Goal: Information Seeking & Learning: Learn about a topic

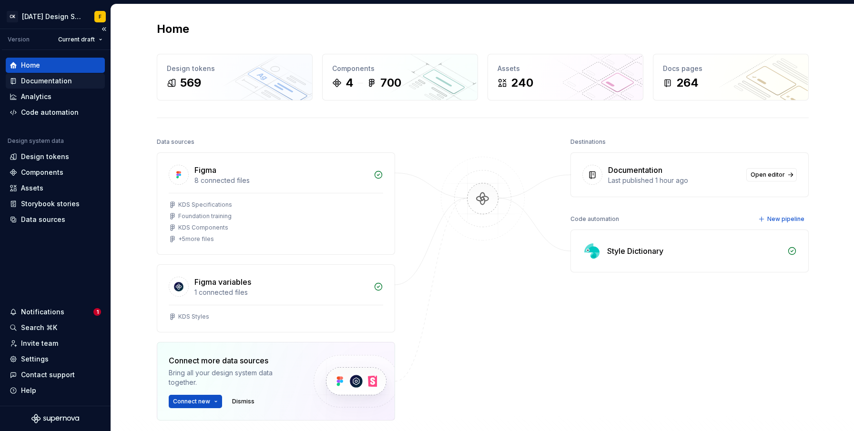
click at [47, 82] on div "Documentation" at bounding box center [46, 81] width 51 height 10
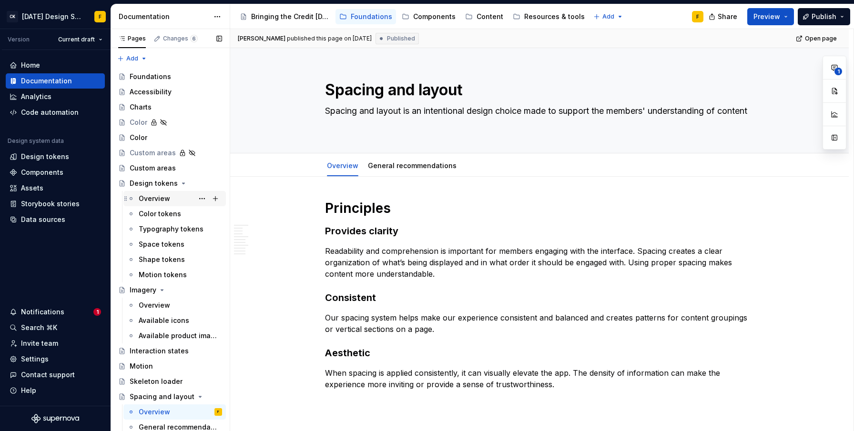
scroll to position [200, 0]
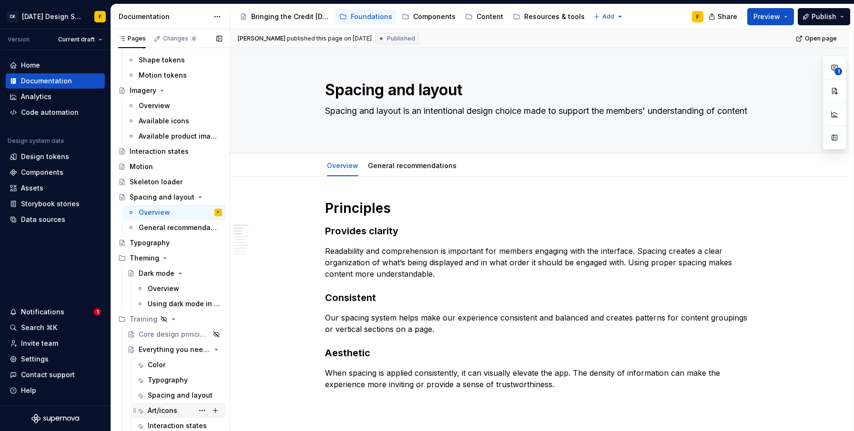
click at [172, 412] on div "Art/icons" at bounding box center [163, 411] width 30 height 10
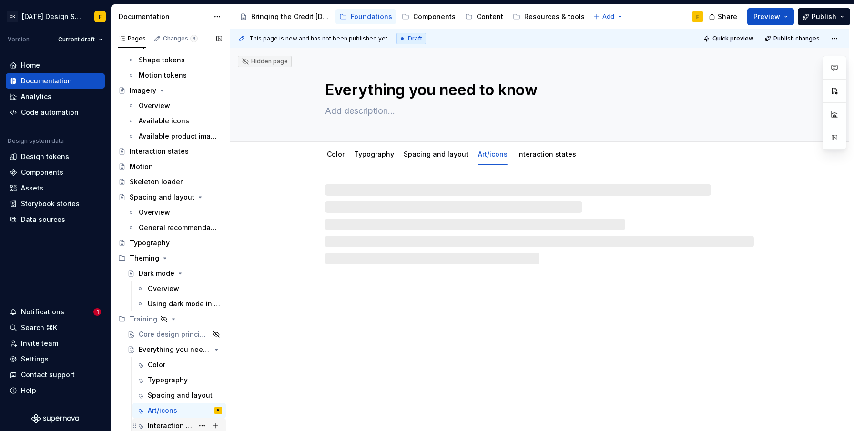
click at [165, 425] on div "Interaction states" at bounding box center [171, 426] width 46 height 10
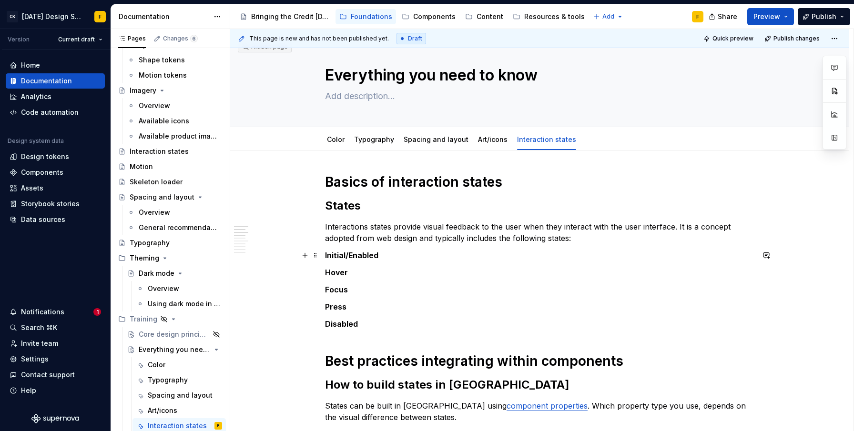
scroll to position [69, 0]
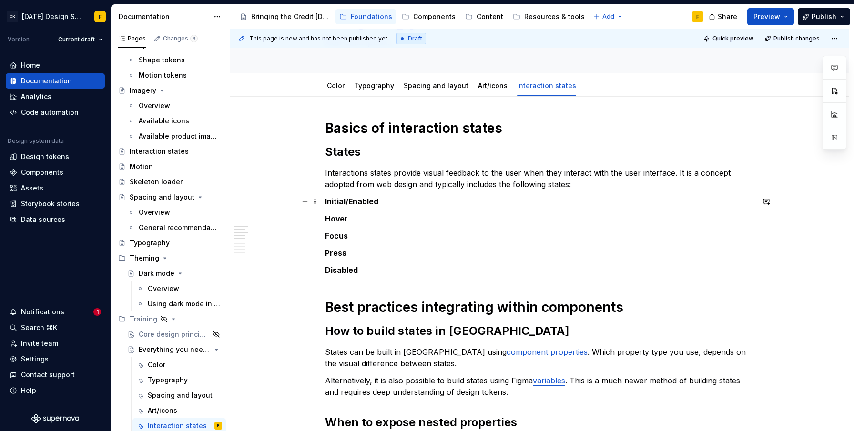
type textarea "*"
click at [412, 205] on p "Initial/Enabled" at bounding box center [539, 201] width 429 height 11
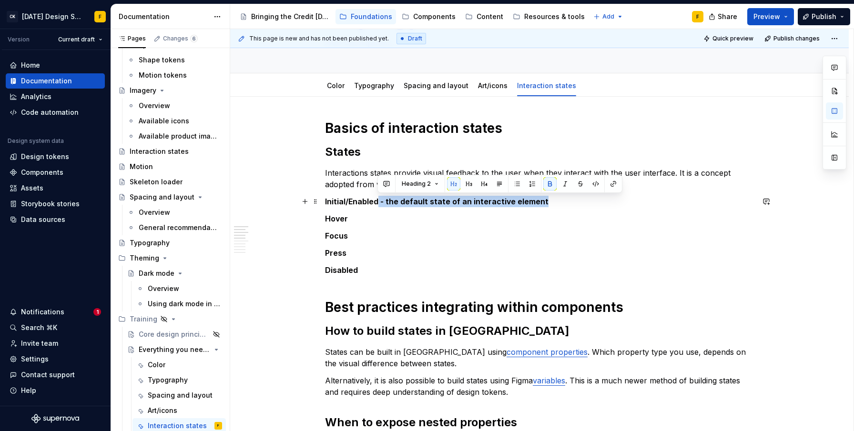
drag, startPoint x: 377, startPoint y: 202, endPoint x: 552, endPoint y: 204, distance: 174.9
click at [552, 204] on p "Initial/Enabled - the default state of an interactive element" at bounding box center [539, 201] width 429 height 11
click at [545, 184] on button "button" at bounding box center [549, 183] width 13 height 13
click at [356, 222] on p "Hover" at bounding box center [539, 218] width 429 height 11
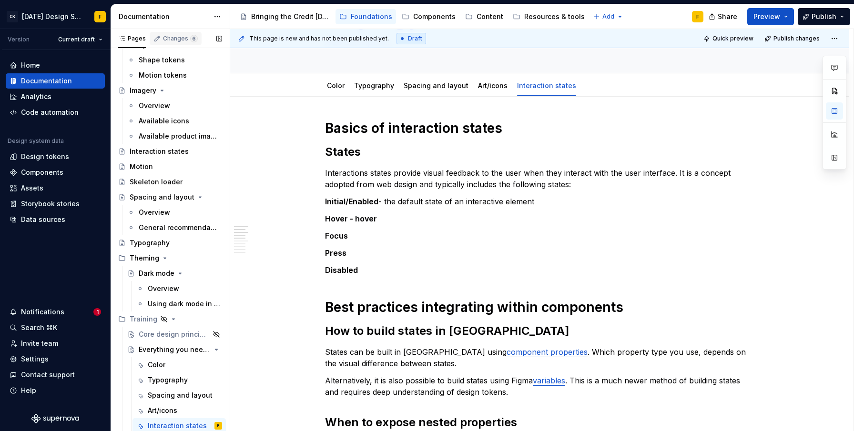
click at [174, 38] on div "Changes 6" at bounding box center [180, 39] width 35 height 8
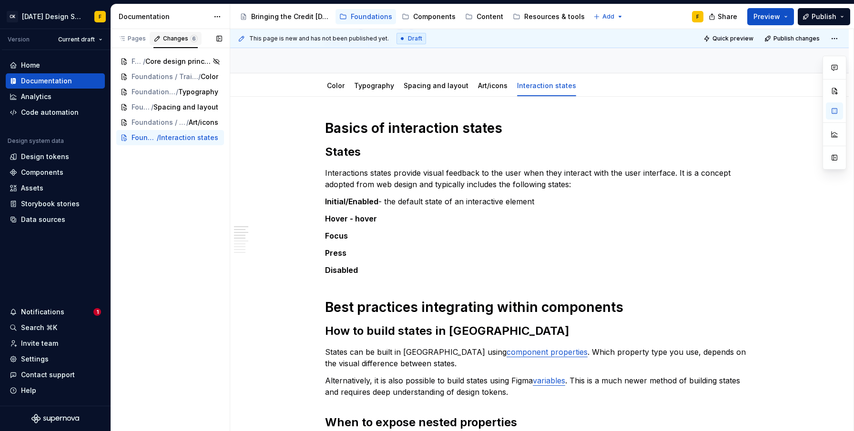
scroll to position [0, 0]
click at [130, 39] on div "Pages" at bounding box center [132, 39] width 28 height 8
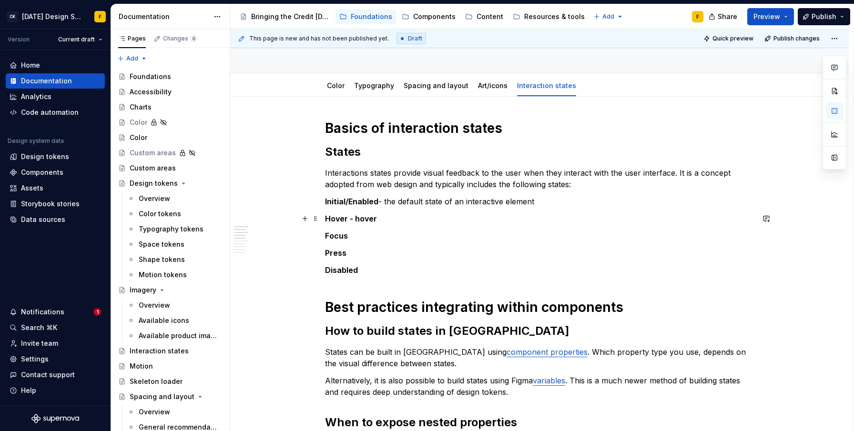
click at [382, 224] on p "Hover - hover" at bounding box center [539, 218] width 429 height 11
click at [364, 222] on strong "Hover - hover" at bounding box center [351, 219] width 52 height 10
click at [363, 222] on strong "Hover - hover" at bounding box center [351, 219] width 52 height 10
drag, startPoint x: 347, startPoint y: 218, endPoint x: 396, endPoint y: 216, distance: 49.1
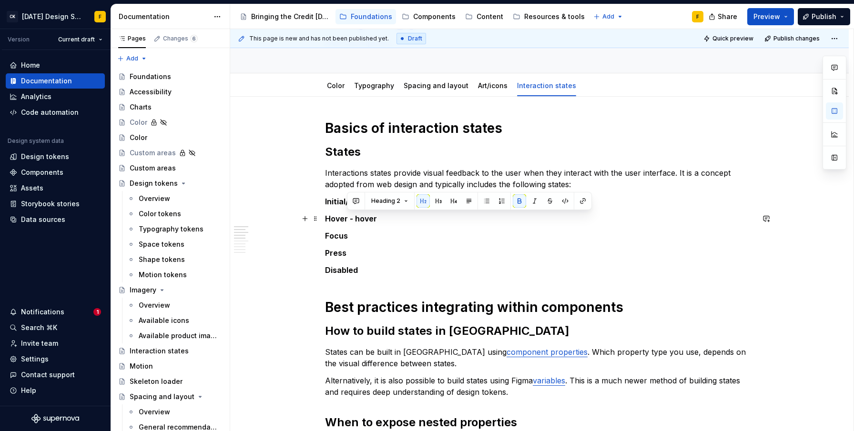
click at [396, 216] on p "Hover - hover" at bounding box center [539, 218] width 429 height 11
click at [515, 201] on button "button" at bounding box center [519, 200] width 13 height 13
click at [406, 222] on p "Hover - hover" at bounding box center [539, 218] width 429 height 11
click at [360, 219] on p "Hover - hover" at bounding box center [539, 218] width 429 height 11
click at [339, 219] on strong "Hover" at bounding box center [336, 219] width 23 height 10
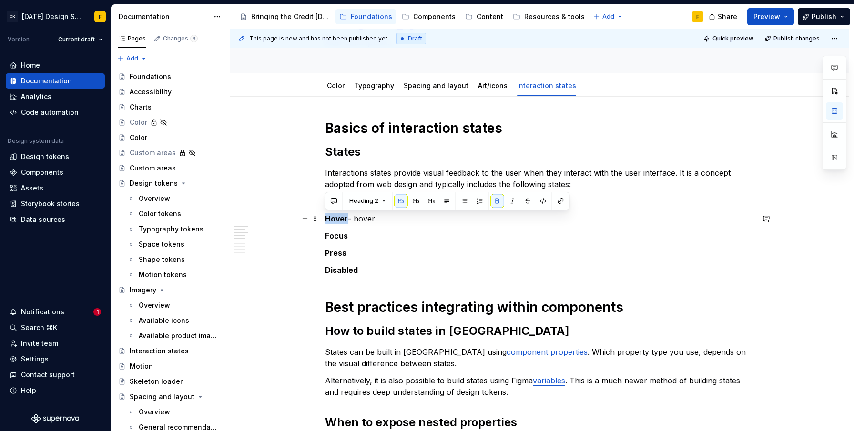
click at [339, 219] on strong "Hover" at bounding box center [336, 219] width 23 height 10
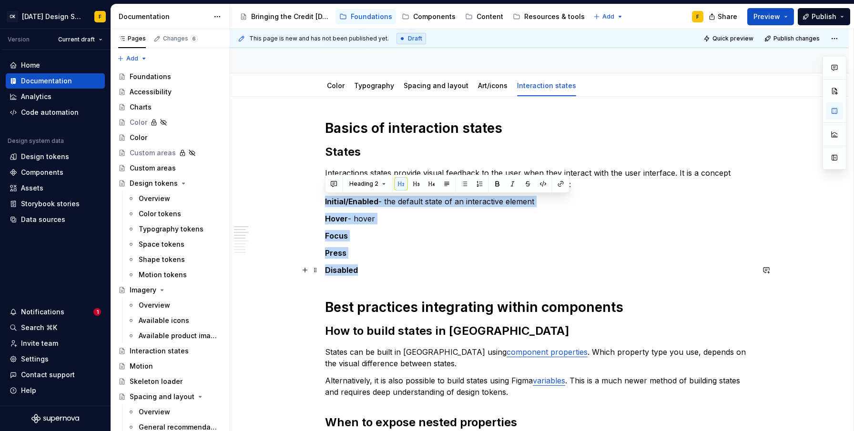
drag, startPoint x: 326, startPoint y: 203, endPoint x: 359, endPoint y: 273, distance: 77.2
click at [395, 183] on button "button" at bounding box center [401, 183] width 13 height 13
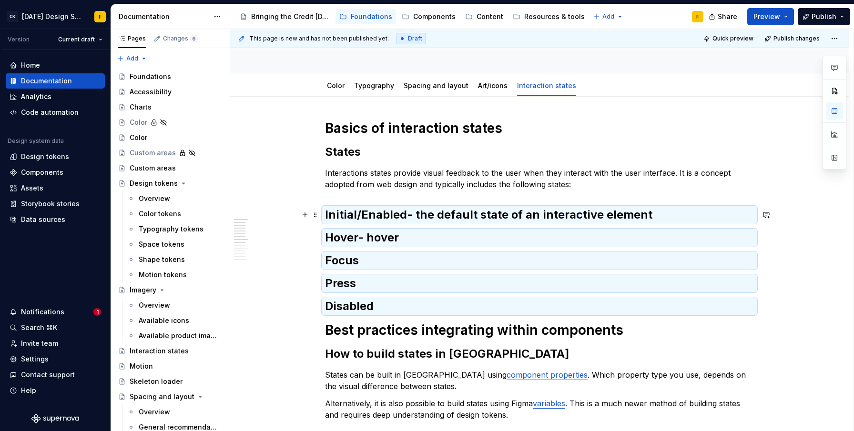
click at [394, 220] on strong "Initial/Enabled" at bounding box center [366, 215] width 82 height 14
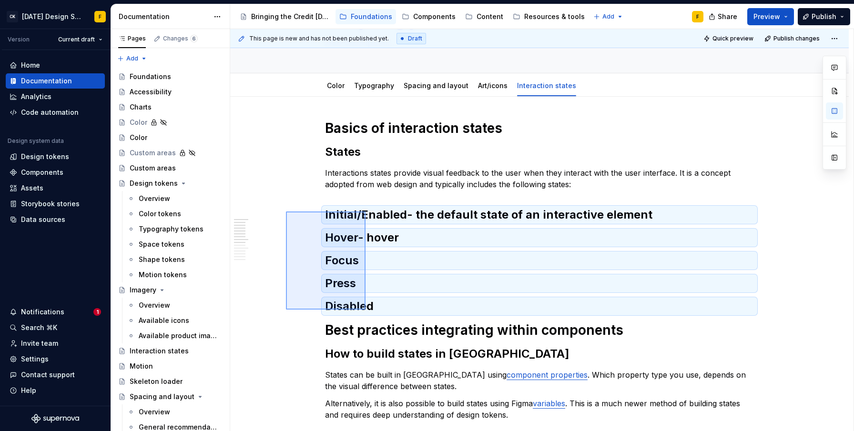
drag, startPoint x: 286, startPoint y: 212, endPoint x: 366, endPoint y: 310, distance: 126.8
click at [366, 310] on div "This page is new and has not been published yet. Draft Quick preview Publish ch…" at bounding box center [541, 230] width 623 height 403
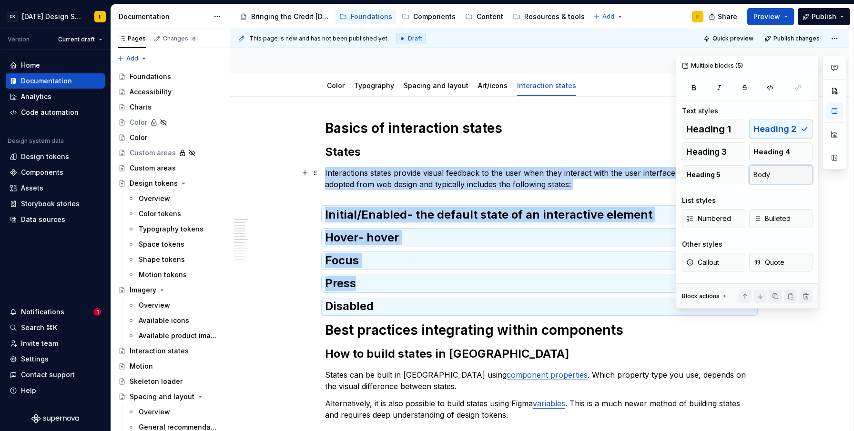
click at [762, 177] on span "Body" at bounding box center [762, 175] width 17 height 10
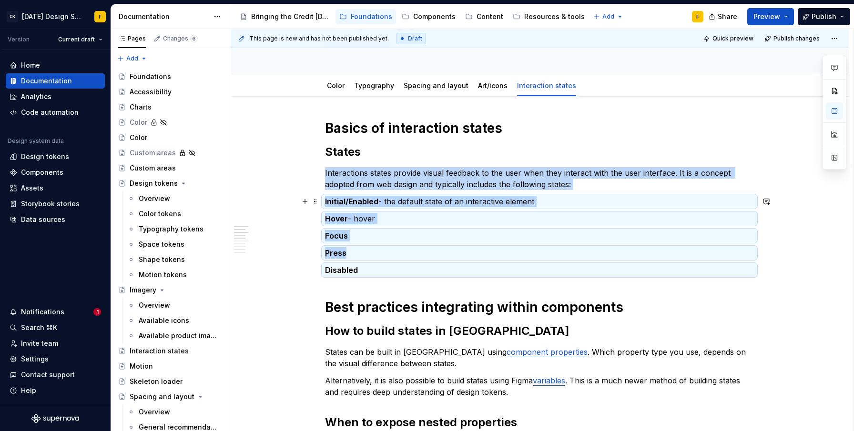
click at [378, 205] on p "Initial/Enabled - the default state of an interactive element" at bounding box center [539, 201] width 429 height 11
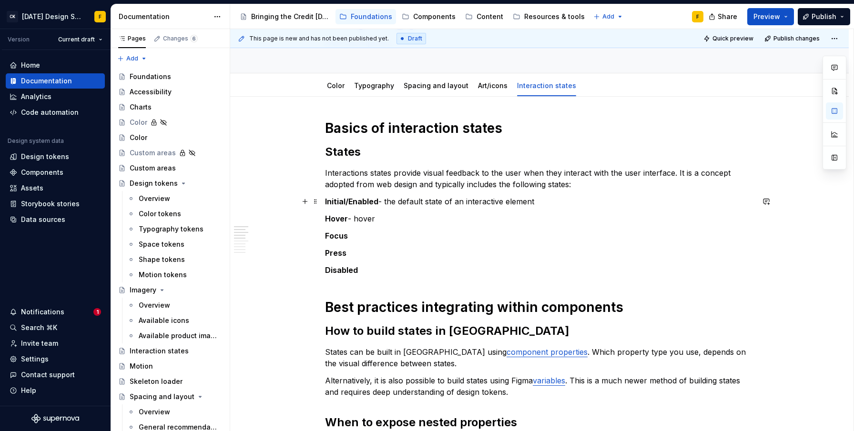
click at [326, 204] on strong "Initial/Enabled" at bounding box center [351, 202] width 53 height 10
drag, startPoint x: 375, startPoint y: 272, endPoint x: 324, endPoint y: 215, distance: 76.3
click at [478, 204] on button "button" at bounding box center [481, 200] width 13 height 13
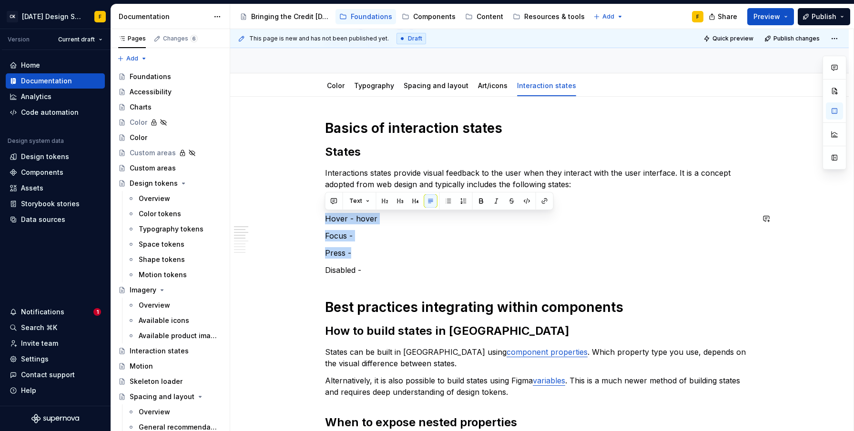
click at [351, 201] on strong "Initial/Enabled" at bounding box center [351, 202] width 53 height 10
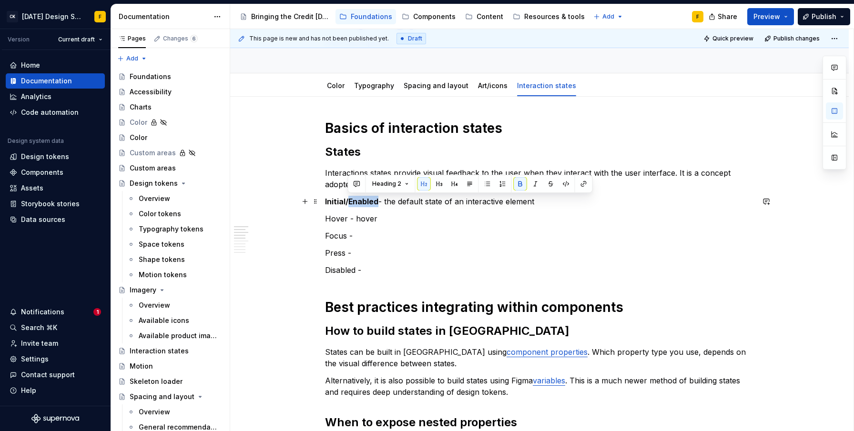
click at [351, 201] on strong "Initial/Enabled" at bounding box center [351, 202] width 53 height 10
drag, startPoint x: 398, startPoint y: 223, endPoint x: 384, endPoint y: 228, distance: 14.2
click at [398, 223] on p "Hover - hover" at bounding box center [539, 218] width 429 height 11
click at [365, 270] on p "Disabled -" at bounding box center [539, 270] width 429 height 11
click at [342, 202] on strong "Initial/Enabled" at bounding box center [351, 202] width 53 height 10
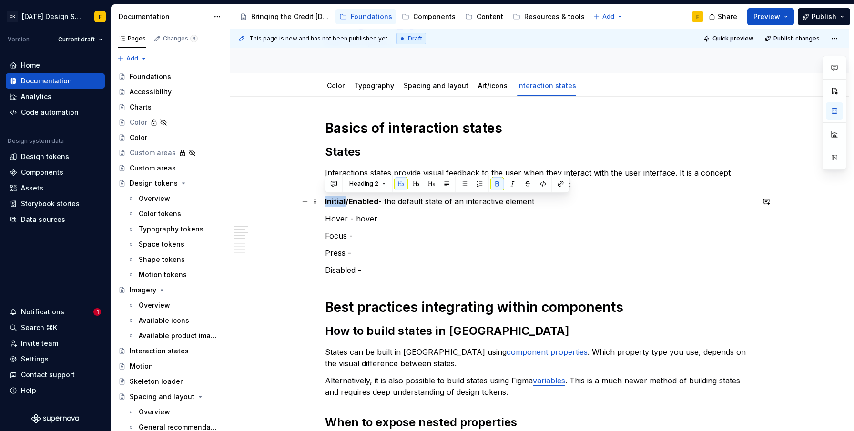
click at [342, 202] on strong "Initial/Enabled" at bounding box center [351, 202] width 53 height 10
click at [378, 182] on button "Heading 2" at bounding box center [367, 183] width 45 height 13
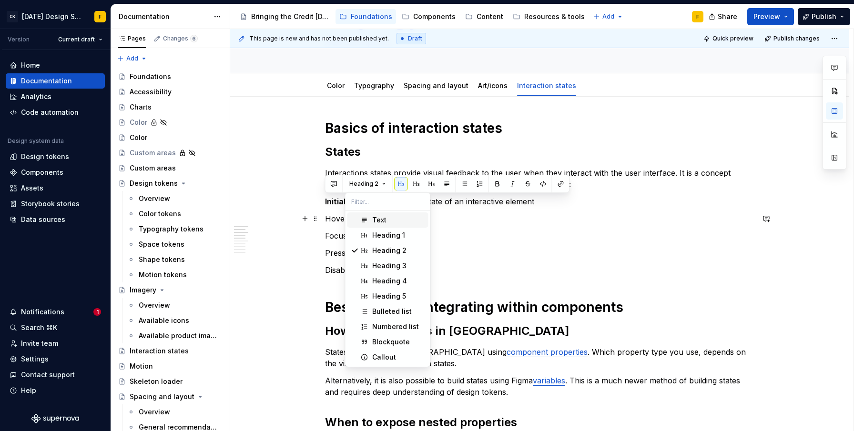
click at [383, 223] on div "Text" at bounding box center [379, 220] width 14 height 10
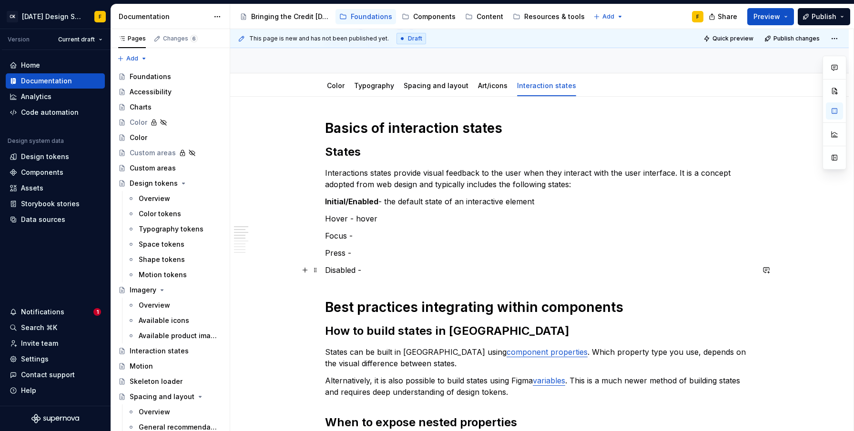
click at [367, 274] on p "Disabled -" at bounding box center [539, 270] width 429 height 11
click at [335, 217] on p "Hover - hover" at bounding box center [539, 218] width 429 height 11
click at [386, 217] on p "Hover - hover" at bounding box center [539, 218] width 429 height 11
click at [365, 216] on p "Hover - hover states signal to the user when they" at bounding box center [539, 218] width 429 height 11
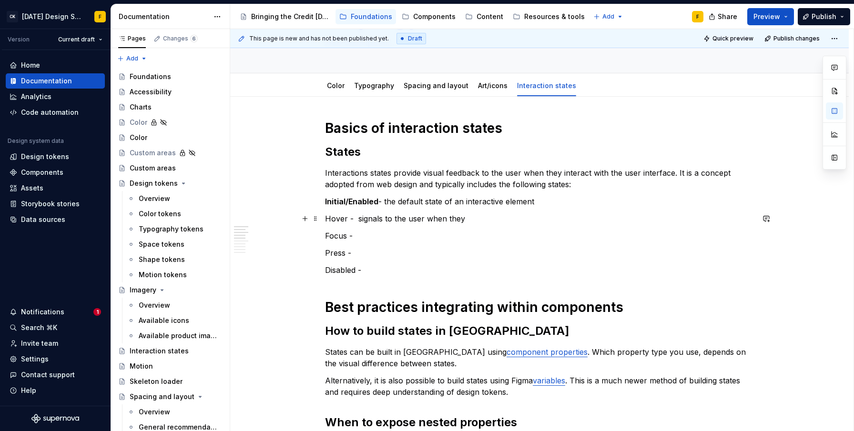
click at [464, 218] on p "Hover - signals to the user when they" at bounding box center [539, 218] width 429 height 11
click at [541, 221] on p "Hover - signals to the user when their input device is over the interactive ele…" at bounding box center [539, 218] width 429 height 11
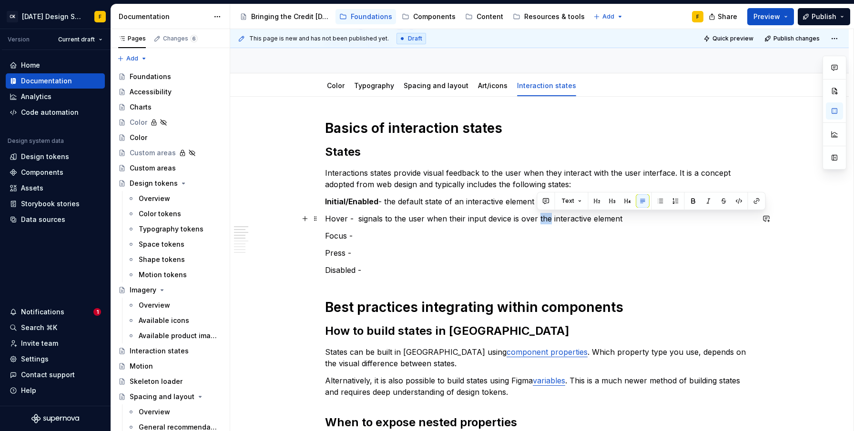
click at [541, 221] on p "Hover - signals to the user when their input device is over the interactive ele…" at bounding box center [539, 218] width 429 height 11
click at [355, 220] on p "Hover - signals to the user when their input device is over an interactive elem…" at bounding box center [539, 218] width 429 height 11
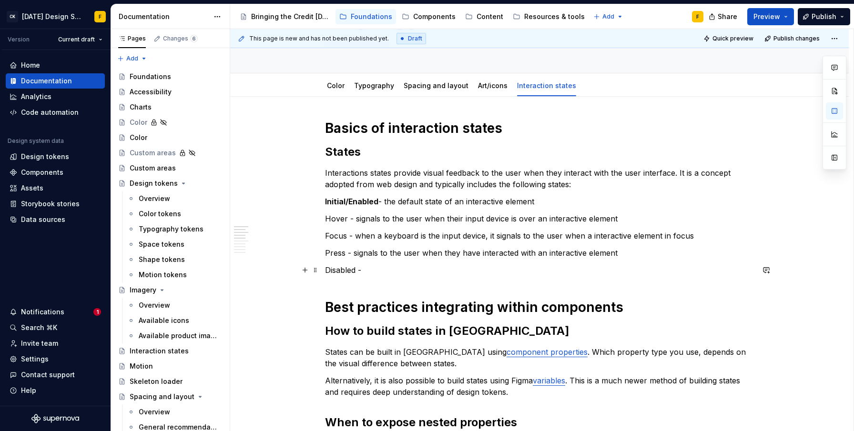
click at [386, 270] on p "Disabled -" at bounding box center [539, 270] width 429 height 11
click at [593, 232] on p "Focus - when a keyboard is the input device, it signals to the user when a inte…" at bounding box center [539, 235] width 429 height 11
click at [335, 217] on p "Hover - signals to the user when their input device is over an interactive elem…" at bounding box center [539, 218] width 429 height 11
click at [336, 235] on p "Focus - when a keyboard is the input device, it signals to the user when a inte…" at bounding box center [539, 235] width 429 height 11
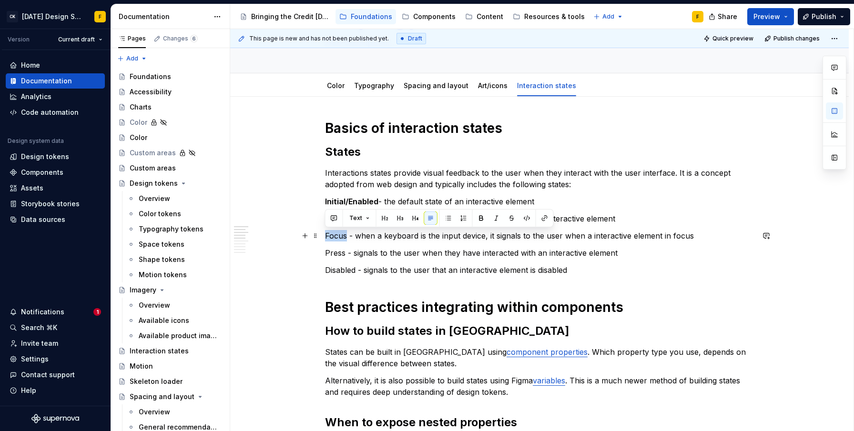
click at [336, 235] on p "Focus - when a keyboard is the input device, it signals to the user when a inte…" at bounding box center [539, 235] width 429 height 11
click at [337, 253] on p "Press - signals to the user when they have interacted with an interactive eleme…" at bounding box center [539, 252] width 429 height 11
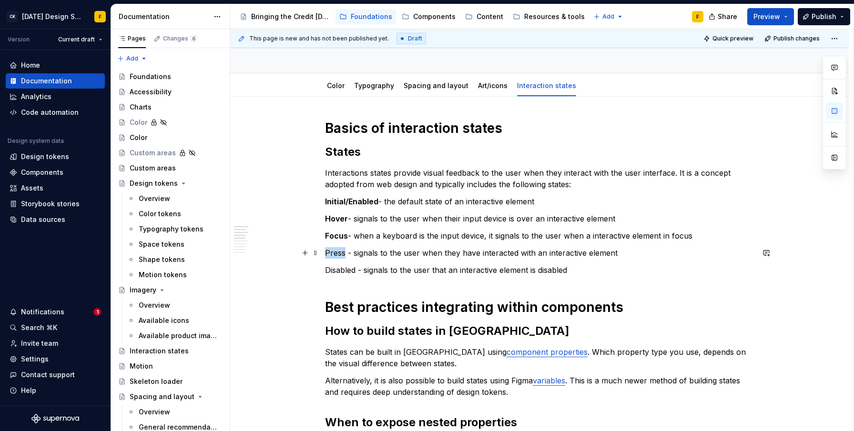
click at [337, 253] on p "Press - signals to the user when they have interacted with an interactive eleme…" at bounding box center [539, 252] width 429 height 11
click at [337, 268] on p "Disabled - signals to the user that an interactive element is disabled" at bounding box center [539, 270] width 429 height 11
click at [429, 176] on p "Interactions states provide visual feedback to the user when they interact with…" at bounding box center [539, 178] width 429 height 23
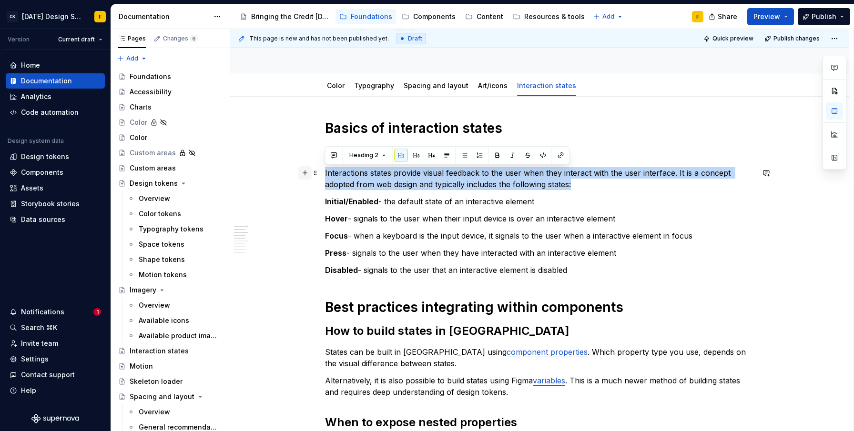
drag, startPoint x: 591, startPoint y: 185, endPoint x: 298, endPoint y: 174, distance: 292.4
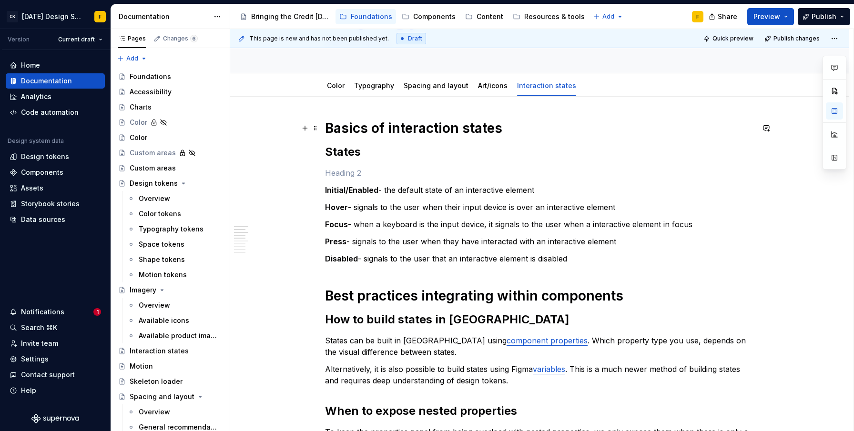
click at [522, 128] on h1 "Basics of interaction states" at bounding box center [539, 128] width 429 height 17
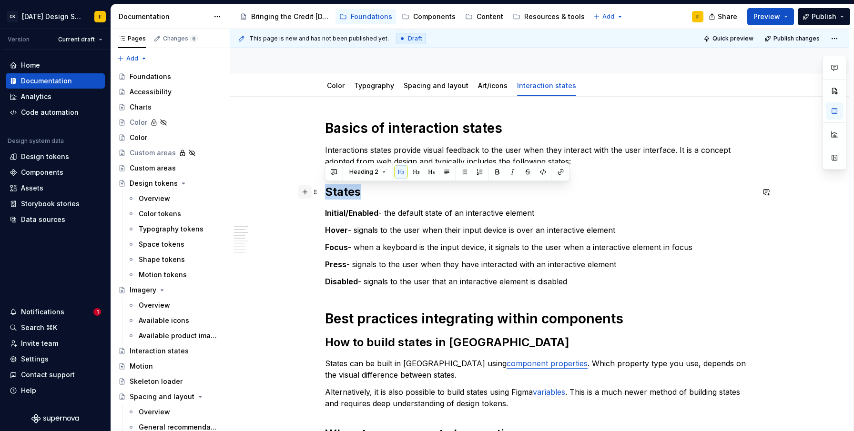
drag, startPoint x: 365, startPoint y: 191, endPoint x: 306, endPoint y: 196, distance: 59.3
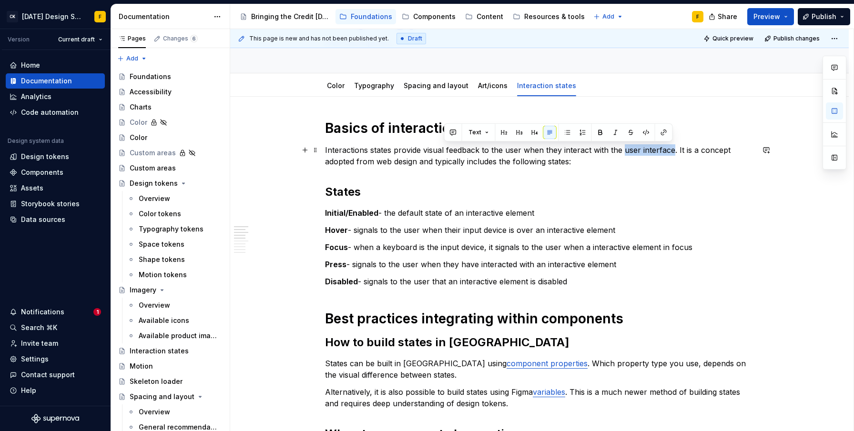
drag, startPoint x: 623, startPoint y: 149, endPoint x: 672, endPoint y: 153, distance: 48.7
click at [672, 153] on p "Interactions states provide visual feedback to the user when they interact with…" at bounding box center [539, 155] width 429 height 23
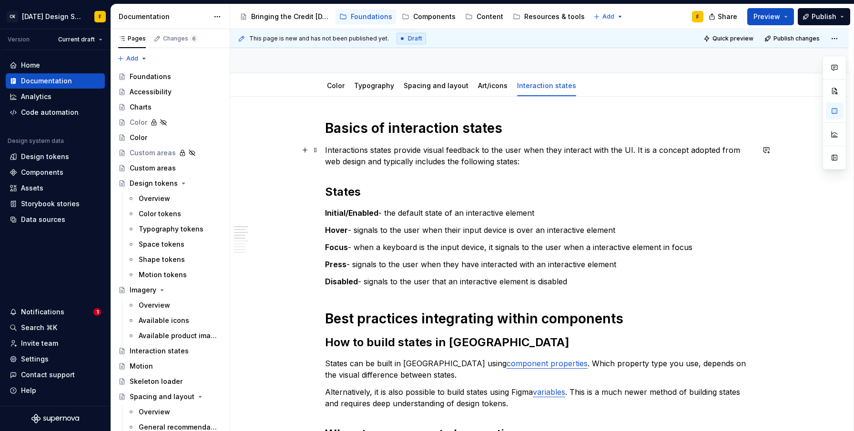
click at [376, 150] on p "Interactions states provide visual feedback to the user when they interact with…" at bounding box center [539, 155] width 429 height 23
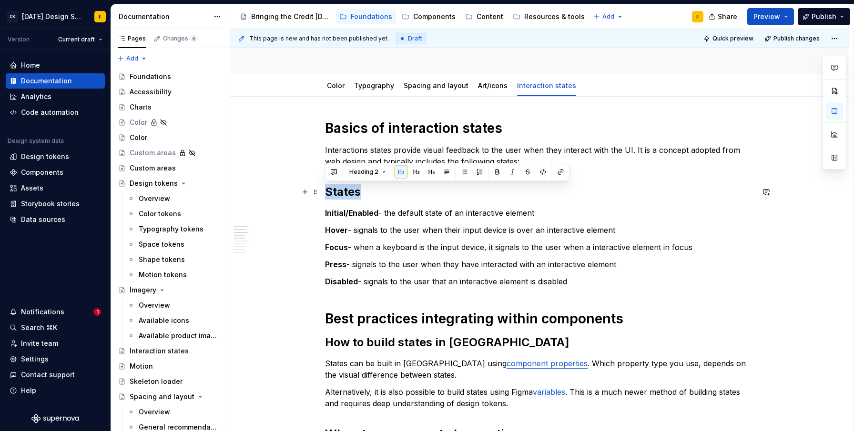
drag, startPoint x: 362, startPoint y: 194, endPoint x: 322, endPoint y: 193, distance: 40.1
click at [363, 193] on h2 "States" at bounding box center [539, 191] width 429 height 15
drag, startPoint x: 367, startPoint y: 197, endPoint x: 323, endPoint y: 194, distance: 44.5
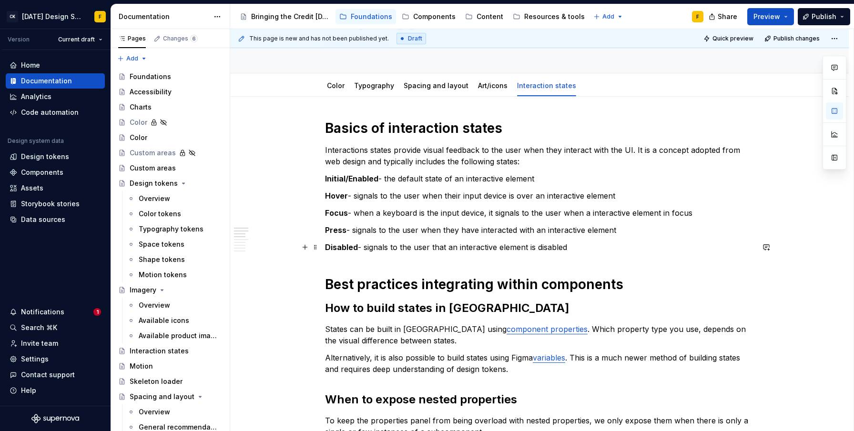
click at [601, 246] on p "Disabled - signals to the user that an interactive element is disabled" at bounding box center [539, 247] width 429 height 11
click at [369, 314] on h2 "How to build states in [GEOGRAPHIC_DATA]" at bounding box center [539, 308] width 429 height 15
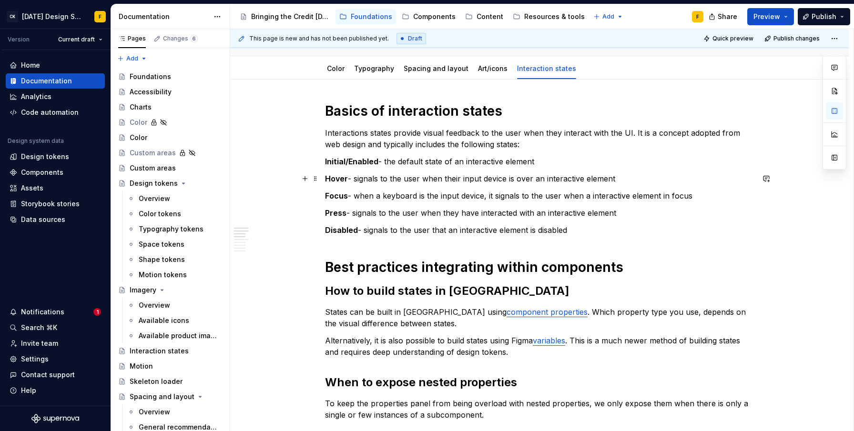
scroll to position [102, 0]
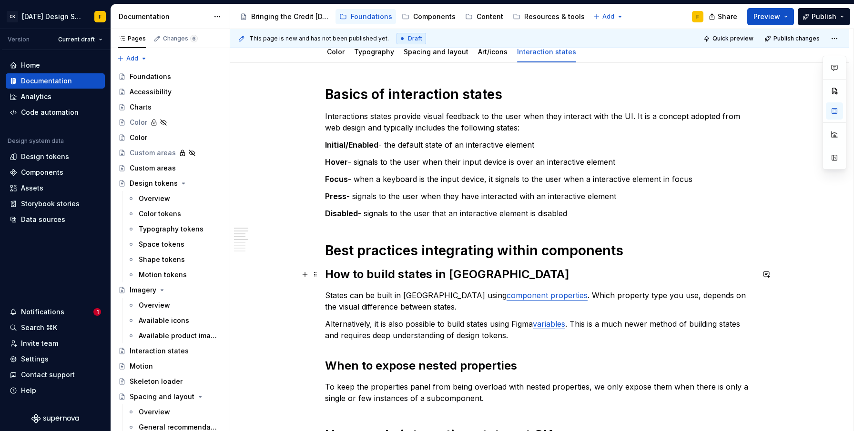
click at [329, 276] on h2 "How to build states in [GEOGRAPHIC_DATA]" at bounding box center [539, 274] width 429 height 15
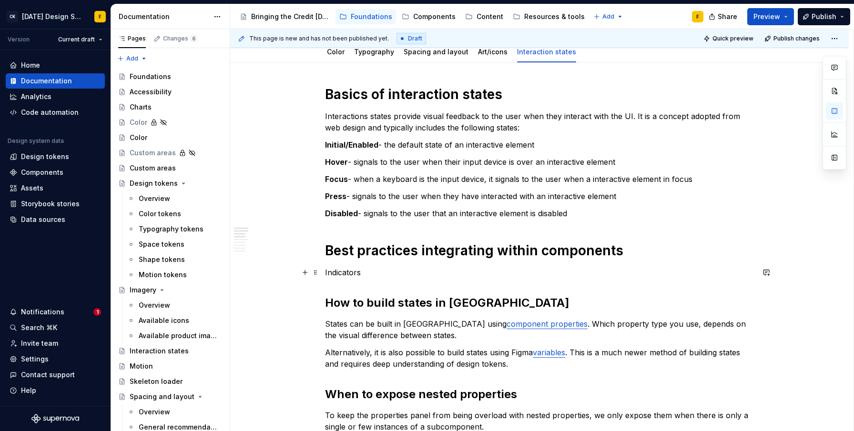
click at [345, 274] on p "Indicators" at bounding box center [539, 272] width 429 height 11
click at [350, 275] on p "Indicators" at bounding box center [539, 272] width 429 height 11
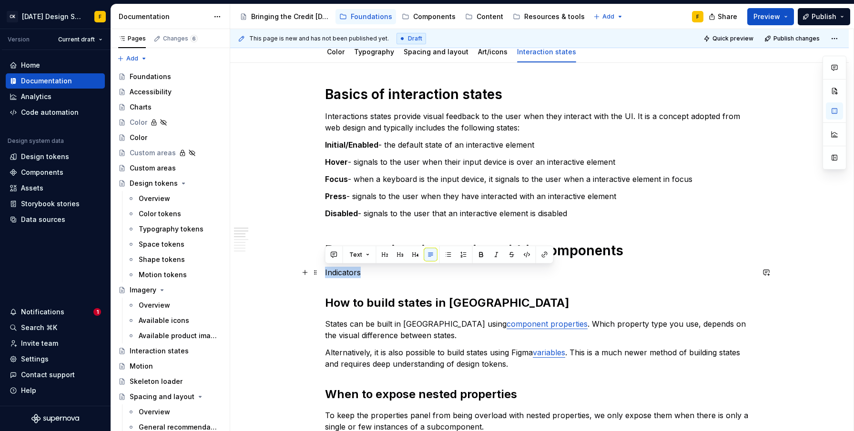
click at [350, 275] on p "Indicators" at bounding box center [539, 272] width 429 height 11
click at [383, 252] on button "button" at bounding box center [384, 254] width 13 height 13
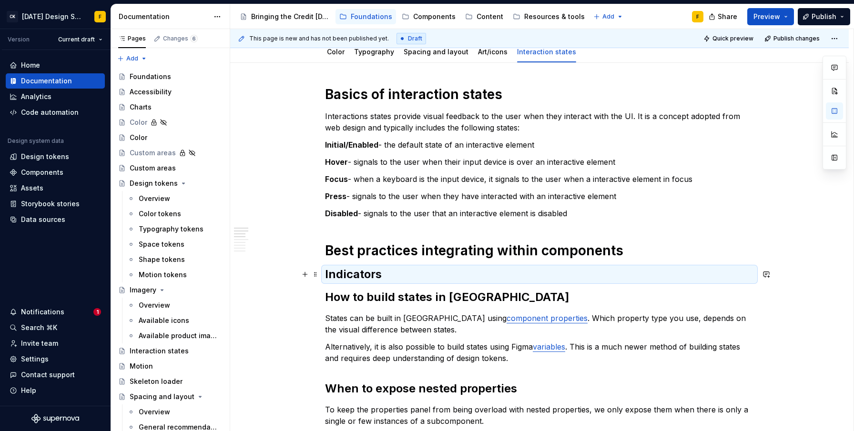
click at [386, 273] on h2 "Indicators" at bounding box center [539, 274] width 429 height 15
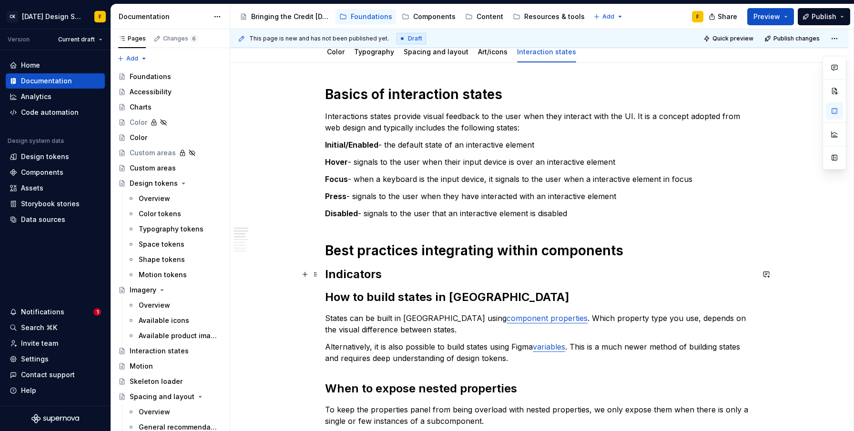
click at [386, 279] on h2 "Indicators" at bounding box center [539, 274] width 429 height 15
click at [328, 273] on h2 "Indicators" at bounding box center [539, 274] width 429 height 15
click at [355, 269] on h2 "Indicators" at bounding box center [539, 274] width 429 height 15
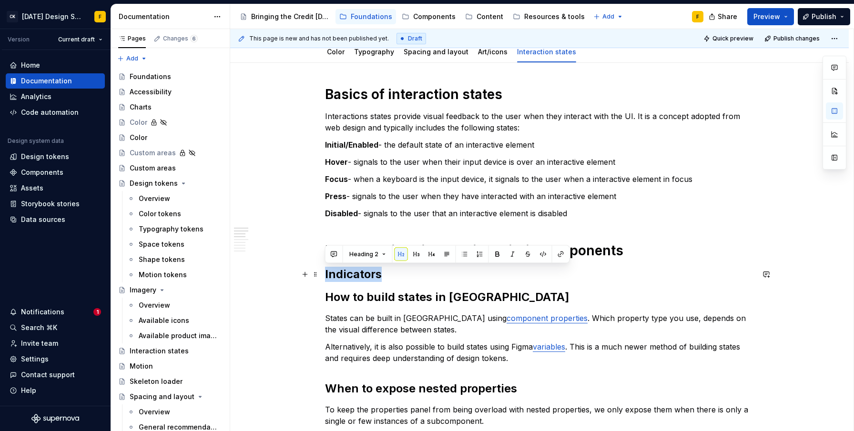
click at [355, 269] on h2 "Indicators" at bounding box center [539, 274] width 429 height 15
click at [333, 268] on h2 "Indicators" at bounding box center [539, 274] width 429 height 15
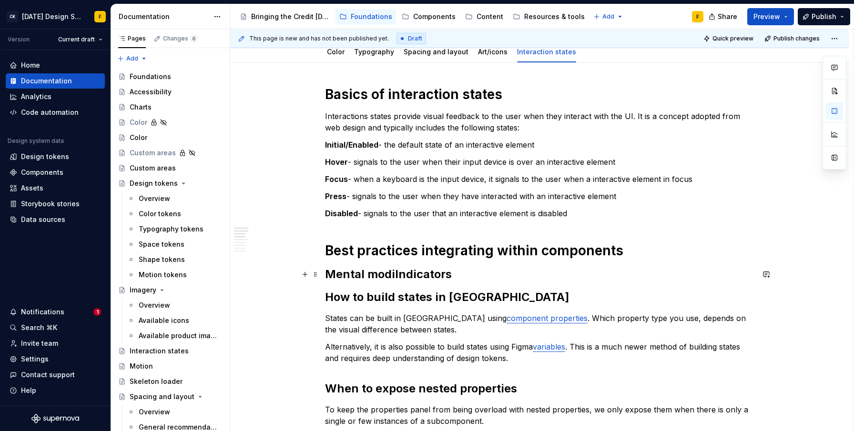
click at [326, 271] on h2 "Mental modiIndicators" at bounding box center [539, 274] width 429 height 15
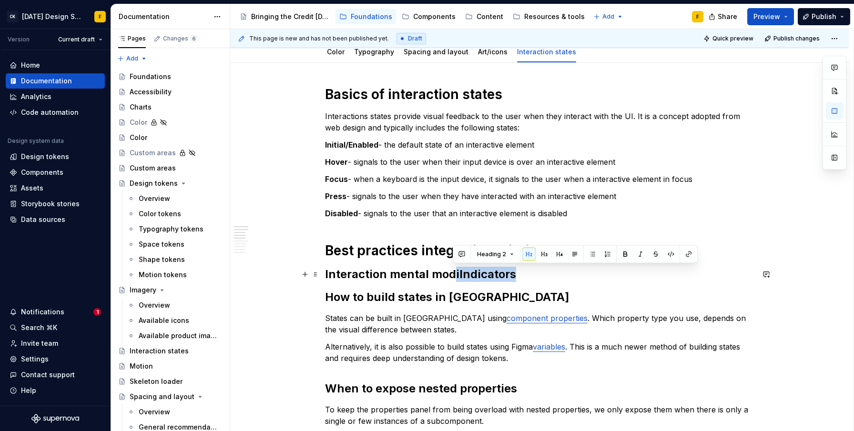
drag, startPoint x: 452, startPoint y: 275, endPoint x: 514, endPoint y: 274, distance: 62.0
click at [514, 274] on h2 "Interaction mental modiIndicators" at bounding box center [539, 274] width 429 height 15
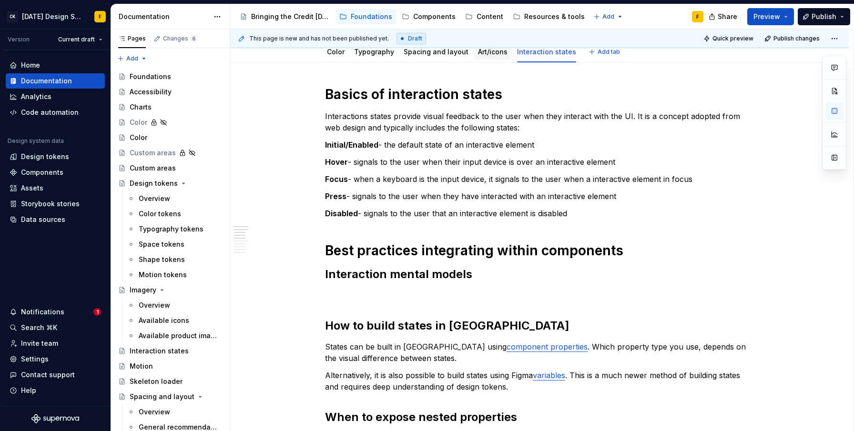
click at [490, 52] on link "Art/icons" at bounding box center [493, 52] width 30 height 8
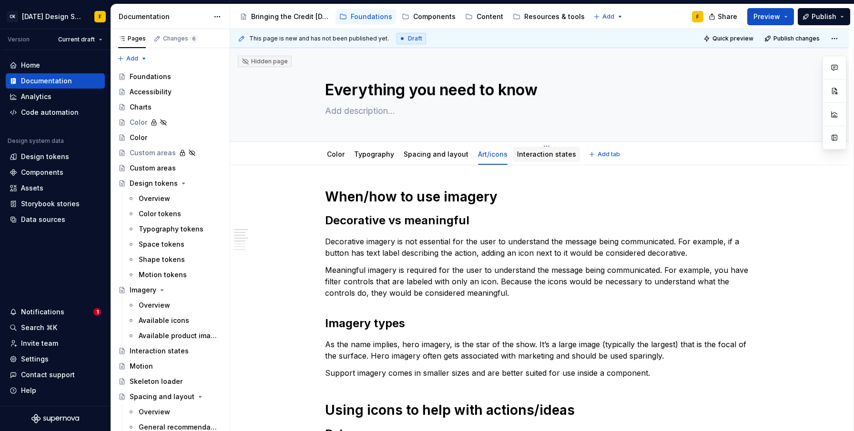
click at [529, 154] on link "Interaction states" at bounding box center [546, 154] width 59 height 8
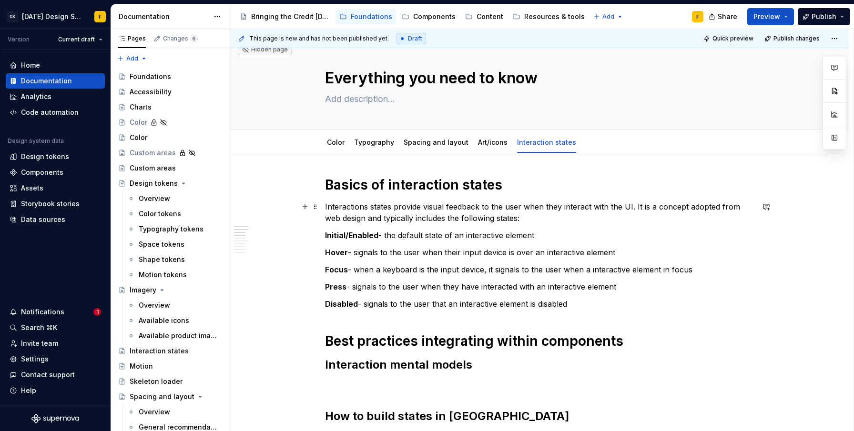
scroll to position [132, 0]
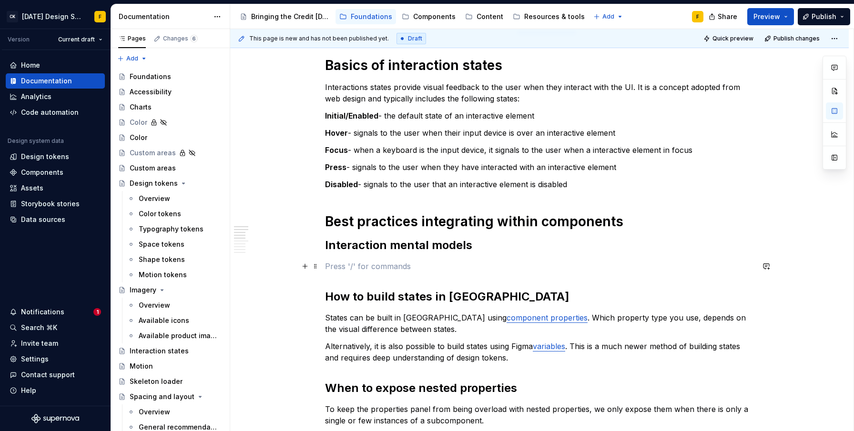
click at [407, 270] on p at bounding box center [539, 266] width 429 height 11
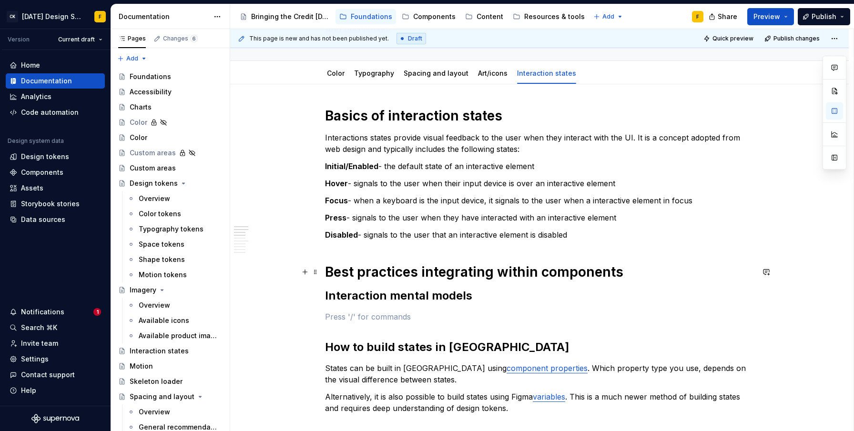
scroll to position [80, 0]
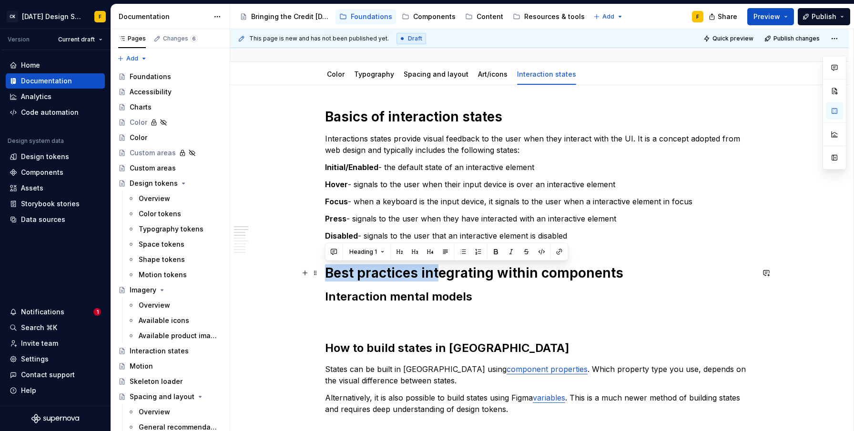
drag, startPoint x: 328, startPoint y: 271, endPoint x: 436, endPoint y: 270, distance: 107.7
click at [436, 270] on h1 "Best practices integrating within components" at bounding box center [539, 273] width 429 height 17
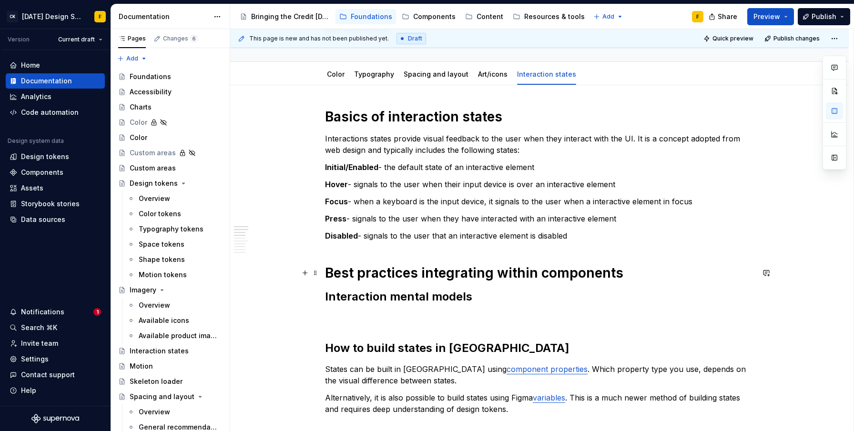
click at [436, 270] on h1 "Best practices integrating within components" at bounding box center [539, 273] width 429 height 17
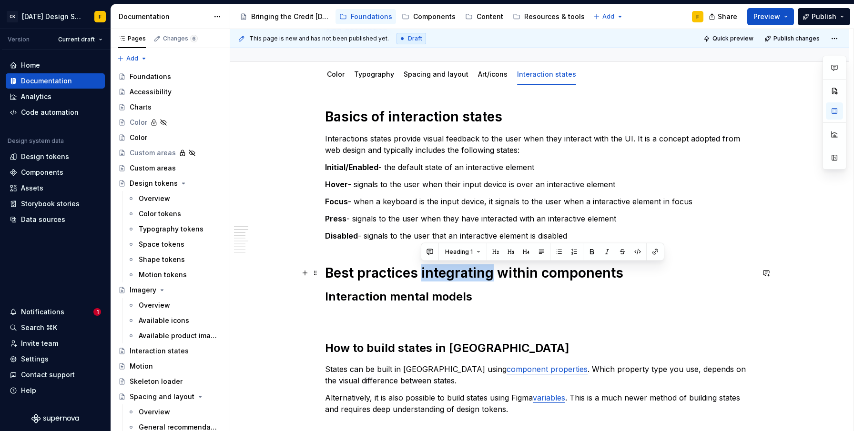
type textarea "*"
click at [436, 270] on h1 "Best practices integrating within components" at bounding box center [539, 273] width 429 height 17
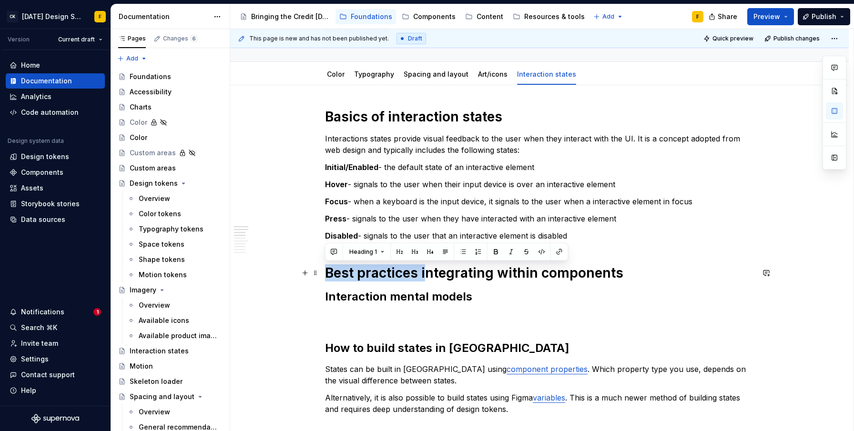
drag, startPoint x: 428, startPoint y: 269, endPoint x: 328, endPoint y: 266, distance: 99.7
click at [328, 266] on h1 "Best practices integrating within components" at bounding box center [539, 273] width 429 height 17
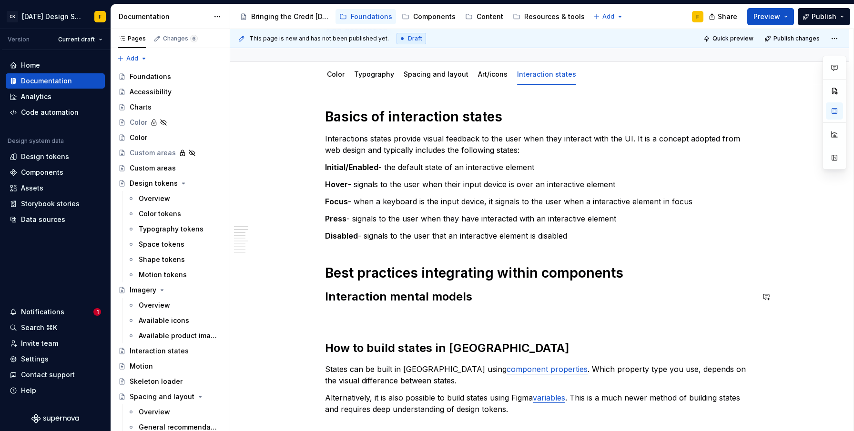
click at [420, 273] on h1 "Best practices integrating within components" at bounding box center [539, 273] width 429 height 17
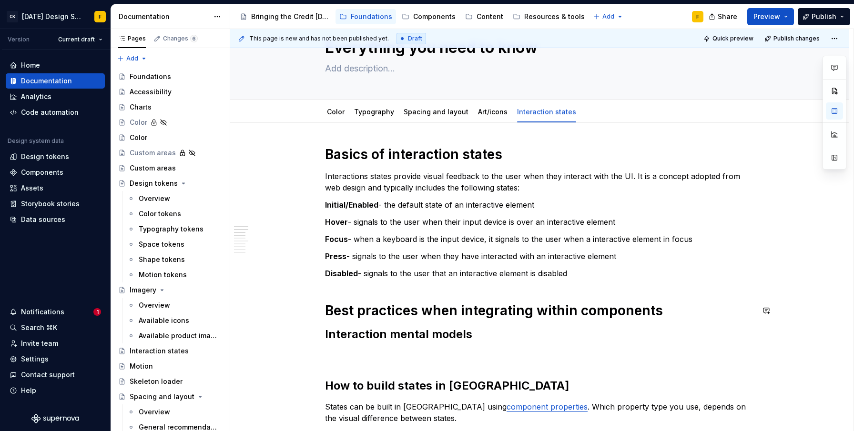
scroll to position [48, 0]
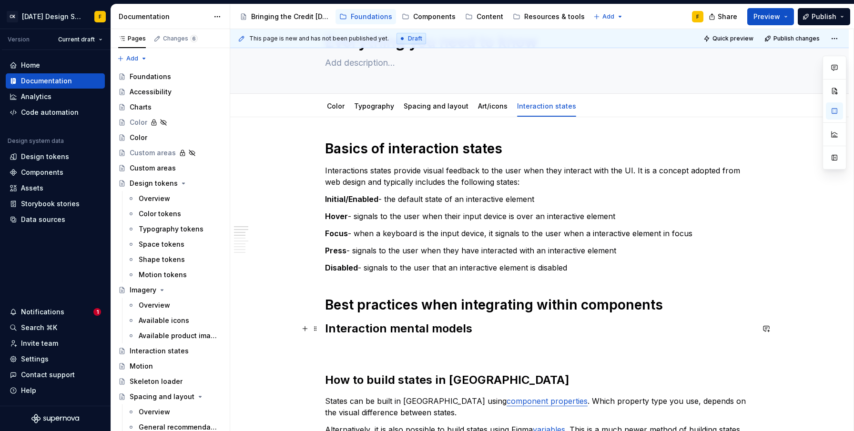
click at [358, 327] on h2 "Interaction mental models" at bounding box center [539, 328] width 429 height 15
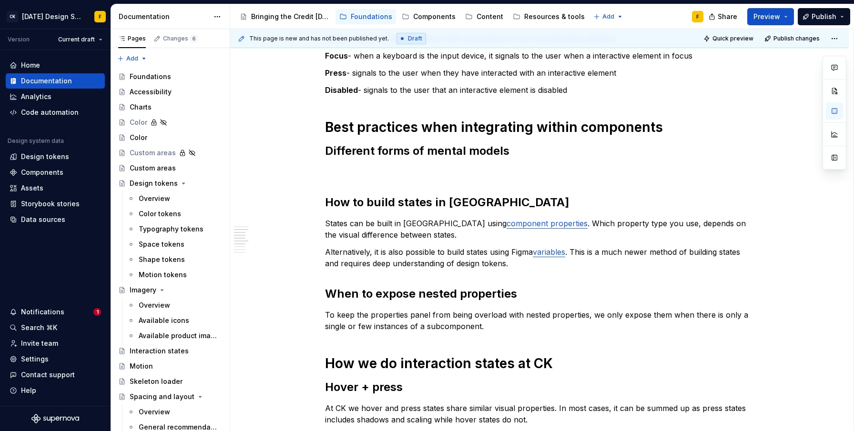
scroll to position [121, 0]
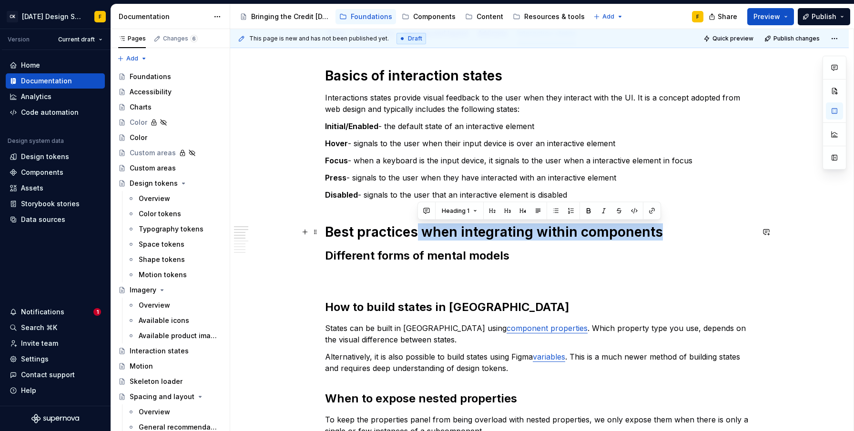
drag, startPoint x: 416, startPoint y: 233, endPoint x: 656, endPoint y: 230, distance: 240.7
click at [656, 230] on h1 "Best practices when integrating within components" at bounding box center [539, 232] width 429 height 17
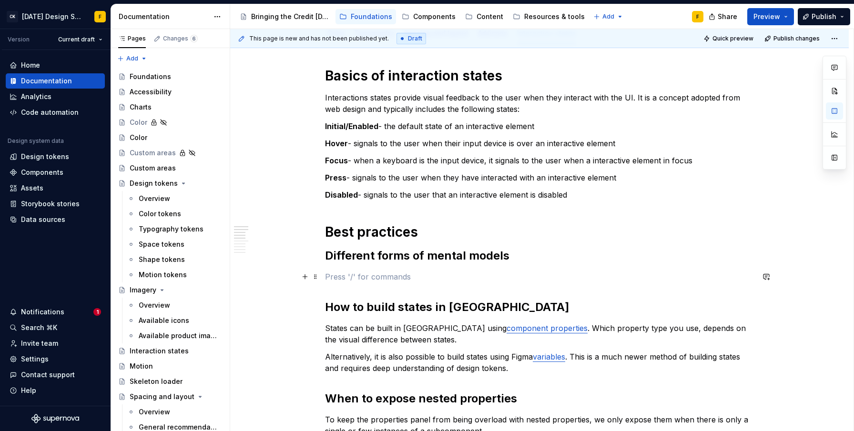
click at [480, 273] on p at bounding box center [539, 276] width 429 height 11
click at [347, 256] on h2 "Different forms of mental models" at bounding box center [539, 255] width 429 height 15
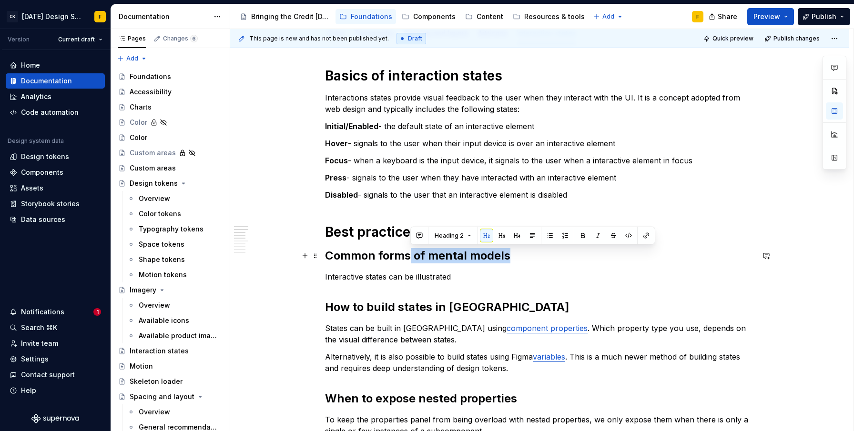
drag, startPoint x: 408, startPoint y: 255, endPoint x: 510, endPoint y: 254, distance: 102.5
click at [510, 254] on h2 "Common forms of mental models" at bounding box center [539, 255] width 429 height 15
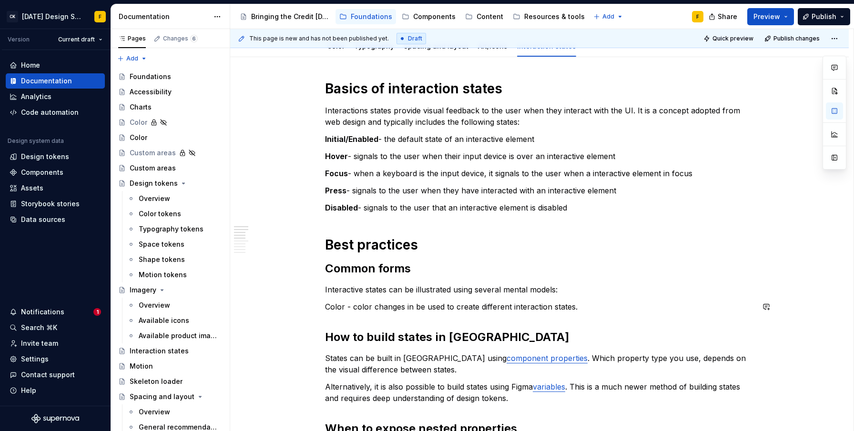
scroll to position [105, 0]
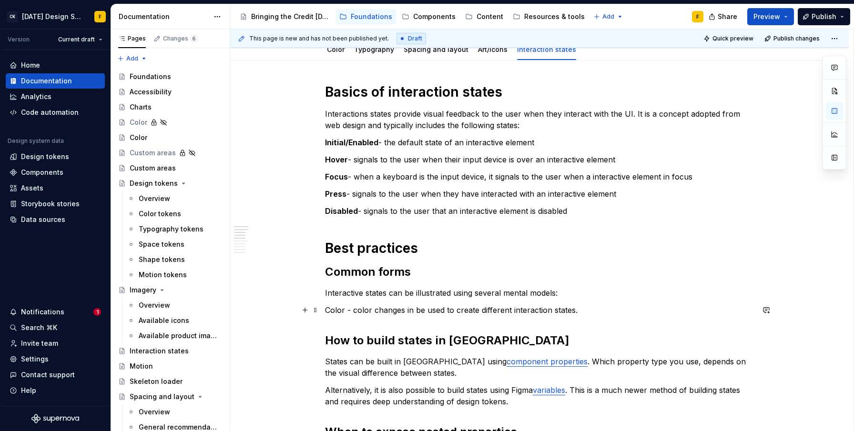
click at [586, 312] on p "Color - color changes in be used to create different interaction states." at bounding box center [539, 310] width 429 height 11
drag, startPoint x: 639, startPoint y: 314, endPoint x: 576, endPoint y: 312, distance: 62.5
click at [576, 312] on p "Color - color changes in be used to create different interaction states. Please…" at bounding box center [539, 310] width 429 height 11
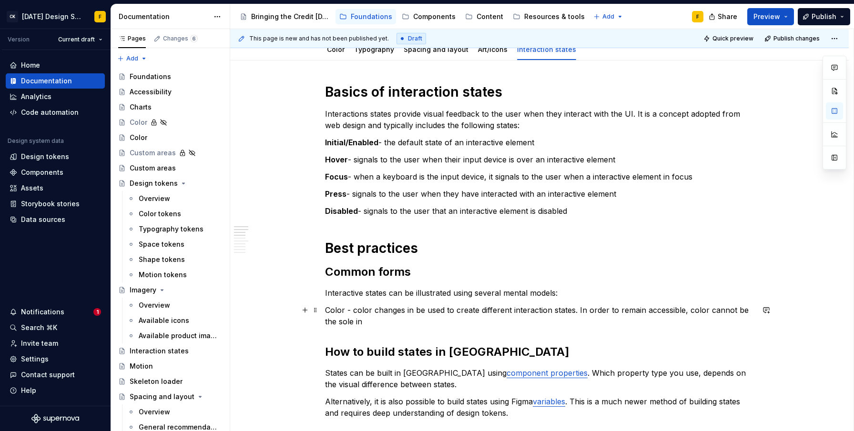
click at [346, 318] on p "Color - color changes in be used to create different interaction states. In ord…" at bounding box center [539, 316] width 429 height 23
click at [376, 324] on p "Color - color changes in be used to create different interaction states. In ord…" at bounding box center [539, 316] width 429 height 23
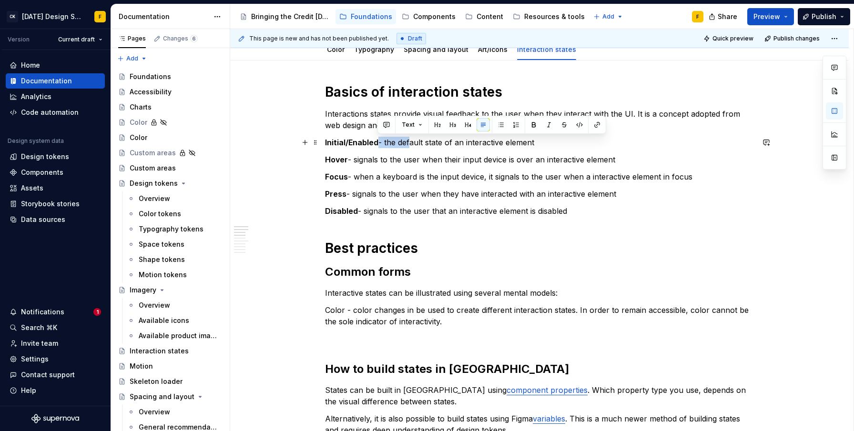
drag, startPoint x: 377, startPoint y: 142, endPoint x: 407, endPoint y: 142, distance: 30.0
click at [407, 142] on p "Initial/Enabled - the default state of an interactive element" at bounding box center [539, 142] width 429 height 11
click at [360, 309] on p "Color - color changes in be used to create different interaction states. In ord…" at bounding box center [539, 316] width 429 height 23
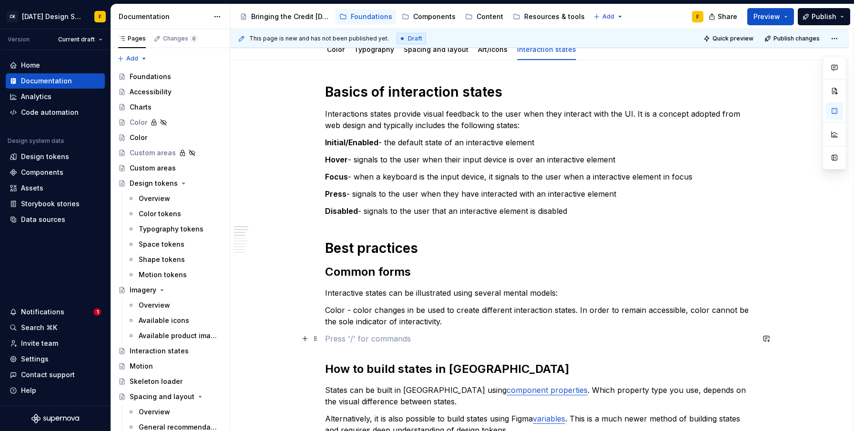
click at [371, 339] on p at bounding box center [539, 338] width 429 height 11
click at [347, 342] on p at bounding box center [539, 338] width 429 height 11
click at [387, 342] on p "Elevation - using shadows to indica" at bounding box center [539, 338] width 429 height 11
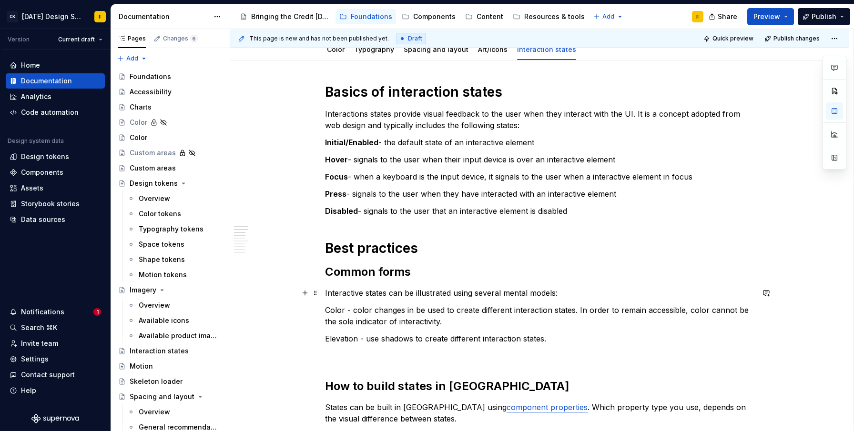
click at [560, 293] on p "Interactive states can be illustrated using several mental models:" at bounding box center [539, 292] width 429 height 11
click at [519, 294] on p "Interactive states can be illustrated using several mental models." at bounding box center [539, 292] width 429 height 11
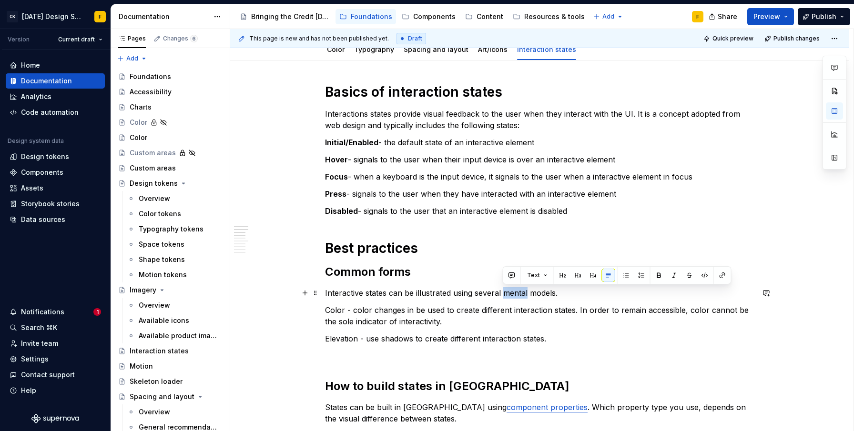
click at [511, 293] on p "Interactive states can be illustrated using several mental models." at bounding box center [539, 292] width 429 height 11
drag, startPoint x: 503, startPoint y: 293, endPoint x: 556, endPoint y: 292, distance: 52.9
click at [556, 292] on p "Interactive states can be illustrated using several mental models." at bounding box center [539, 292] width 429 height 11
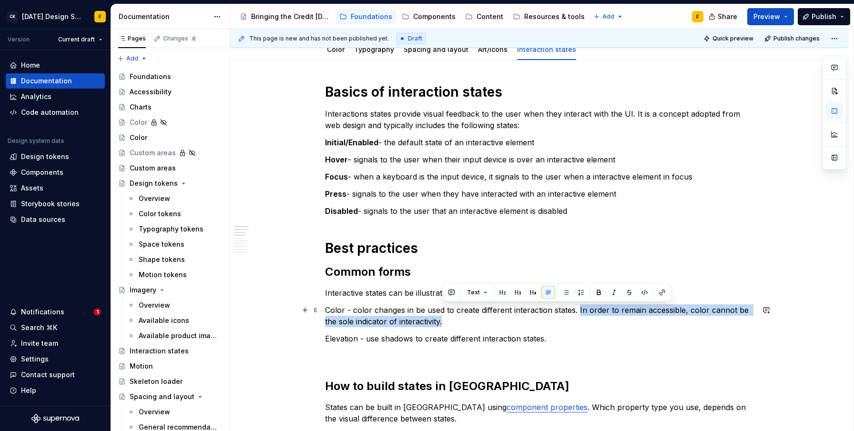
drag, startPoint x: 578, startPoint y: 309, endPoint x: 564, endPoint y: 321, distance: 18.2
click at [564, 321] on p "Color - color changes in be used to create different interaction states. In ord…" at bounding box center [539, 316] width 429 height 23
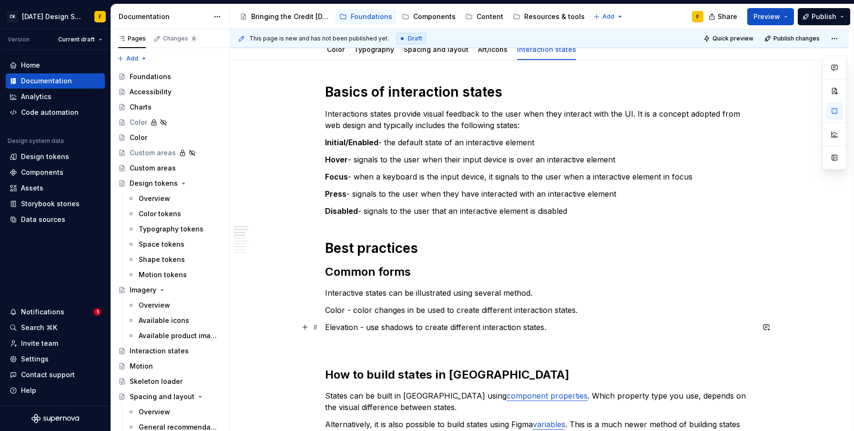
click at [578, 329] on p "Elevation - use shadows to create different interaction states." at bounding box center [539, 327] width 429 height 11
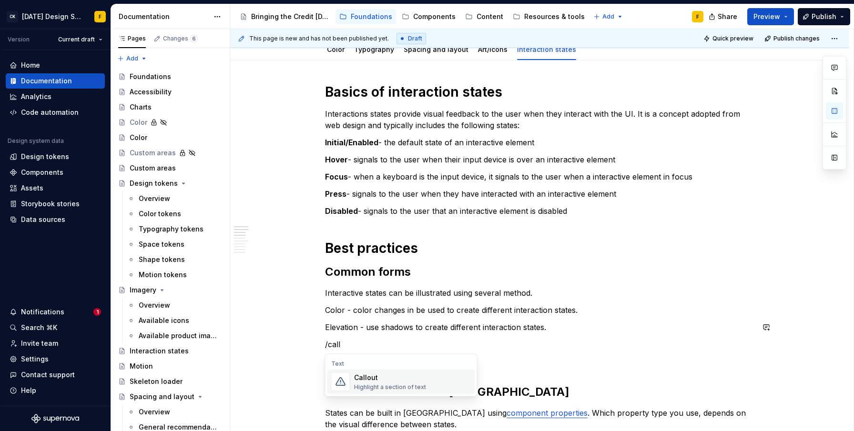
click at [424, 384] on div "Callout Highlight a section of text" at bounding box center [412, 382] width 117 height 19
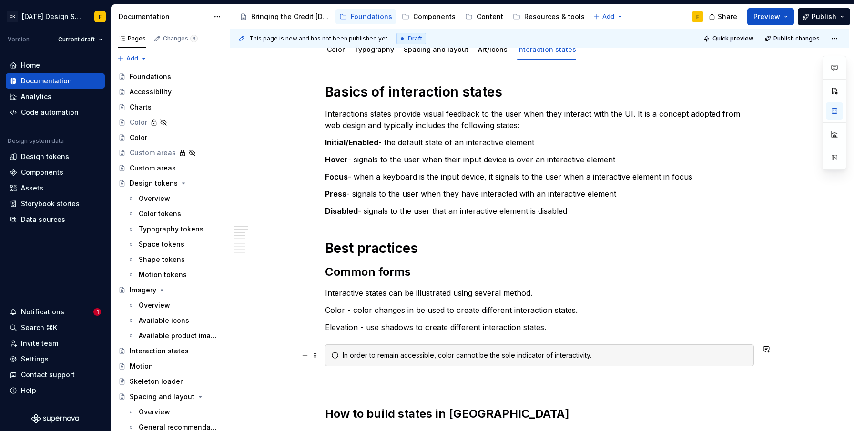
click at [608, 358] on div "In order to remain accessible, color cannot be the sole indicator of interactiv…" at bounding box center [545, 356] width 405 height 10
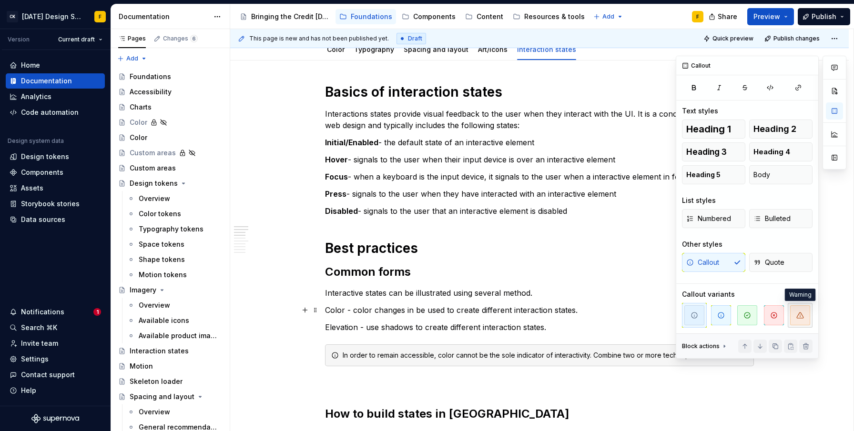
click at [793, 315] on span "button" at bounding box center [800, 316] width 20 height 20
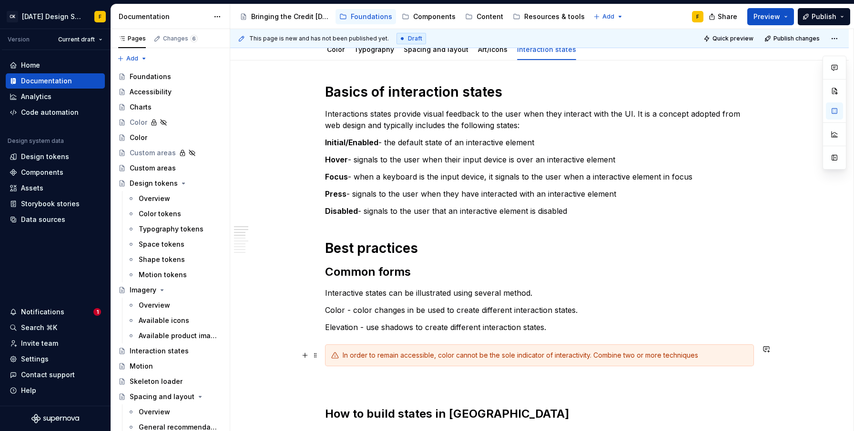
click at [607, 355] on div "In order to remain accessible, color cannot be the sole indicator of interactiv…" at bounding box center [545, 356] width 405 height 10
click at [709, 357] on div "In order to remain accessible, color cannot be the sole indicator of interactiv…" at bounding box center [545, 356] width 405 height 10
click at [707, 357] on div "In order to remain accessible, color cannot be the sole indicator of interactiv…" at bounding box center [545, 356] width 405 height 10
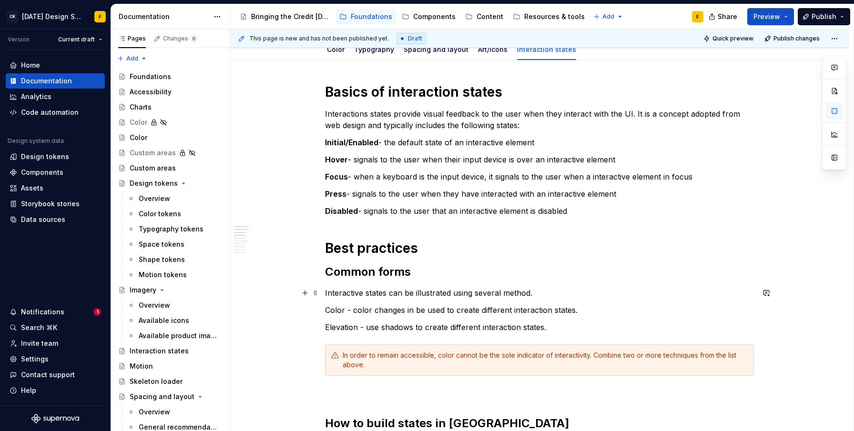
click at [572, 298] on p "Interactive states can be illustrated using several method." at bounding box center [539, 292] width 429 height 11
click at [566, 328] on p "Elevation - use shadows to create different interaction states." at bounding box center [539, 327] width 429 height 11
click at [581, 311] on p "Color - color changes in be used to create different interaction states." at bounding box center [539, 310] width 429 height 11
click at [381, 327] on p "Elevation - use shadows to create different interaction states. Ele" at bounding box center [539, 327] width 429 height 11
click at [543, 329] on p "Elevation - use shadows to create different interaction states. Ele" at bounding box center [539, 327] width 429 height 11
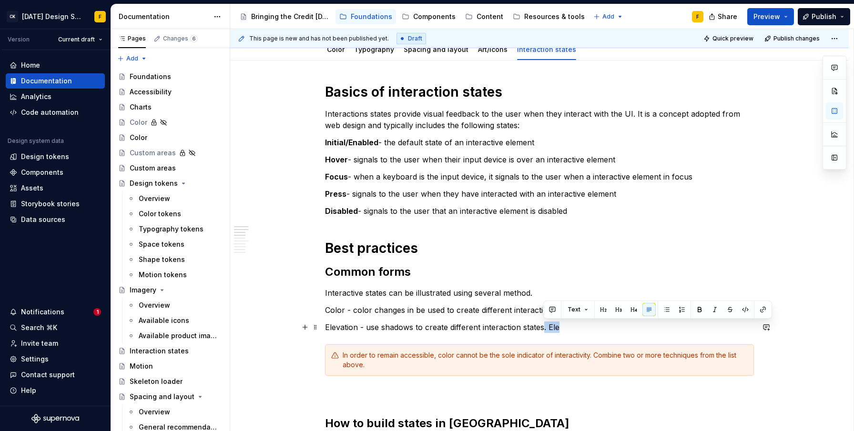
drag, startPoint x: 543, startPoint y: 328, endPoint x: 563, endPoint y: 328, distance: 20.5
click at [563, 328] on p "Elevation - use shadows to create different interaction states. Ele" at bounding box center [539, 327] width 429 height 11
click at [555, 327] on p "Elevation - use shadows to create different interaction states. Ele" at bounding box center [539, 327] width 429 height 11
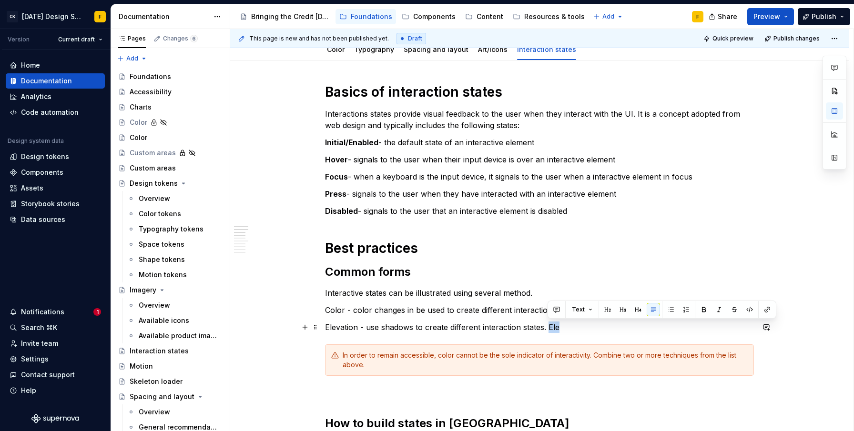
click at [563, 329] on p "Elevation - use shadows to create different interaction states. Ele" at bounding box center [539, 327] width 429 height 11
click at [551, 326] on p "Elevation - use shadows to create different interaction states. Ele" at bounding box center [539, 327] width 429 height 11
click at [549, 328] on p "Elevation - use shadows to create different interaction states. Considering tra…" at bounding box center [539, 327] width 429 height 11
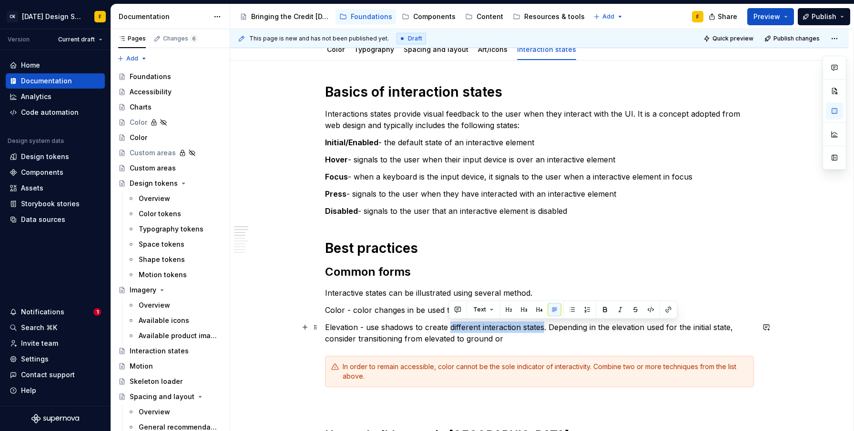
drag, startPoint x: 449, startPoint y: 329, endPoint x: 543, endPoint y: 329, distance: 93.9
click at [543, 329] on p "Elevation - use shadows to create different interaction states. Depending in th…" at bounding box center [539, 333] width 429 height 23
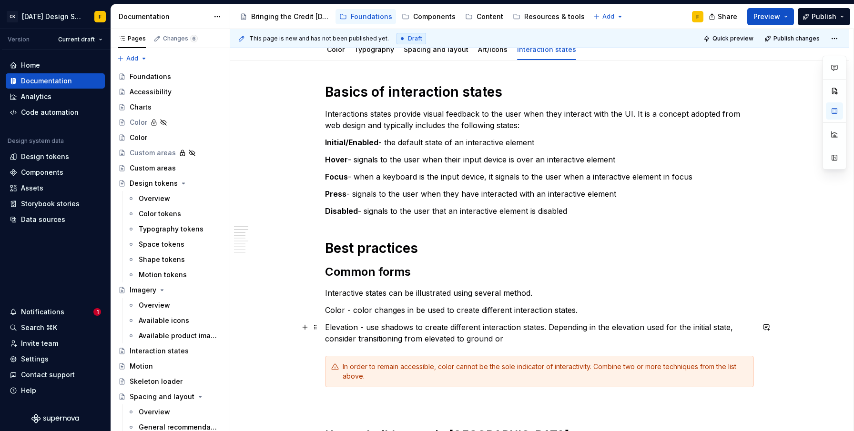
click at [517, 339] on p "Elevation - use shadows to create different interaction states. Depending in th…" at bounding box center [539, 333] width 429 height 23
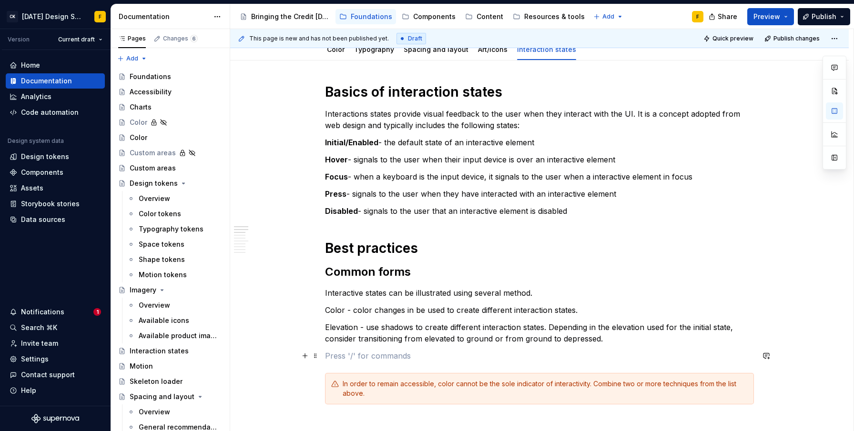
click at [337, 357] on p at bounding box center [539, 355] width 429 height 11
click at [362, 356] on p "Patterns - visual changes like underlines and emphasis" at bounding box center [539, 355] width 429 height 11
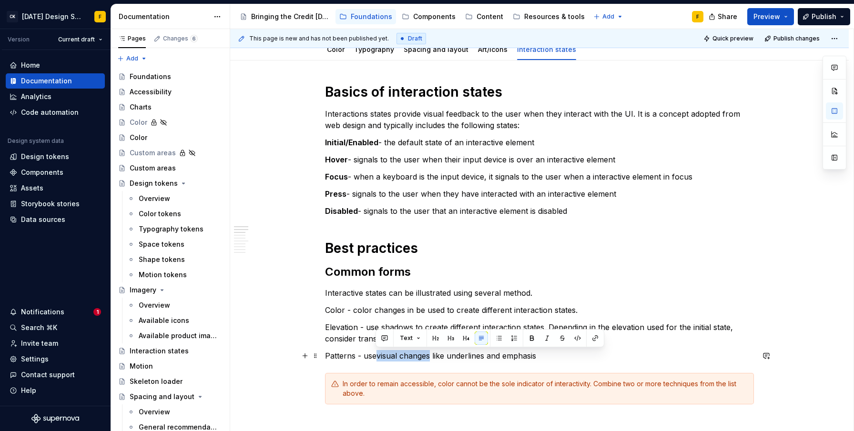
drag, startPoint x: 375, startPoint y: 356, endPoint x: 428, endPoint y: 358, distance: 52.9
click at [428, 358] on p "Patterns - usevisual changes like underlines and emphasis" at bounding box center [539, 355] width 429 height 11
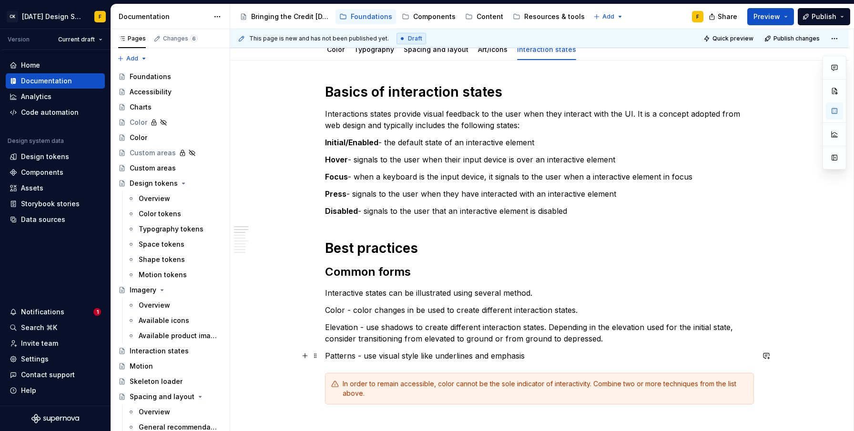
click at [541, 358] on p "Patterns - use visual style like underlines and emphasis" at bounding box center [539, 355] width 429 height 11
click at [526, 311] on p "Color - color changes in be used to create different interaction states." at bounding box center [539, 310] width 429 height 11
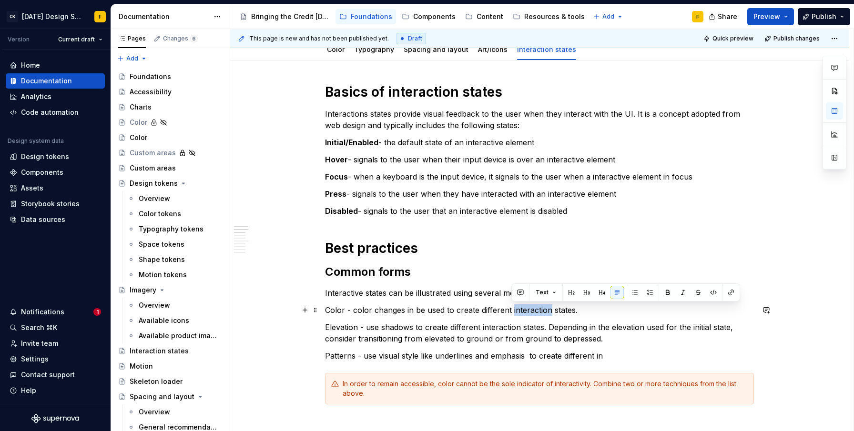
click at [526, 311] on p "Color - color changes in be used to create different interaction states." at bounding box center [539, 310] width 429 height 11
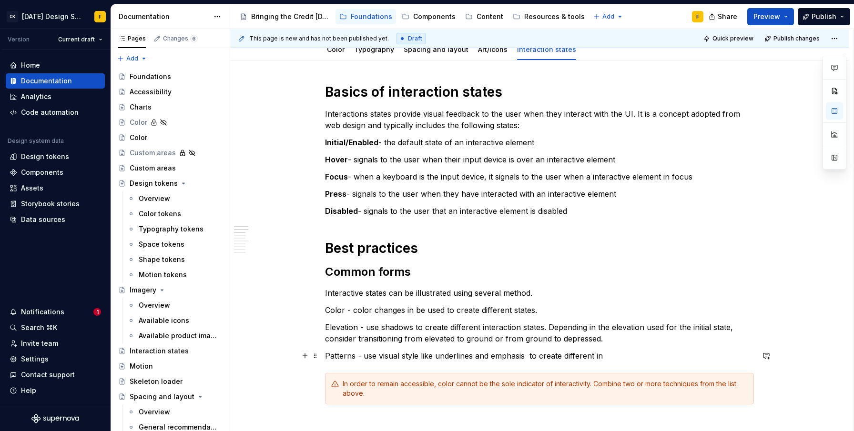
click at [582, 359] on p "Patterns - use visual style like underlines and emphasis to create different in" at bounding box center [539, 355] width 429 height 11
click at [500, 327] on p "Elevation - use shadows to create different interaction states. Depending in th…" at bounding box center [539, 333] width 429 height 23
click at [567, 357] on p "Patterns - use visual style like underlines and emphasis to create in" at bounding box center [539, 355] width 429 height 11
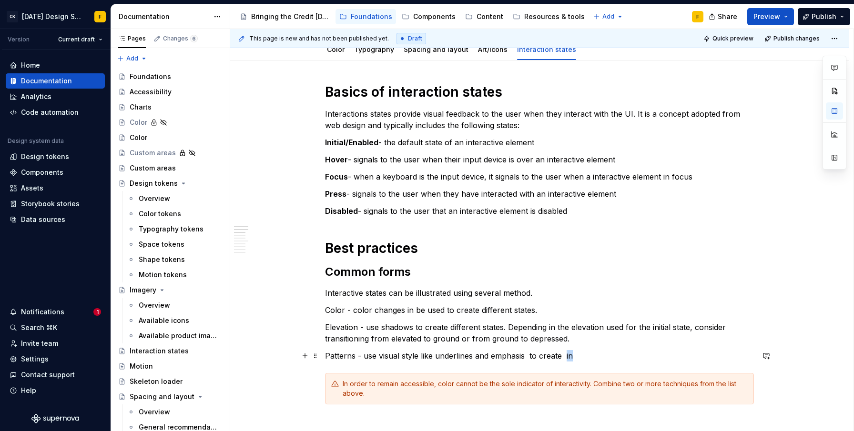
click at [567, 357] on p "Patterns - use visual style like underlines and emphasis to create in" at bounding box center [539, 355] width 429 height 11
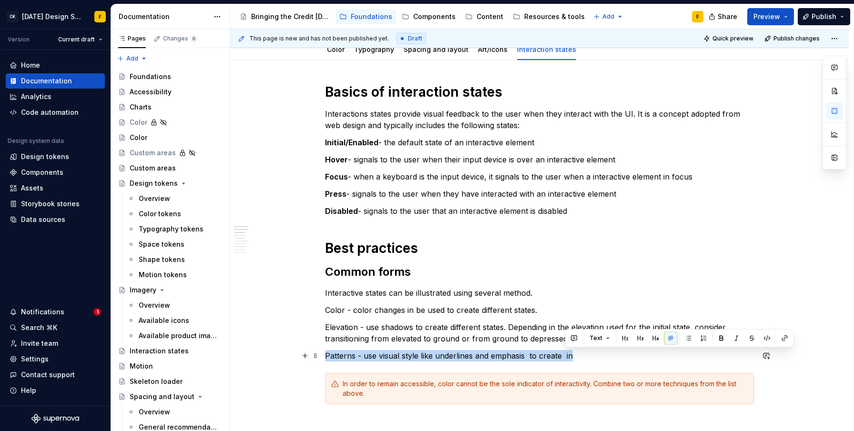
click at [567, 357] on p "Patterns - use visual style like underlines and emphasis to create in" at bounding box center [539, 355] width 429 height 11
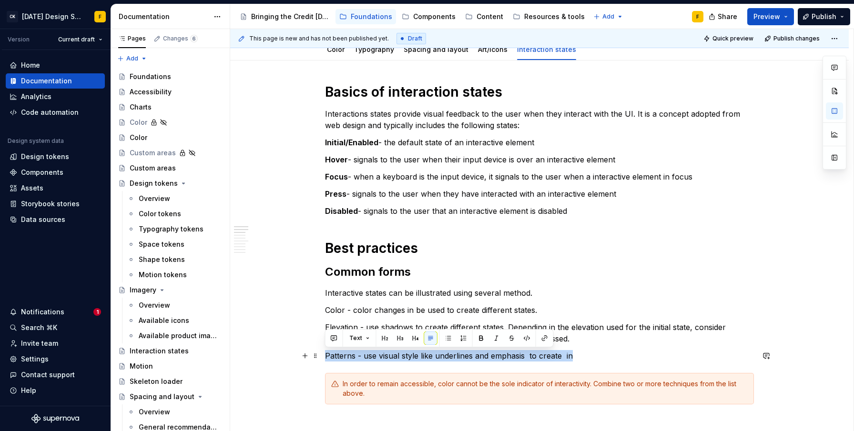
click at [567, 357] on p "Patterns - use visual style like underlines and emphasis to create in" at bounding box center [539, 355] width 429 height 11
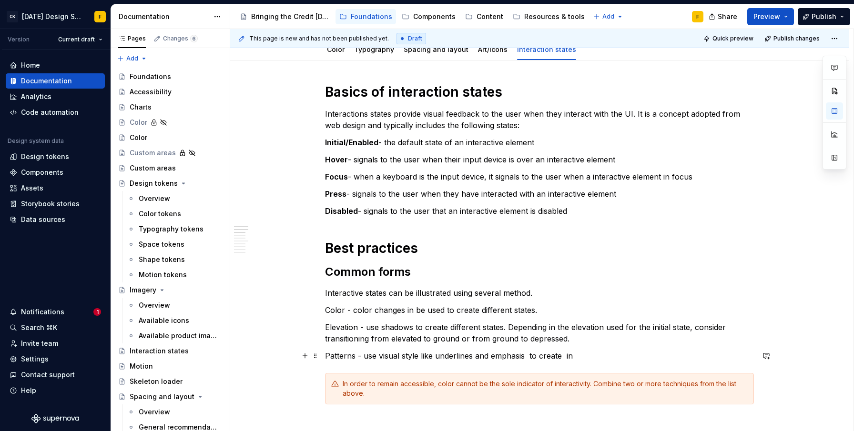
click at [524, 357] on p "Patterns - use visual style like underlines and emphasis to create in" at bounding box center [539, 355] width 429 height 11
click at [581, 355] on p "Patterns - use visual style like underlines and emphasis to create in" at bounding box center [539, 355] width 429 height 11
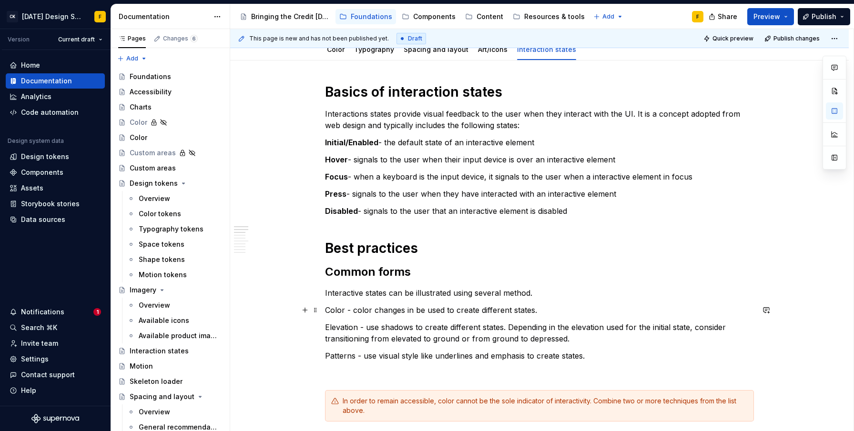
click at [544, 312] on p "Color - color changes in be used to create different states." at bounding box center [539, 310] width 429 height 11
click at [505, 369] on p at bounding box center [539, 373] width 429 height 11
click at [541, 314] on p "Color - color changes in be used to create different states." at bounding box center [539, 310] width 429 height 11
click at [596, 357] on p "Patterns - use visual style like underlines and emphasis to create states." at bounding box center [539, 355] width 429 height 11
click at [435, 359] on p "Patterns - use visual style like underlines and emphasis to create states." at bounding box center [539, 355] width 429 height 11
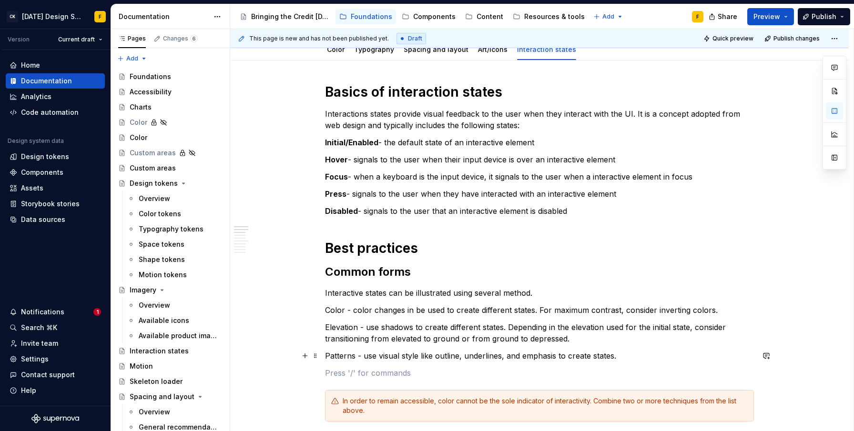
click at [418, 357] on p "Patterns - use visual style like outline, underlines, and emphasis to create st…" at bounding box center [539, 355] width 429 height 11
click at [335, 310] on p "Color - color changes in be used to create different states. For maximum contra…" at bounding box center [539, 310] width 429 height 11
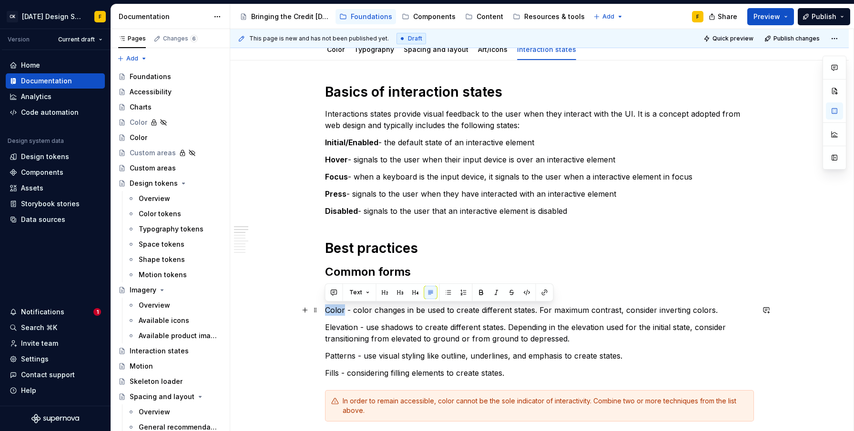
click at [335, 310] on p "Color - color changes in be used to create different states. For maximum contra…" at bounding box center [539, 310] width 429 height 11
click at [338, 327] on p "Elevation - use shadows to create different states. Depending in the elevation …" at bounding box center [539, 333] width 429 height 23
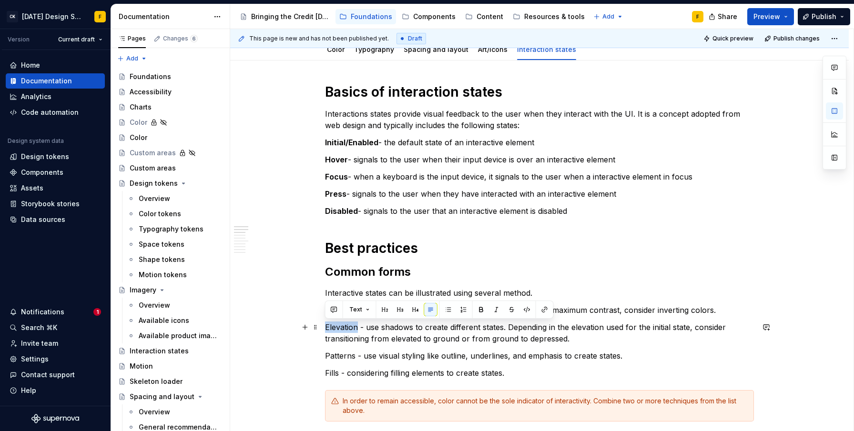
click at [338, 327] on p "Elevation - use shadows to create different states. Depending in the elevation …" at bounding box center [539, 333] width 429 height 23
click at [338, 356] on p "Patterns - use visual styling like outline, underlines, and emphasis to create …" at bounding box center [539, 355] width 429 height 11
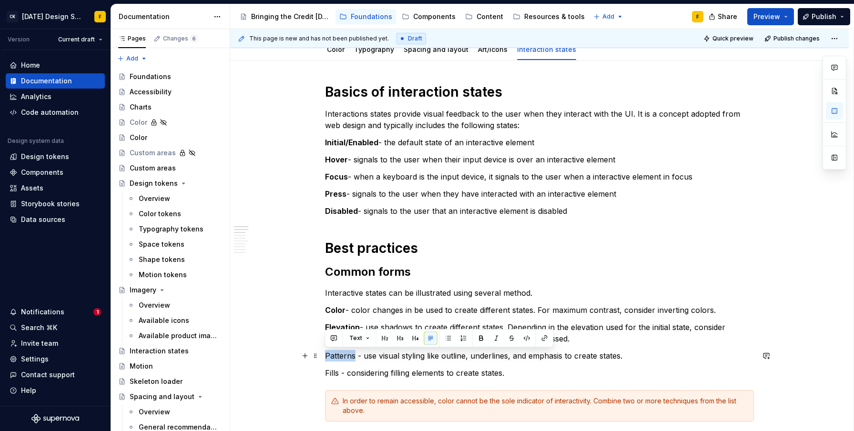
click at [338, 356] on p "Patterns - use visual styling like outline, underlines, and emphasis to create …" at bounding box center [539, 355] width 429 height 11
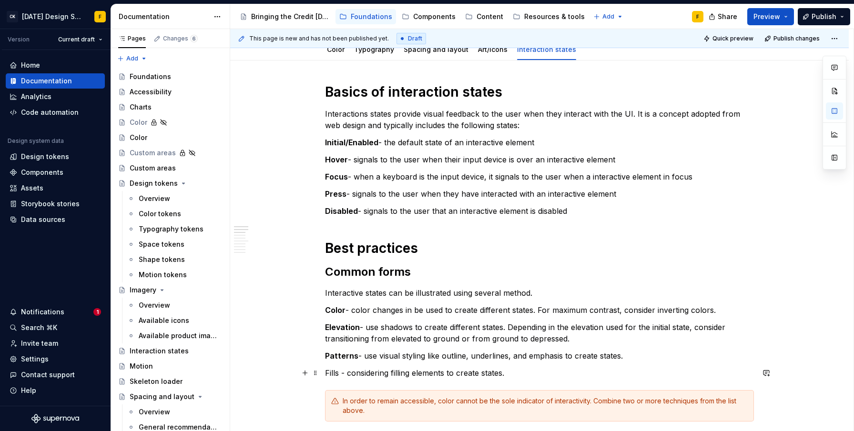
click at [330, 374] on p "Fills - considering filling elements to create states." at bounding box center [539, 373] width 429 height 11
click at [514, 375] on p "Fills - considering filling elements to create states." at bounding box center [539, 373] width 429 height 11
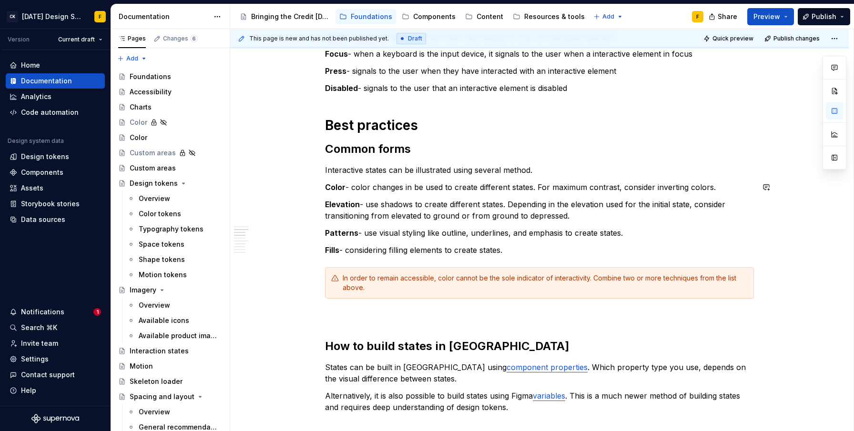
scroll to position [227, 0]
click at [350, 150] on h2 "Common forms" at bounding box center [539, 149] width 429 height 15
click at [398, 148] on h2 "Common forms" at bounding box center [539, 149] width 429 height 15
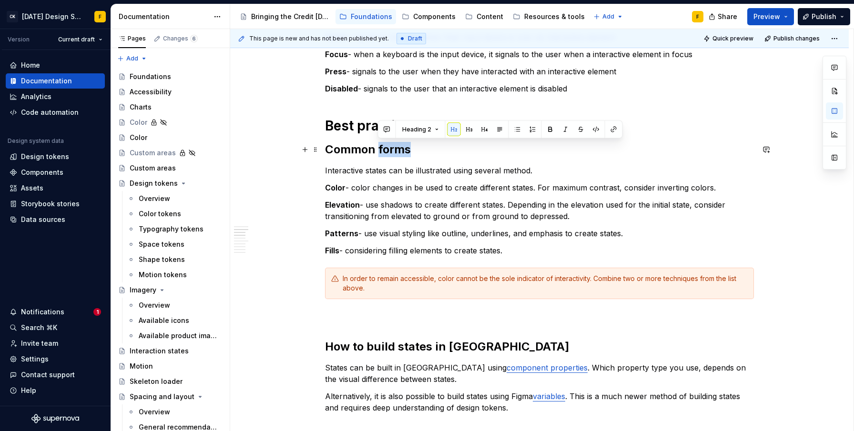
click at [398, 148] on h2 "Common forms" at bounding box center [539, 149] width 429 height 15
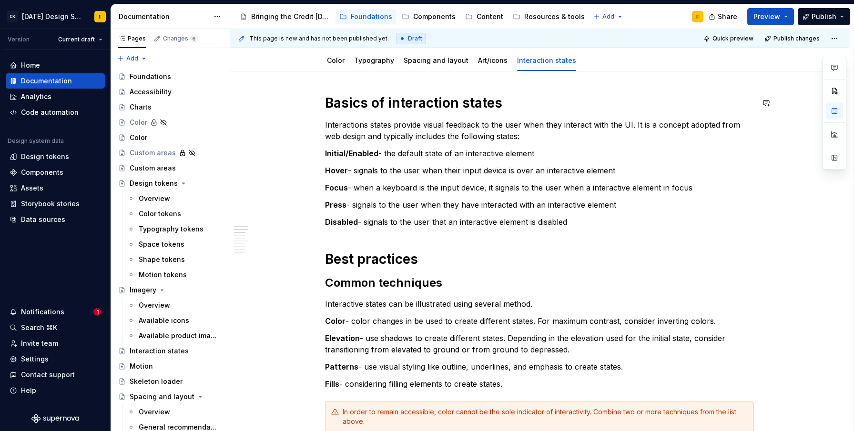
scroll to position [116, 0]
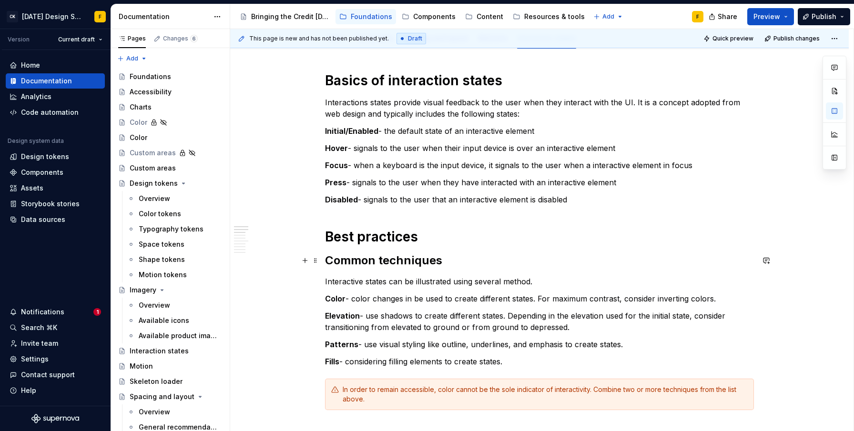
click at [354, 262] on h2 "Common techniques" at bounding box center [539, 260] width 429 height 15
click at [444, 262] on h2 "Ways to indicate techniques" at bounding box center [539, 260] width 429 height 15
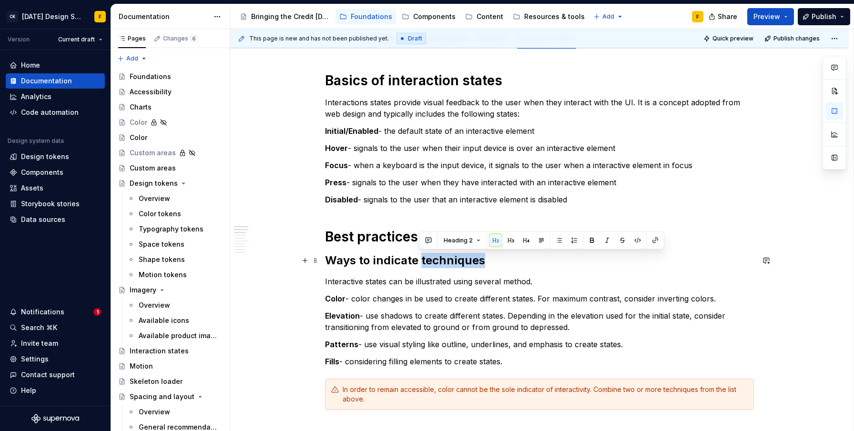
click at [444, 262] on h2 "Ways to indicate techniques" at bounding box center [539, 260] width 429 height 15
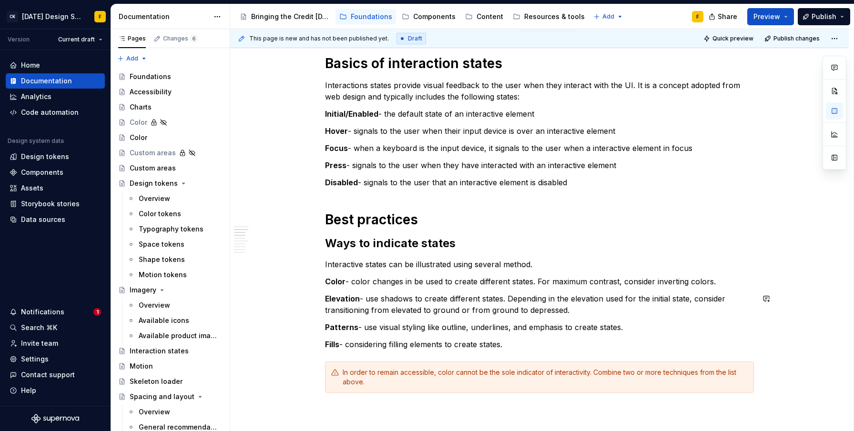
scroll to position [182, 0]
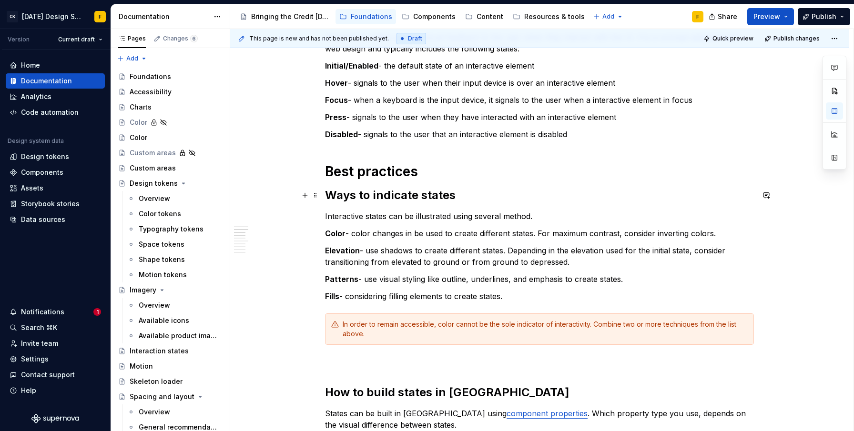
click at [341, 197] on h2 "Ways to indicate states" at bounding box center [539, 195] width 429 height 15
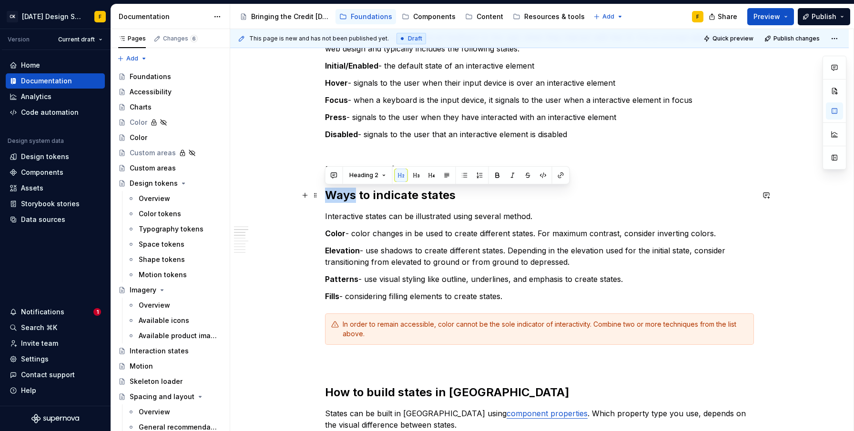
click at [341, 197] on h2 "Ways to indicate states" at bounding box center [539, 195] width 429 height 15
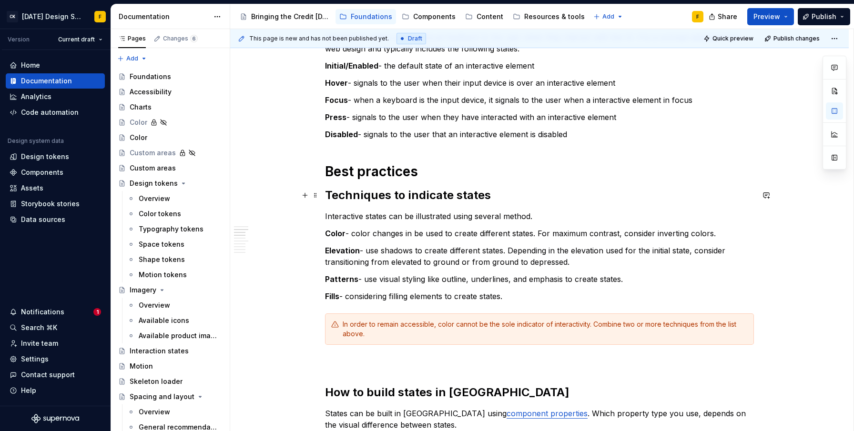
click at [419, 195] on h2 "Techniques to indicate states" at bounding box center [539, 195] width 429 height 15
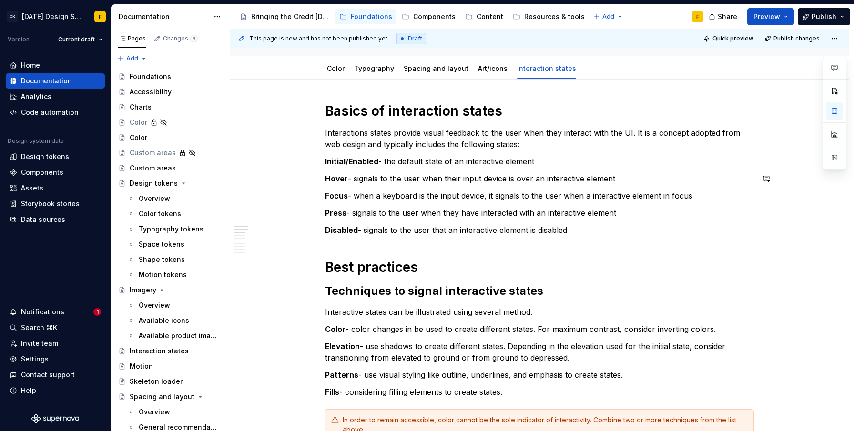
scroll to position [164, 0]
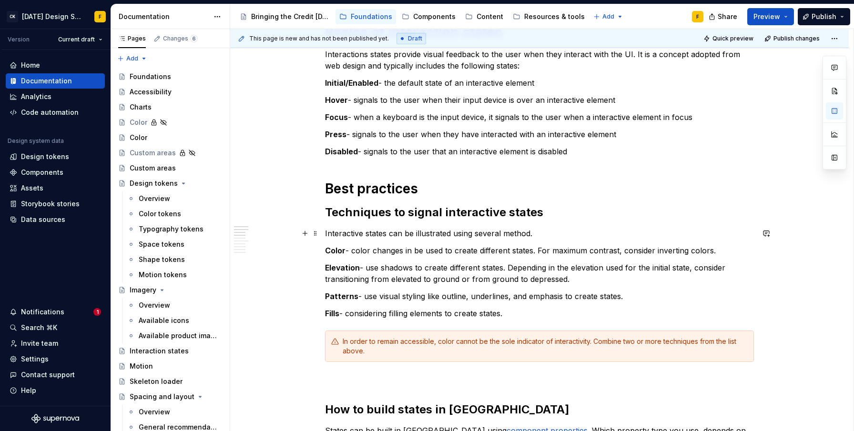
click at [532, 230] on p "Interactive states can be illustrated using several method." at bounding box center [539, 233] width 429 height 11
click at [353, 252] on p "Color - color changes in be used to create different states. For maximum contra…" at bounding box center [539, 250] width 429 height 11
click at [552, 267] on p "Elevation - use shadows to create different states. Depending in the elevation …" at bounding box center [539, 273] width 429 height 23
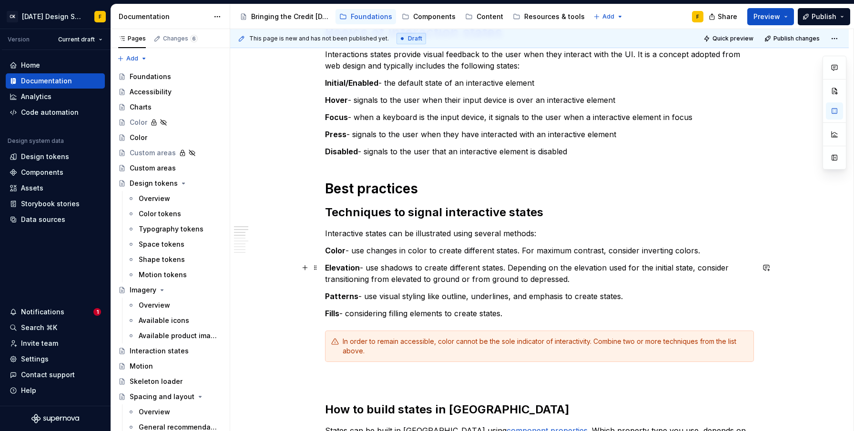
click at [575, 266] on p "Elevation - use shadows to create different states. Depending on the elevation …" at bounding box center [539, 273] width 429 height 23
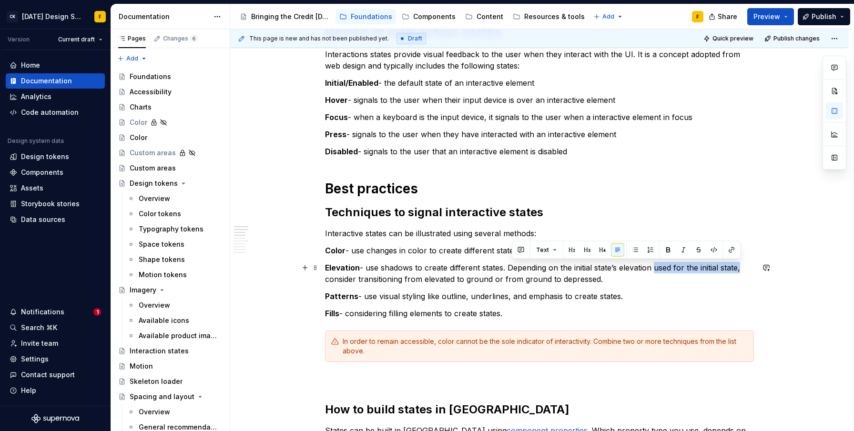
drag, startPoint x: 653, startPoint y: 266, endPoint x: 739, endPoint y: 268, distance: 86.3
click at [739, 268] on p "Elevation - use shadows to create different states. Depending on the initial st…" at bounding box center [539, 273] width 429 height 23
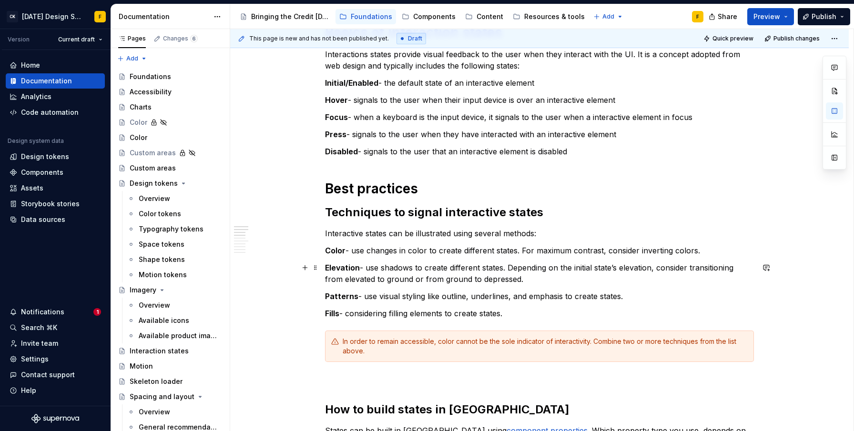
click at [680, 266] on p "Elevation - use shadows to create different states. Depending on the initial st…" at bounding box center [539, 273] width 429 height 23
click at [381, 281] on p "Elevation - use shadows to create different states. Depending on the initial st…" at bounding box center [539, 273] width 429 height 23
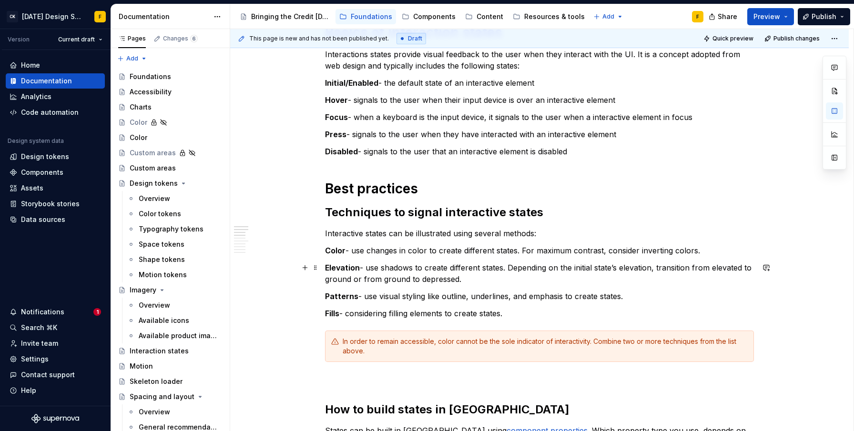
click at [472, 281] on p "Elevation - use shadows to create different states. Depending on the initial st…" at bounding box center [539, 273] width 429 height 23
click at [468, 295] on p "Patterns - use visual styling like outline, underlines, and emphasis to create …" at bounding box center [539, 296] width 429 height 11
click at [452, 276] on p "Elevation - use shadows to create different states. Depending on the initial st…" at bounding box center [539, 273] width 429 height 23
click at [413, 300] on p "Patterns - use visual styling like outline, underlines, and emphasis to create …" at bounding box center [539, 296] width 429 height 11
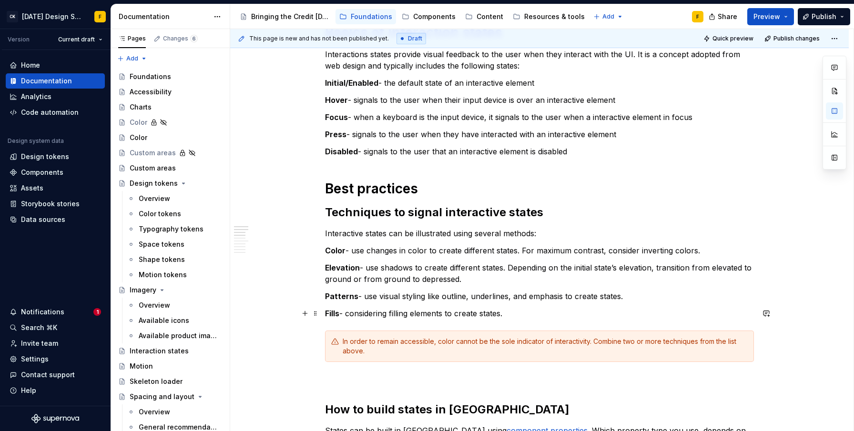
click at [363, 313] on p "Fills - considering filling elements to create states." at bounding box center [539, 313] width 429 height 11
click at [395, 315] on p "Fills - considering filling elements to create states." at bounding box center [539, 313] width 429 height 11
click at [361, 315] on p "Fills - considering filling elements to create states." at bounding box center [539, 313] width 429 height 11
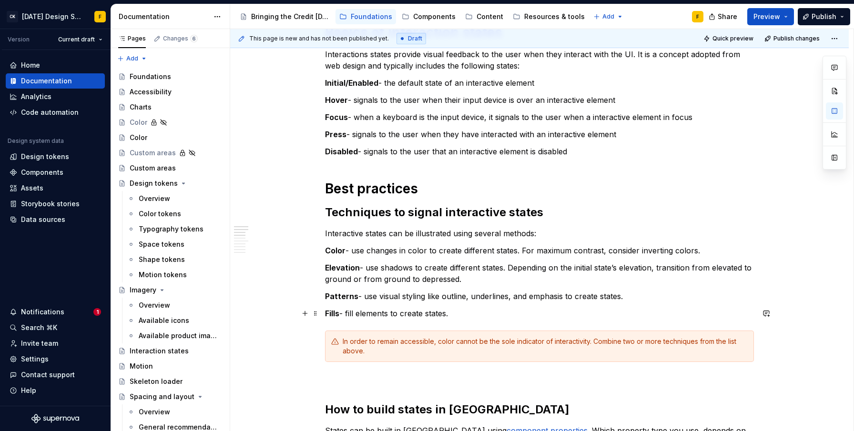
click at [392, 316] on p "Fills - fill elements to create states." at bounding box center [539, 313] width 429 height 11
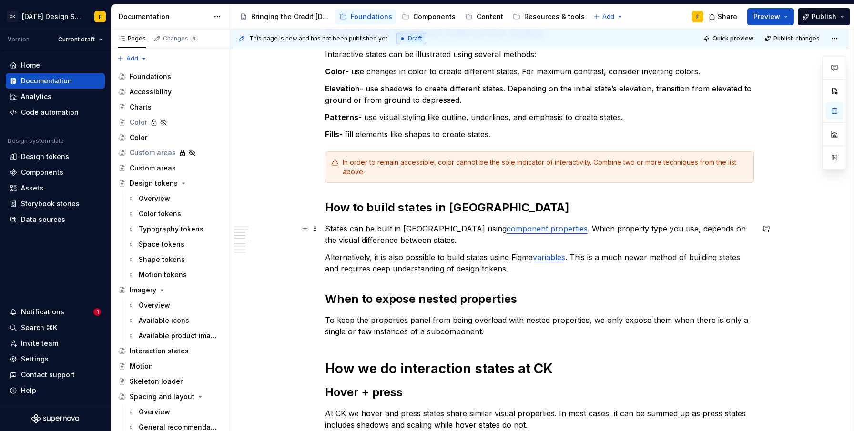
click at [361, 240] on p "States can be built in [GEOGRAPHIC_DATA] using component properties . Which pro…" at bounding box center [539, 234] width 429 height 23
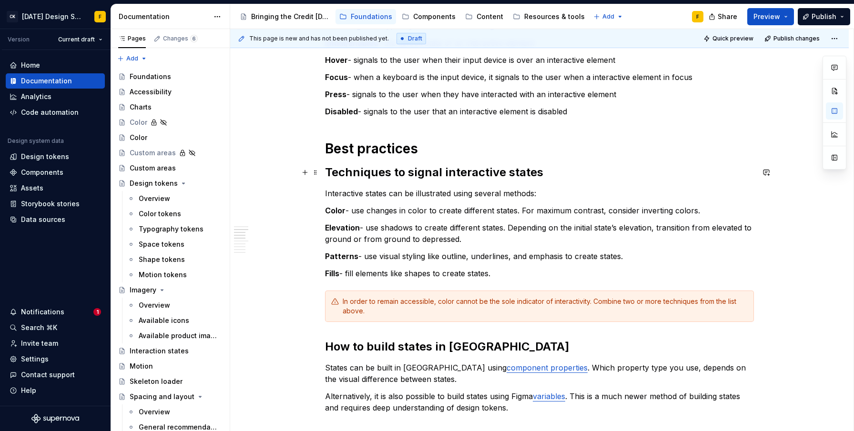
scroll to position [271, 0]
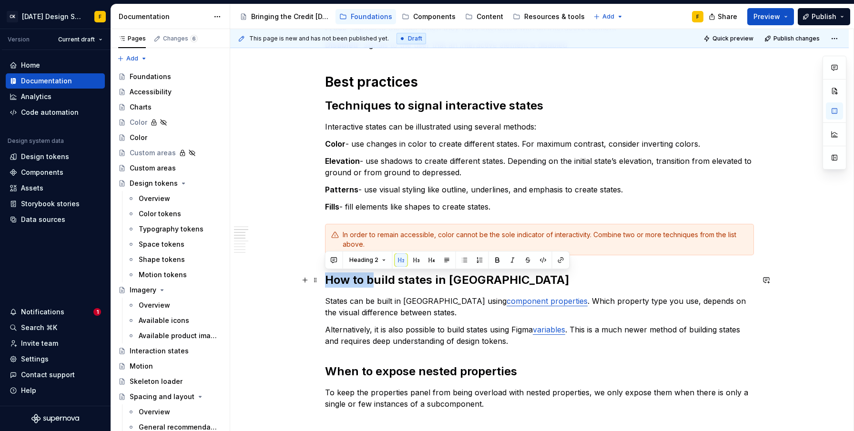
drag, startPoint x: 372, startPoint y: 279, endPoint x: 326, endPoint y: 281, distance: 46.8
click at [326, 281] on h2 "How to build states in [GEOGRAPHIC_DATA]" at bounding box center [539, 280] width 429 height 15
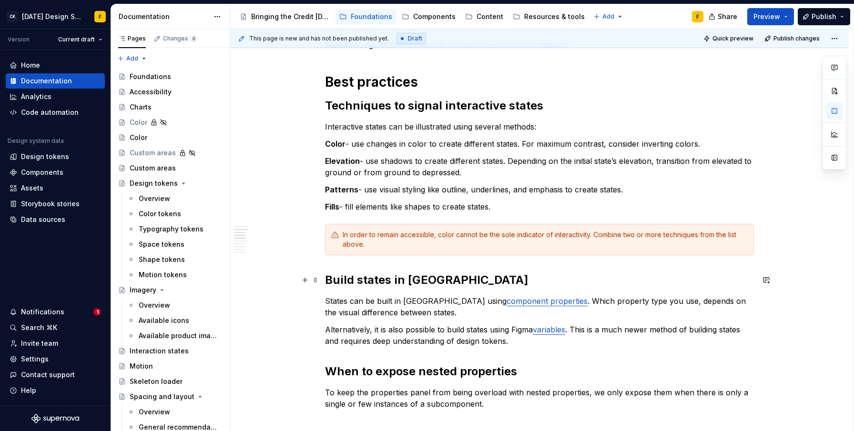
click at [350, 280] on h2 "Build states in [GEOGRAPHIC_DATA]" at bounding box center [539, 280] width 429 height 15
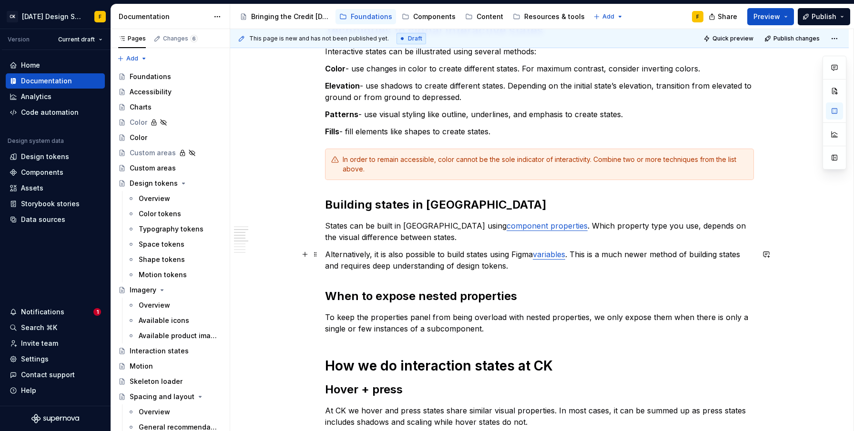
scroll to position [348, 0]
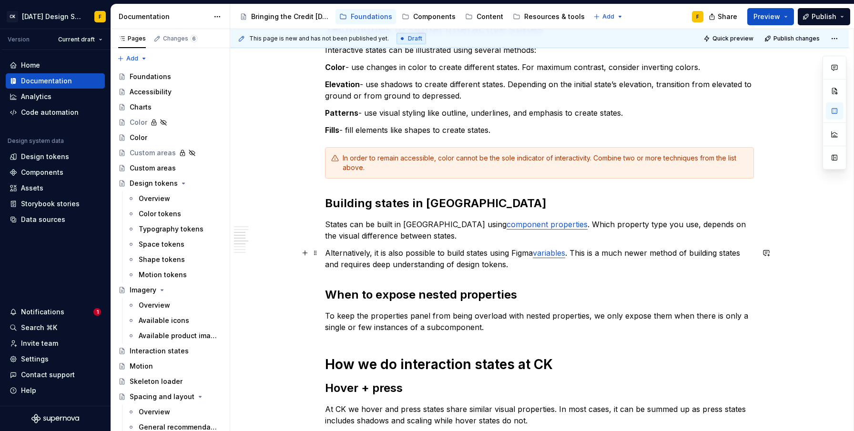
click at [388, 252] on p "Alternatively, it is also possible to build states using Figma variables . This…" at bounding box center [539, 258] width 429 height 23
click at [384, 252] on p "Alternatively, it is also possible to build states using Figma variables . This…" at bounding box center [539, 258] width 429 height 23
click at [383, 255] on p "Alternatively, it is also possible to build states using Figma variables . This…" at bounding box center [539, 258] width 429 height 23
click at [665, 253] on p "Alternatively, it’s also possible to build states using Figma variables . This …" at bounding box center [539, 258] width 429 height 23
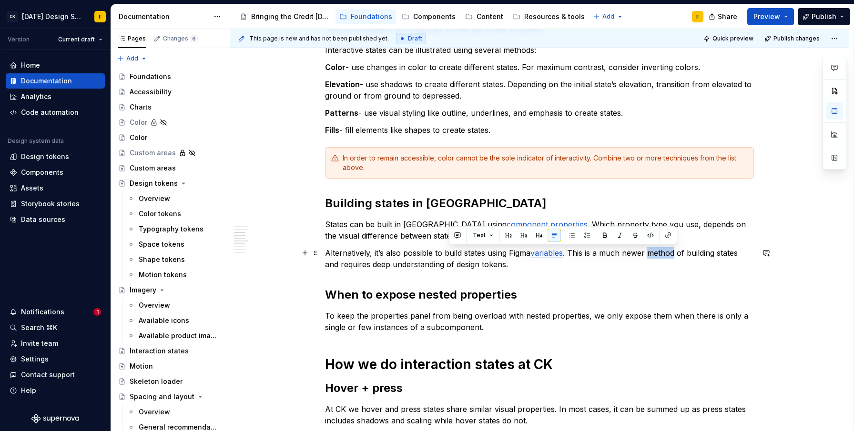
click at [657, 253] on p "Alternatively, it’s also possible to build states using Figma variables . This …" at bounding box center [539, 258] width 429 height 23
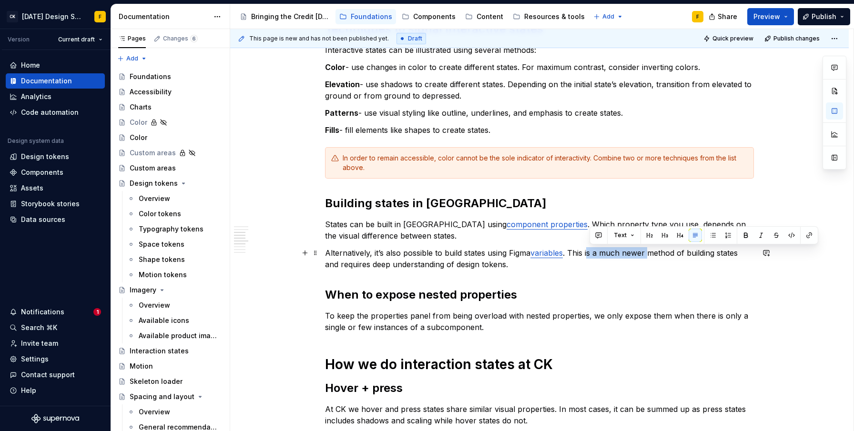
drag, startPoint x: 650, startPoint y: 253, endPoint x: 589, endPoint y: 251, distance: 60.6
click at [589, 251] on p "Alternatively, it’s also possible to build states using Figma variables . This …" at bounding box center [539, 258] width 429 height 23
click at [439, 267] on p "Alternatively, it’s also possible to build states using Figma variables . This …" at bounding box center [539, 258] width 429 height 23
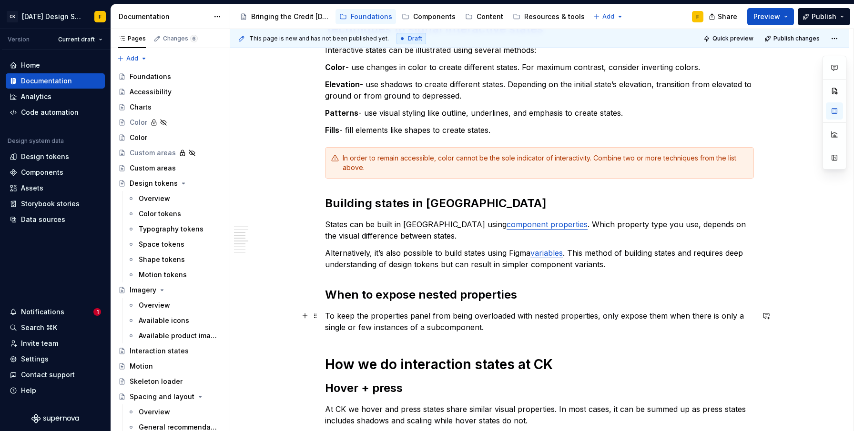
click at [737, 317] on p "To keep the properties panel from being overloaded with nested properties, only…" at bounding box center [539, 321] width 429 height 23
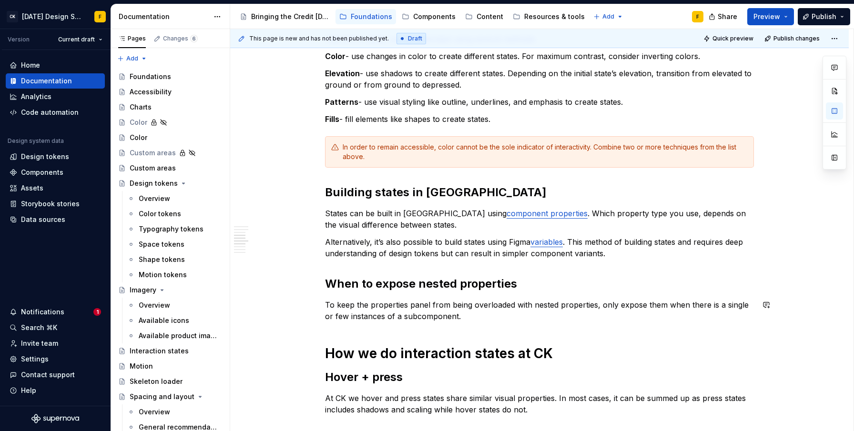
scroll to position [527, 0]
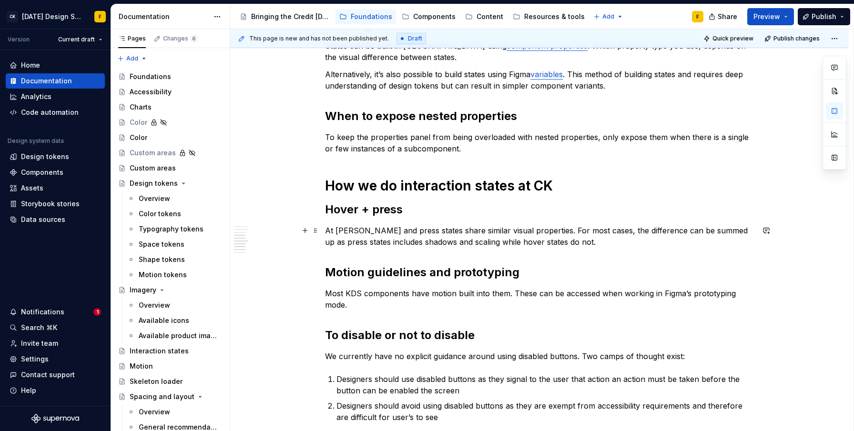
click at [453, 242] on p "At [PERSON_NAME] and press states share similar visual properties. For most cas…" at bounding box center [539, 236] width 429 height 23
click at [536, 295] on p "Most KDS components have motion built into them. These can be accessed when wor…" at bounding box center [539, 299] width 429 height 23
click at [527, 293] on p "Most KDS components have motion built into them. These can be accessed when wor…" at bounding box center [539, 299] width 429 height 23
click at [537, 294] on p "Most KDS components have motion built into them. These can be accessed when wor…" at bounding box center [539, 299] width 429 height 23
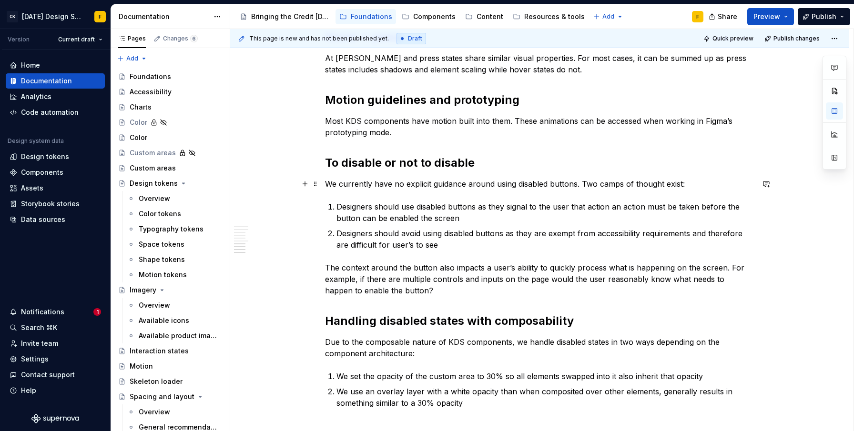
scroll to position [708, 0]
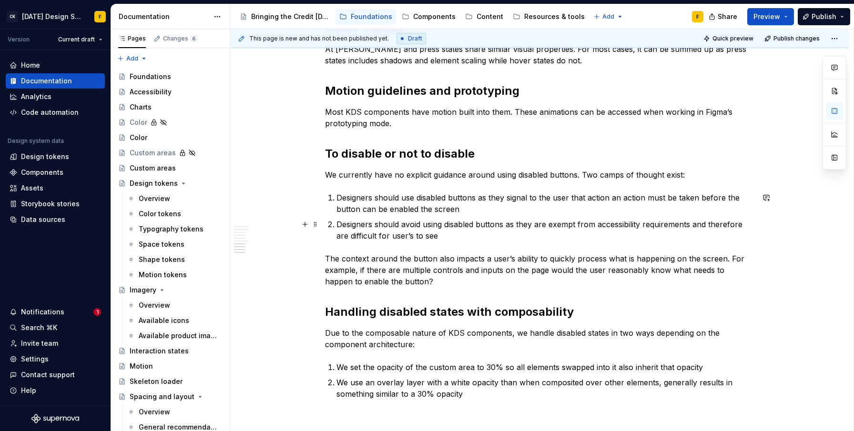
click at [341, 235] on p "Designers should avoid using disabled buttons as they are exempt from accessibi…" at bounding box center [546, 230] width 418 height 23
drag, startPoint x: 366, startPoint y: 236, endPoint x: 401, endPoint y: 236, distance: 35.3
click at [401, 236] on p "Designers should avoid using disabled buttons as they are exempt from accessibi…" at bounding box center [546, 230] width 418 height 23
click at [522, 259] on p "When deciding on a solution, consider the context around the button also impact…" at bounding box center [539, 270] width 429 height 34
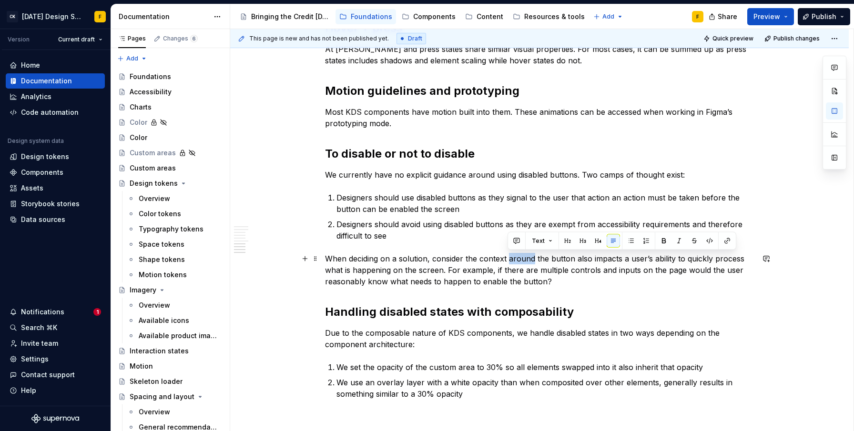
click at [522, 259] on p "When deciding on a solution, consider the context around the button also impact…" at bounding box center [539, 270] width 429 height 34
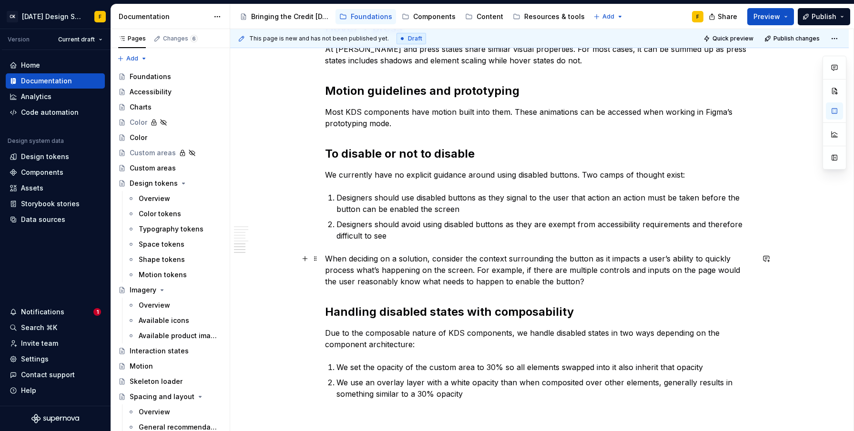
click at [436, 268] on p "When deciding on a solution, consider the context surrounding the button as it …" at bounding box center [539, 270] width 429 height 34
click at [491, 260] on p "When deciding on a solution, consider the context surrounding the button as it …" at bounding box center [539, 270] width 429 height 34
click at [685, 270] on p "When deciding on a solution, consider the context surrounding the button as it …" at bounding box center [539, 270] width 429 height 34
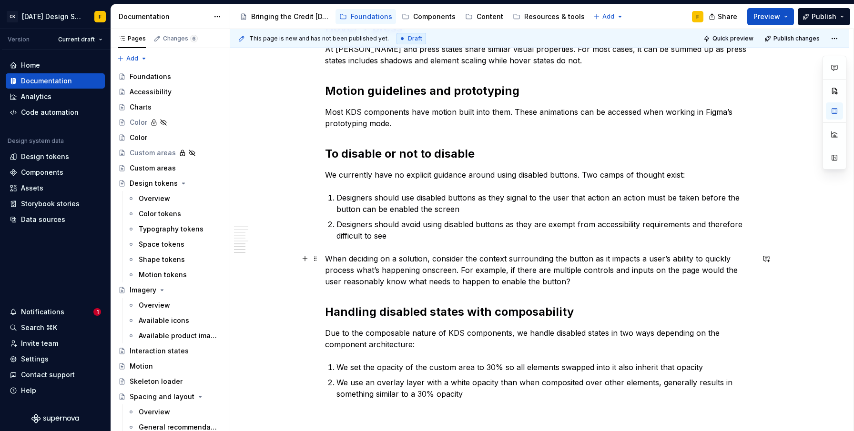
click at [659, 272] on p "When deciding on a solution, consider the context surrounding the button as it …" at bounding box center [539, 270] width 429 height 34
click at [508, 270] on p "When deciding on a solution, consider the context surrounding the button as it …" at bounding box center [539, 270] width 429 height 34
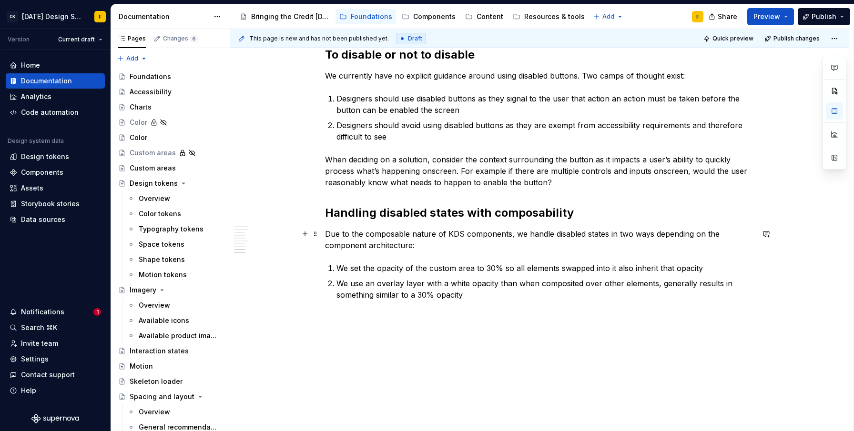
scroll to position [817, 0]
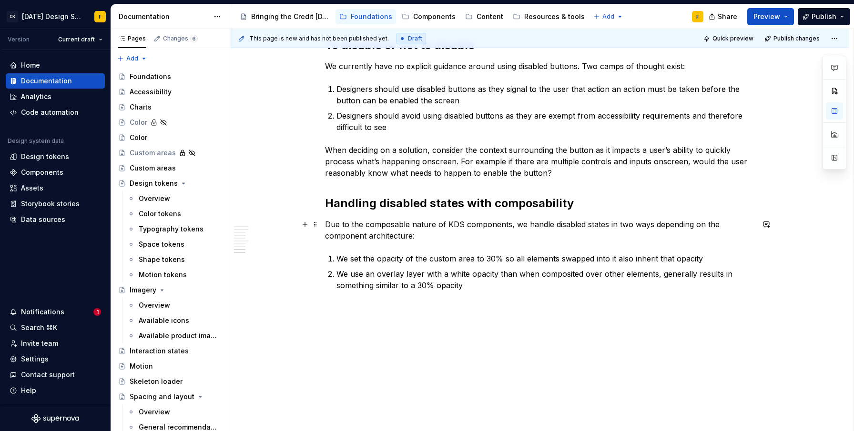
click at [681, 225] on p "Due to the composable nature of KDS components, we handle disabled states in tw…" at bounding box center [539, 230] width 429 height 23
click at [686, 222] on p "Due to the composable nature of KDS components, we handle disabled states in tw…" at bounding box center [539, 230] width 429 height 23
click at [416, 268] on p "We use an overlay layer with a white opacity than when composited over other el…" at bounding box center [546, 279] width 418 height 23
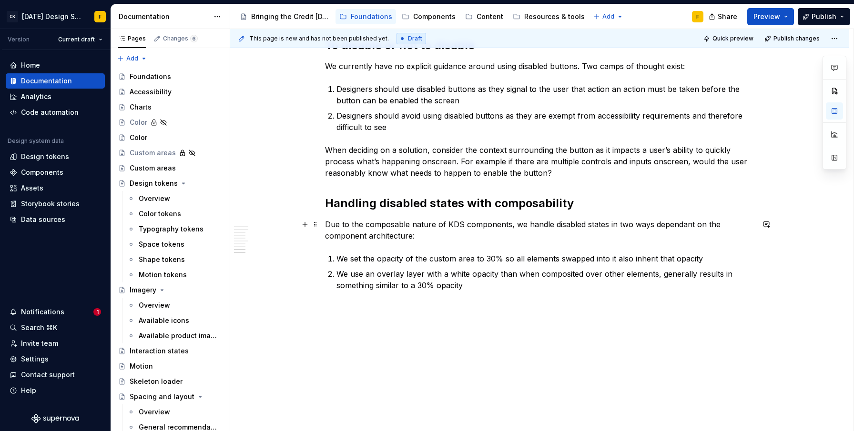
click at [452, 237] on p "Due to the composable nature of KDS components, we handle disabled states in tw…" at bounding box center [539, 230] width 429 height 23
click at [448, 277] on p "We use an overlay layer with a white opacity than when composited over other el…" at bounding box center [546, 279] width 418 height 23
click at [510, 276] on p "We use an overlay layer with a white opacity than when composited over other el…" at bounding box center [546, 279] width 418 height 23
click at [659, 271] on p "We use an overlay layer with a white opacity that when placed over other elemen…" at bounding box center [546, 279] width 418 height 23
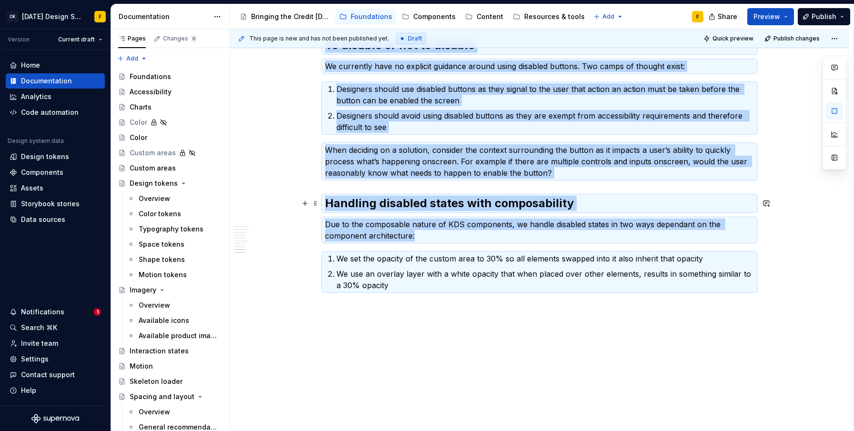
copy div "Loremi do sitametcons adipis Elitseddoeiu tempor incidid utlabo etdolore ma ali…"
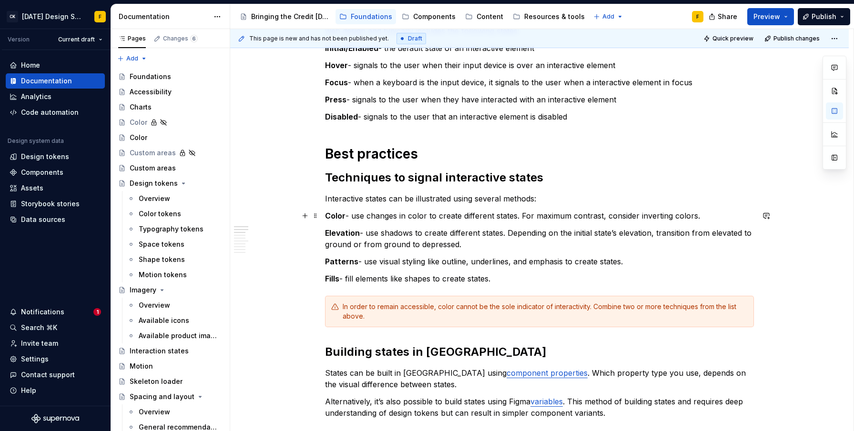
scroll to position [0, 0]
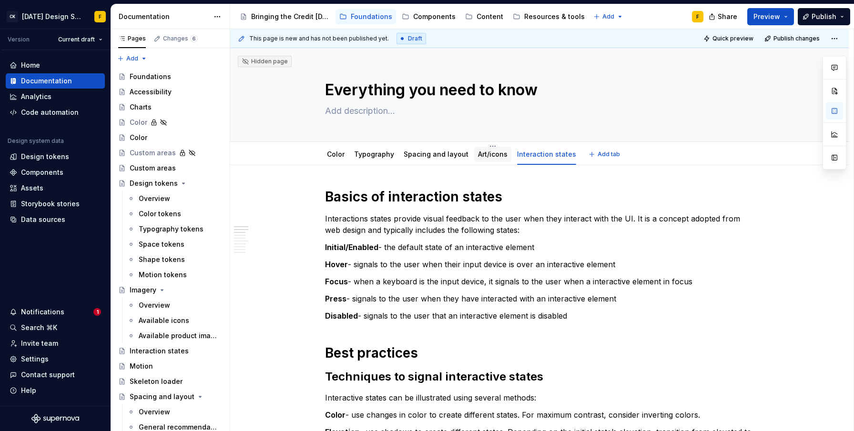
click at [490, 159] on div "Art/icons" at bounding box center [493, 155] width 30 height 10
click at [484, 154] on link "Art/icons" at bounding box center [493, 154] width 30 height 8
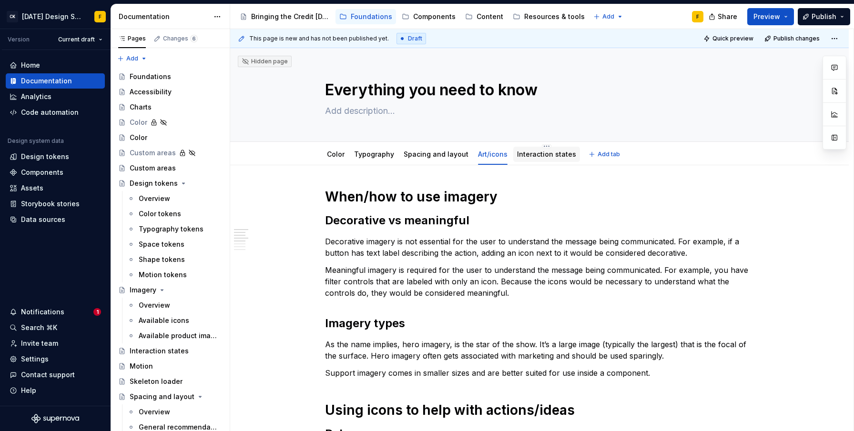
click at [525, 155] on link "Interaction states" at bounding box center [546, 154] width 59 height 8
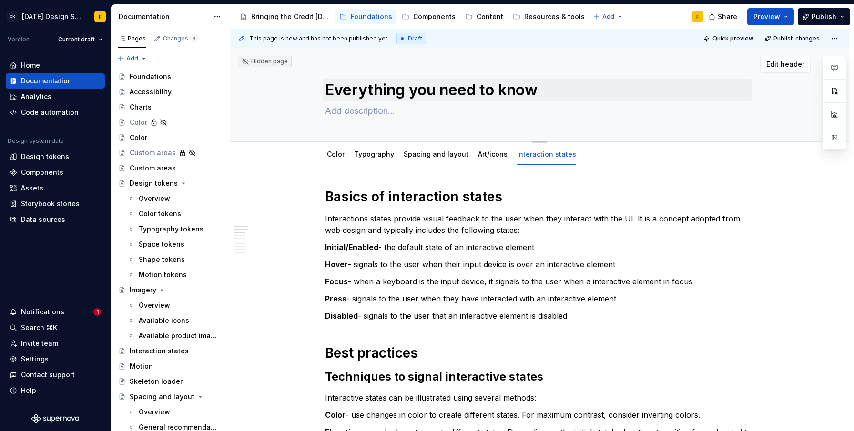
type textarea "*"
click at [587, 155] on button "Add tab" at bounding box center [605, 154] width 39 height 13
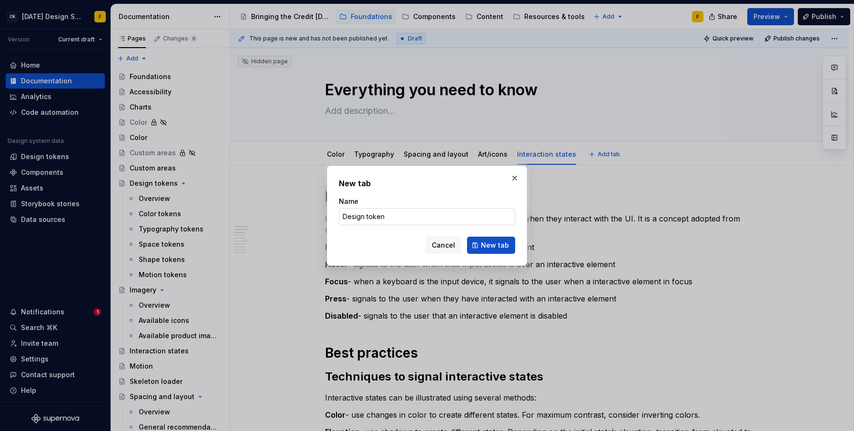
type input "Design tokens"
click button "New tab" at bounding box center [491, 245] width 48 height 17
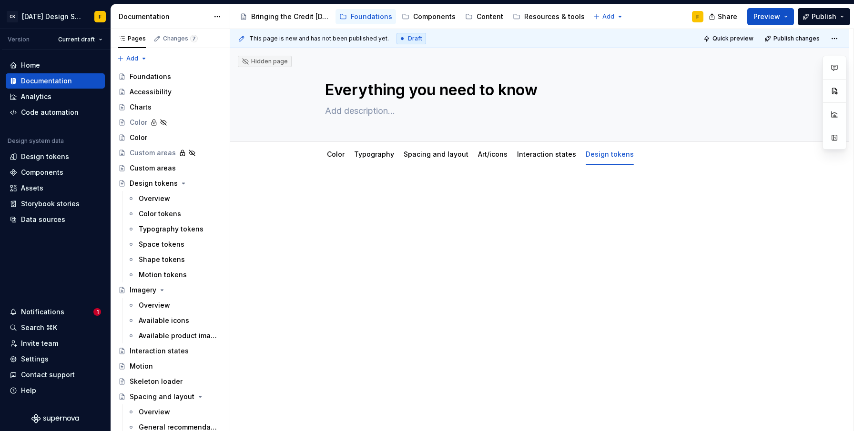
click at [395, 183] on div at bounding box center [539, 265] width 619 height 200
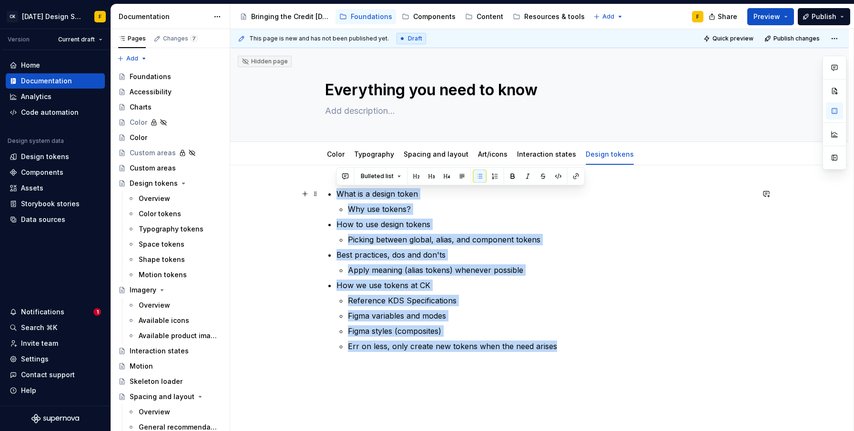
drag, startPoint x: 554, startPoint y: 347, endPoint x: 320, endPoint y: 196, distance: 278.7
click at [320, 196] on div "What is a design token Why use tokens? How to use design tokens Picking between…" at bounding box center [539, 329] width 619 height 328
click at [462, 175] on button "button" at bounding box center [462, 176] width 13 height 13
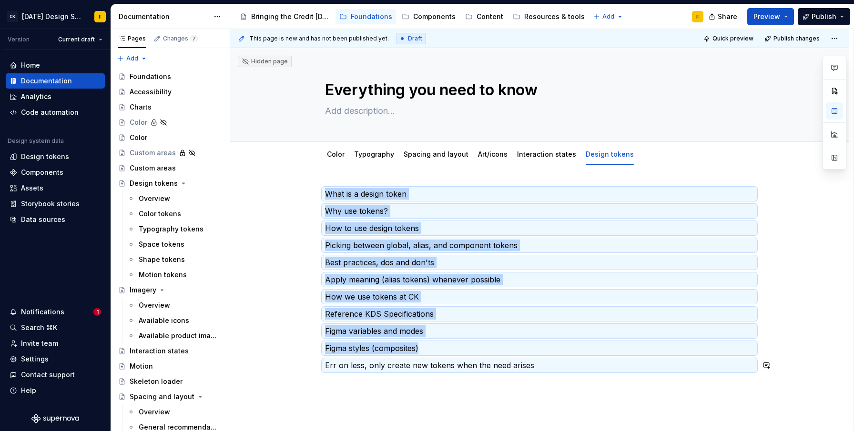
click at [380, 394] on div "What is a design token Why use tokens? How to use design tokens Picking between…" at bounding box center [539, 338] width 619 height 347
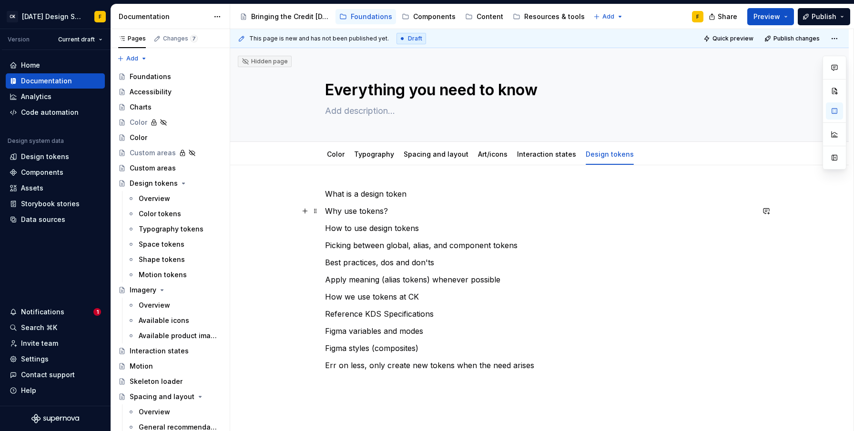
click at [469, 213] on p "Why use tokens?" at bounding box center [539, 210] width 429 height 11
click at [420, 195] on p "What is a design token" at bounding box center [539, 193] width 429 height 11
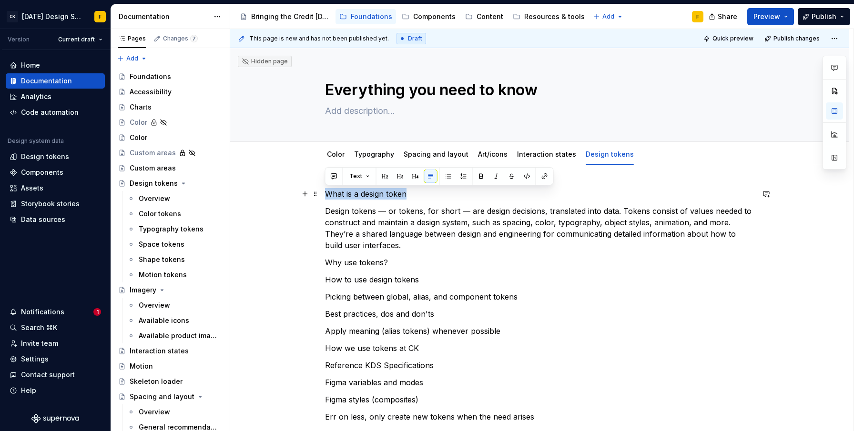
drag, startPoint x: 415, startPoint y: 194, endPoint x: 324, endPoint y: 192, distance: 91.5
click at [324, 192] on div "What is a design token Design tokens — or tokens, for short — are design decisi…" at bounding box center [539, 364] width 619 height 398
click at [358, 176] on span "Text" at bounding box center [355, 177] width 13 height 8
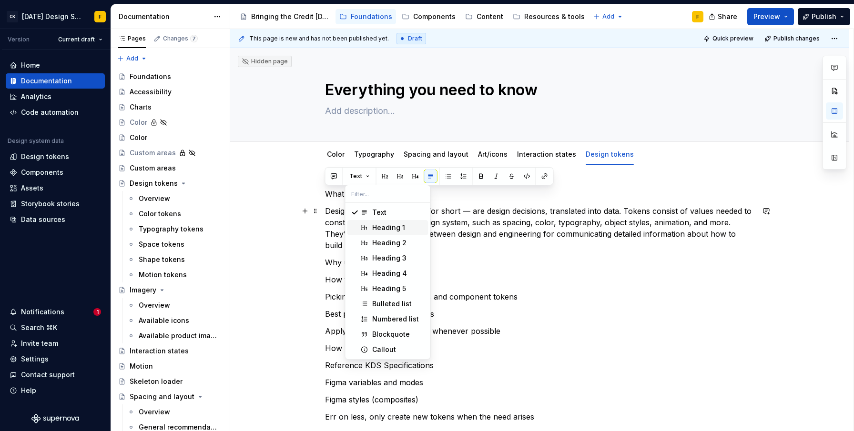
click at [372, 223] on div "Heading 1" at bounding box center [388, 228] width 33 height 10
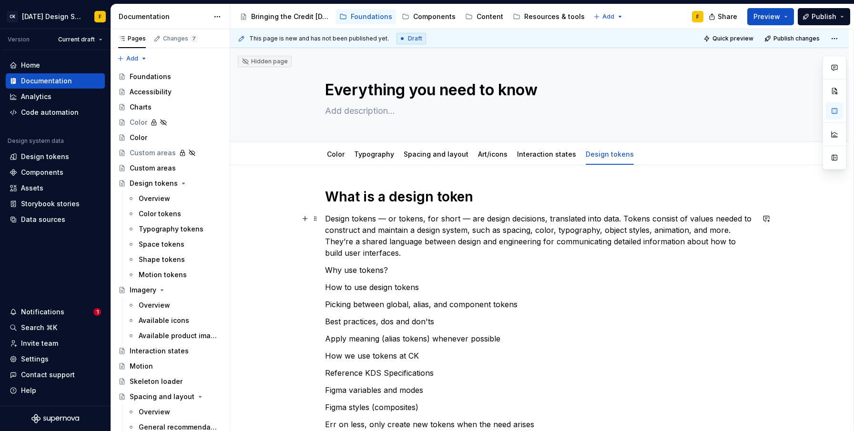
click at [413, 224] on p "Design tokens — or tokens, for short — are design decisions, translated into da…" at bounding box center [539, 236] width 429 height 46
drag, startPoint x: 398, startPoint y: 276, endPoint x: 315, endPoint y: 274, distance: 83.0
click at [325, 274] on div "What is a design token Design tokens — or tokens, for short — are design decisi…" at bounding box center [539, 315] width 429 height 254
click at [392, 289] on p "How to use design tokens" at bounding box center [539, 287] width 429 height 11
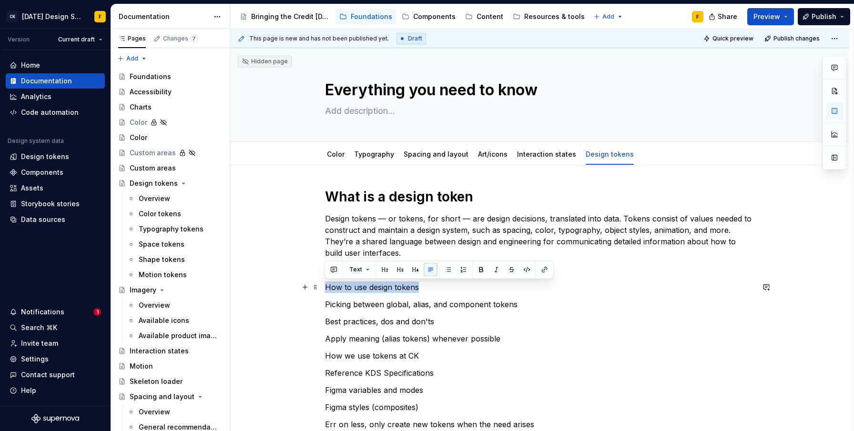
drag, startPoint x: 417, startPoint y: 288, endPoint x: 326, endPoint y: 286, distance: 91.1
click at [326, 286] on p "How to use design tokens" at bounding box center [539, 287] width 429 height 11
click at [354, 272] on span "Text" at bounding box center [355, 270] width 13 height 8
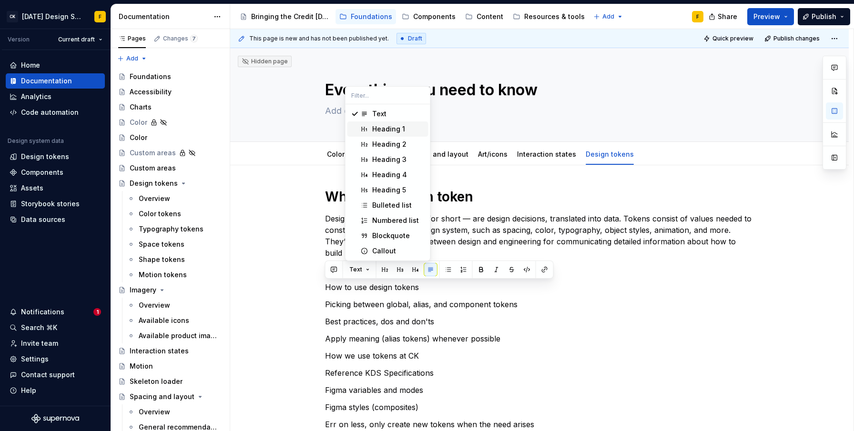
click at [382, 131] on div "Heading 1" at bounding box center [388, 129] width 33 height 10
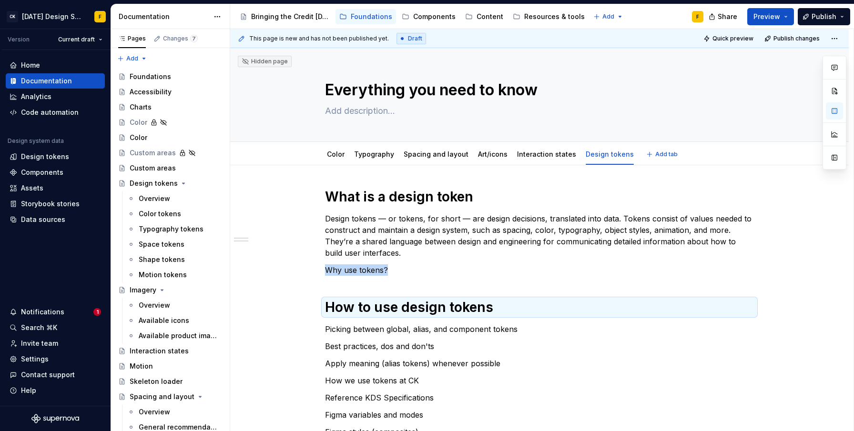
type textarea "*"
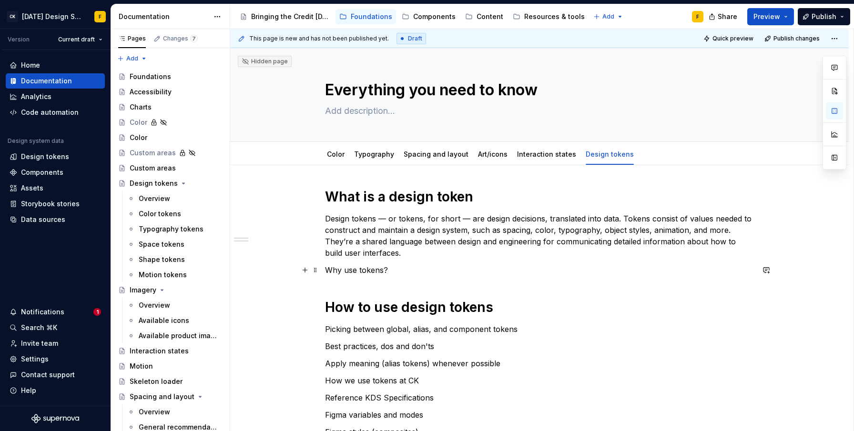
click at [394, 270] on p "Why use tokens?" at bounding box center [539, 270] width 429 height 11
drag, startPoint x: 394, startPoint y: 270, endPoint x: 357, endPoint y: 271, distance: 37.2
click at [357, 271] on p "Why use tokens?" at bounding box center [539, 270] width 429 height 11
click at [383, 285] on div "What is a design token Design tokens — or tokens, for short — are design decisi…" at bounding box center [539, 321] width 429 height 267
drag, startPoint x: 388, startPoint y: 270, endPoint x: 323, endPoint y: 271, distance: 65.3
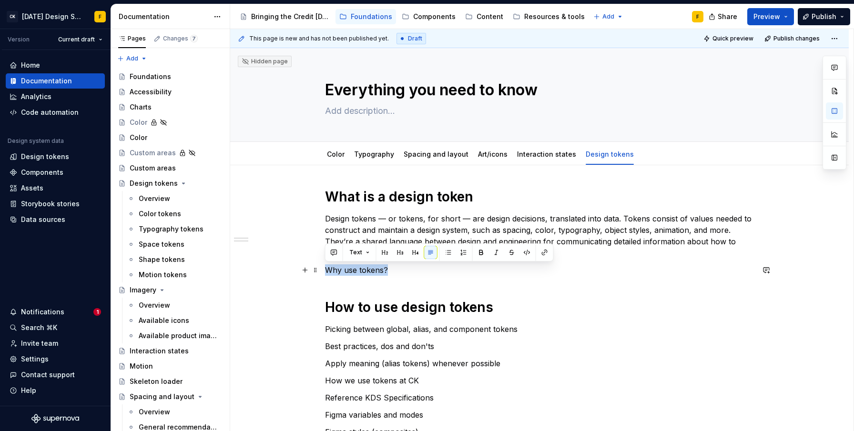
click at [323, 271] on div "What is a design token Design tokens — or tokens, for short — are design decisi…" at bounding box center [539, 380] width 619 height 431
click at [382, 250] on button "button" at bounding box center [384, 252] width 13 height 13
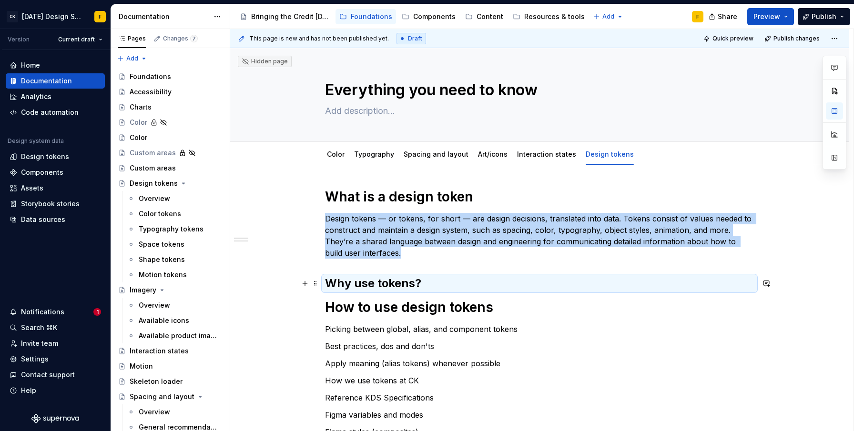
click at [429, 284] on h2 "Why use tokens?" at bounding box center [539, 283] width 429 height 15
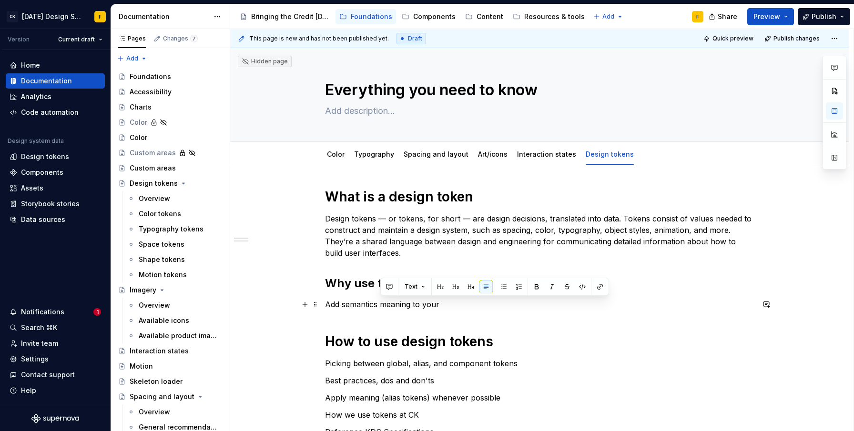
drag, startPoint x: 445, startPoint y: 305, endPoint x: 380, endPoint y: 303, distance: 65.3
click at [380, 303] on p "Add semantics meaning to your" at bounding box center [539, 304] width 429 height 11
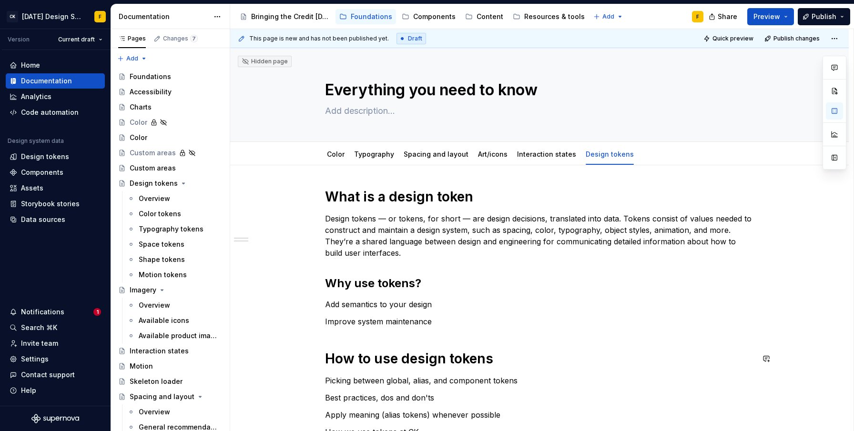
click at [377, 339] on div "What is a design token Design tokens — or tokens, for short — are design decisi…" at bounding box center [539, 347] width 429 height 318
click at [419, 266] on div "What is a design token Design tokens — or tokens, for short — are design decisi…" at bounding box center [539, 347] width 429 height 318
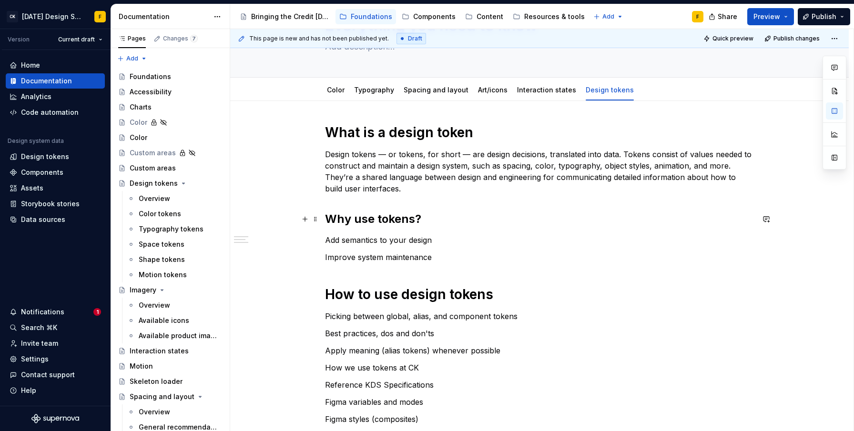
scroll to position [176, 0]
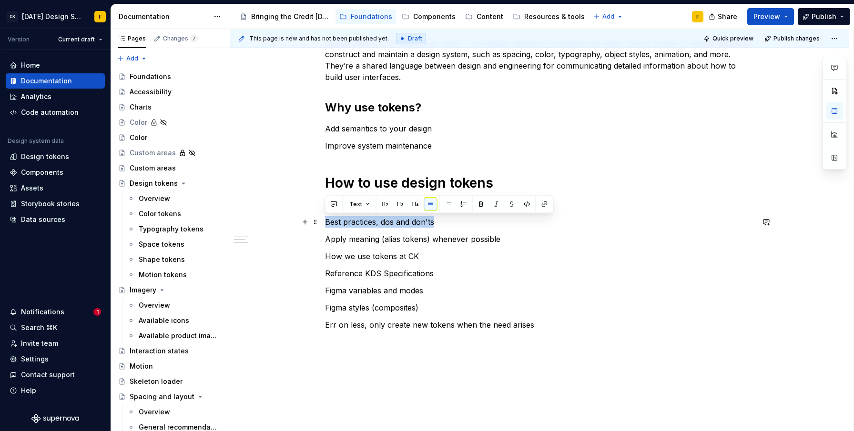
drag, startPoint x: 436, startPoint y: 223, endPoint x: 325, endPoint y: 219, distance: 110.7
click at [325, 219] on p "Best practices, dos and don'ts" at bounding box center [539, 221] width 429 height 11
click at [364, 202] on button "Text" at bounding box center [359, 204] width 29 height 13
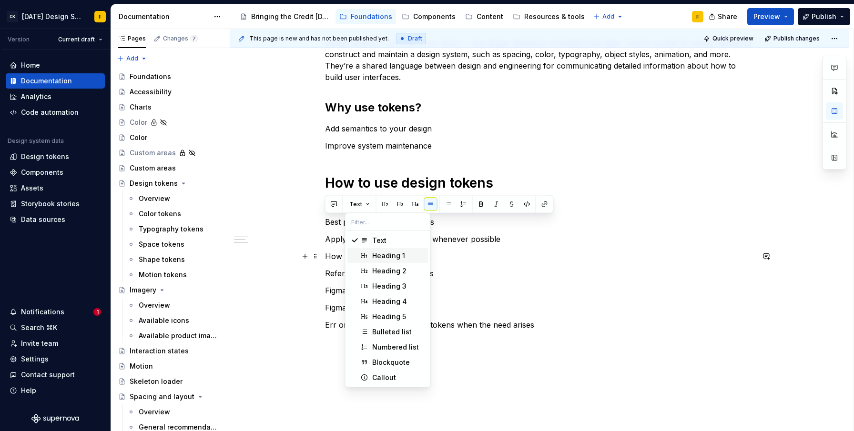
click at [378, 255] on div "Heading 1" at bounding box center [388, 256] width 33 height 10
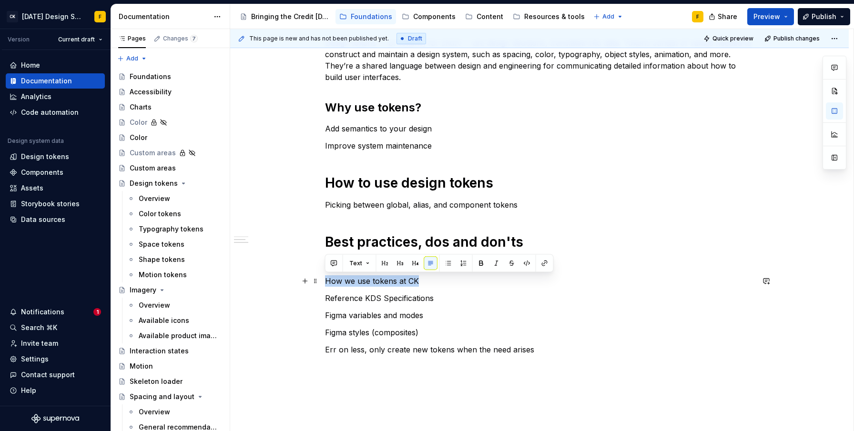
drag, startPoint x: 423, startPoint y: 285, endPoint x: 321, endPoint y: 286, distance: 102.0
click at [321, 286] on div "What is a design token Design tokens — or tokens, for short — are design decisi…" at bounding box center [539, 243] width 619 height 507
click at [366, 260] on button "Text" at bounding box center [359, 263] width 29 height 13
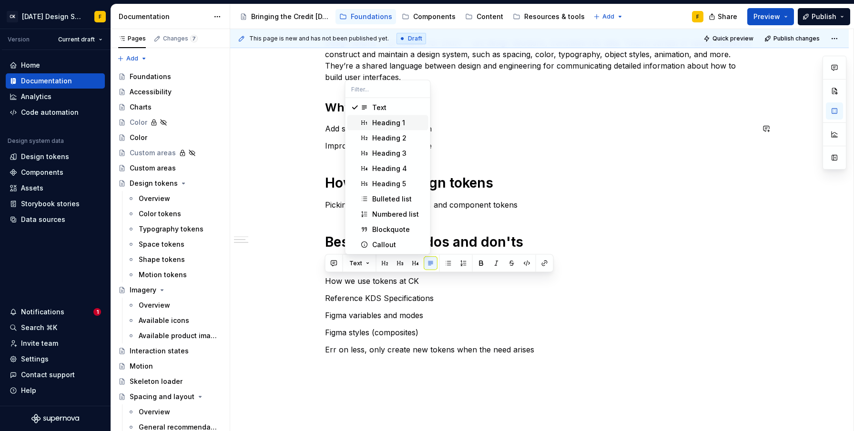
click at [382, 122] on div "Heading 1" at bounding box center [388, 123] width 33 height 10
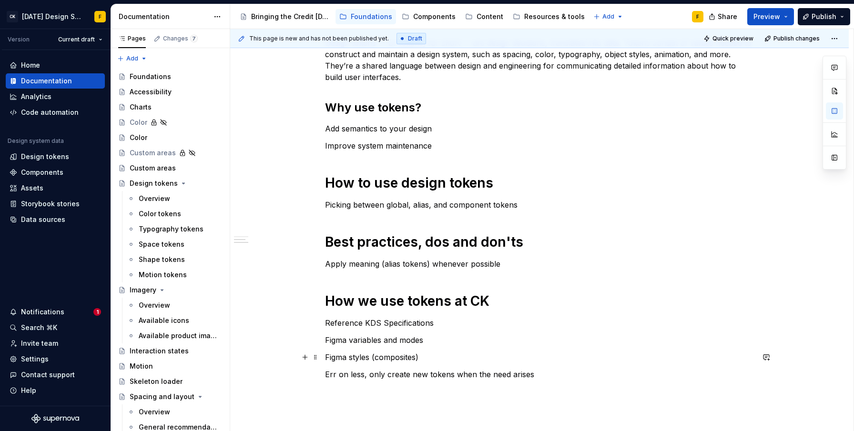
click at [451, 354] on p "Figma styles (composites)" at bounding box center [539, 357] width 429 height 11
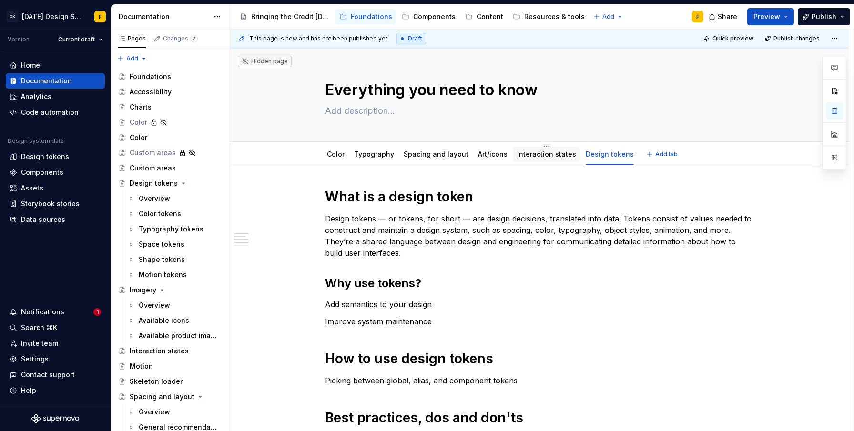
click at [537, 161] on div "Interaction states" at bounding box center [546, 154] width 67 height 15
click at [546, 158] on link "Interaction states" at bounding box center [546, 154] width 59 height 8
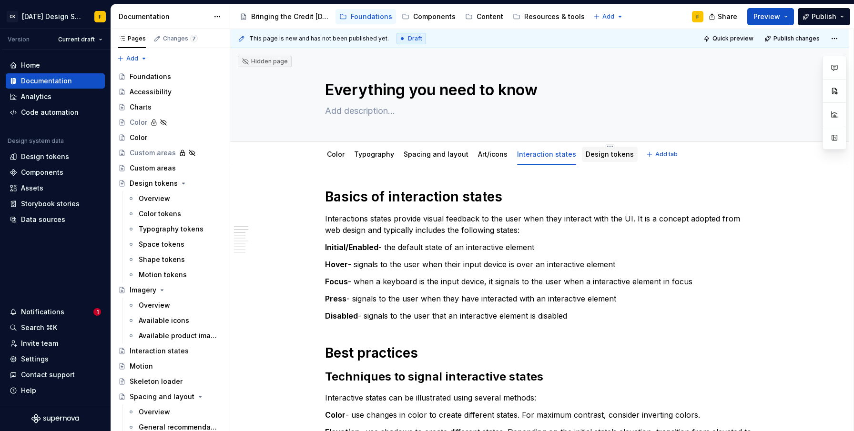
click at [587, 156] on link "Design tokens" at bounding box center [610, 154] width 48 height 8
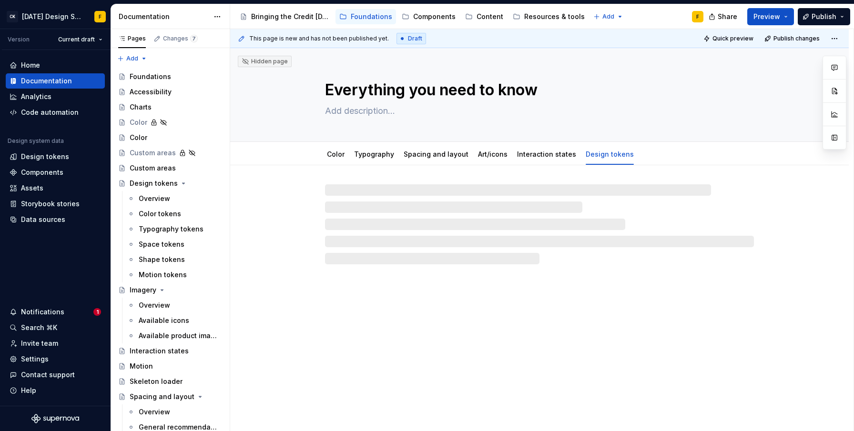
type textarea "*"
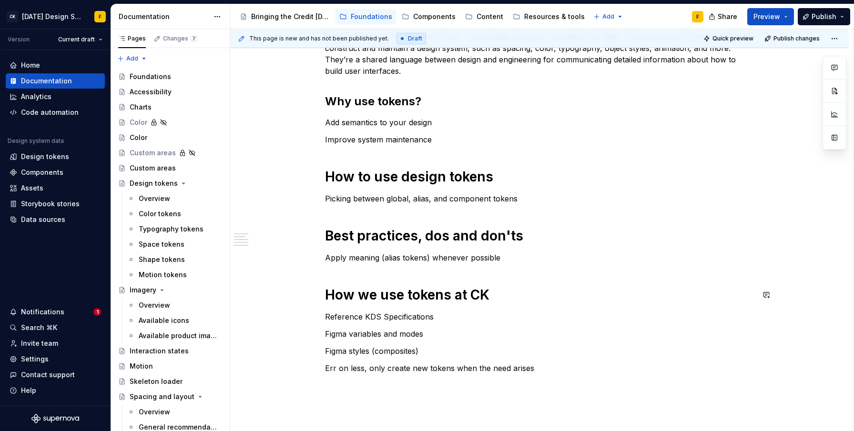
scroll to position [173, 0]
